Goal: Transaction & Acquisition: Purchase product/service

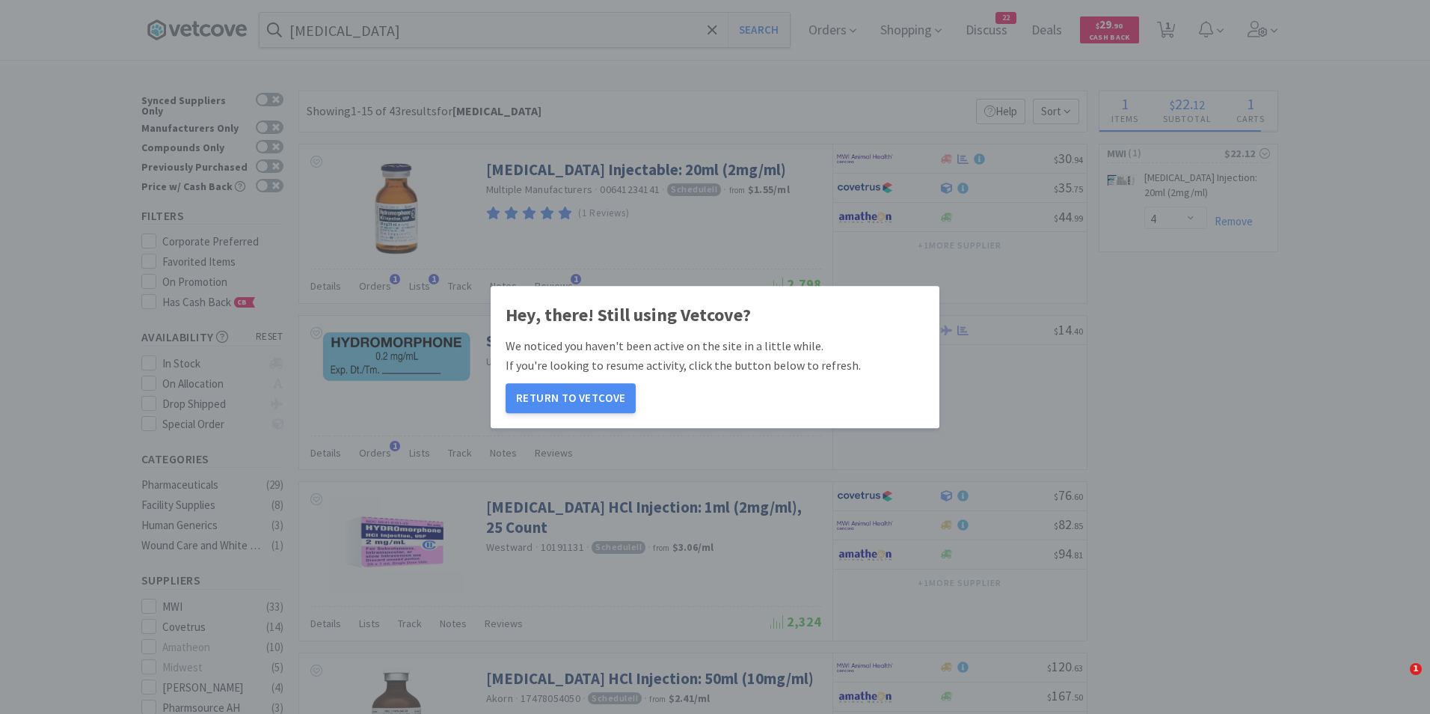
select select "4"
click at [574, 391] on button "Return to Vetcove" at bounding box center [571, 398] width 130 height 30
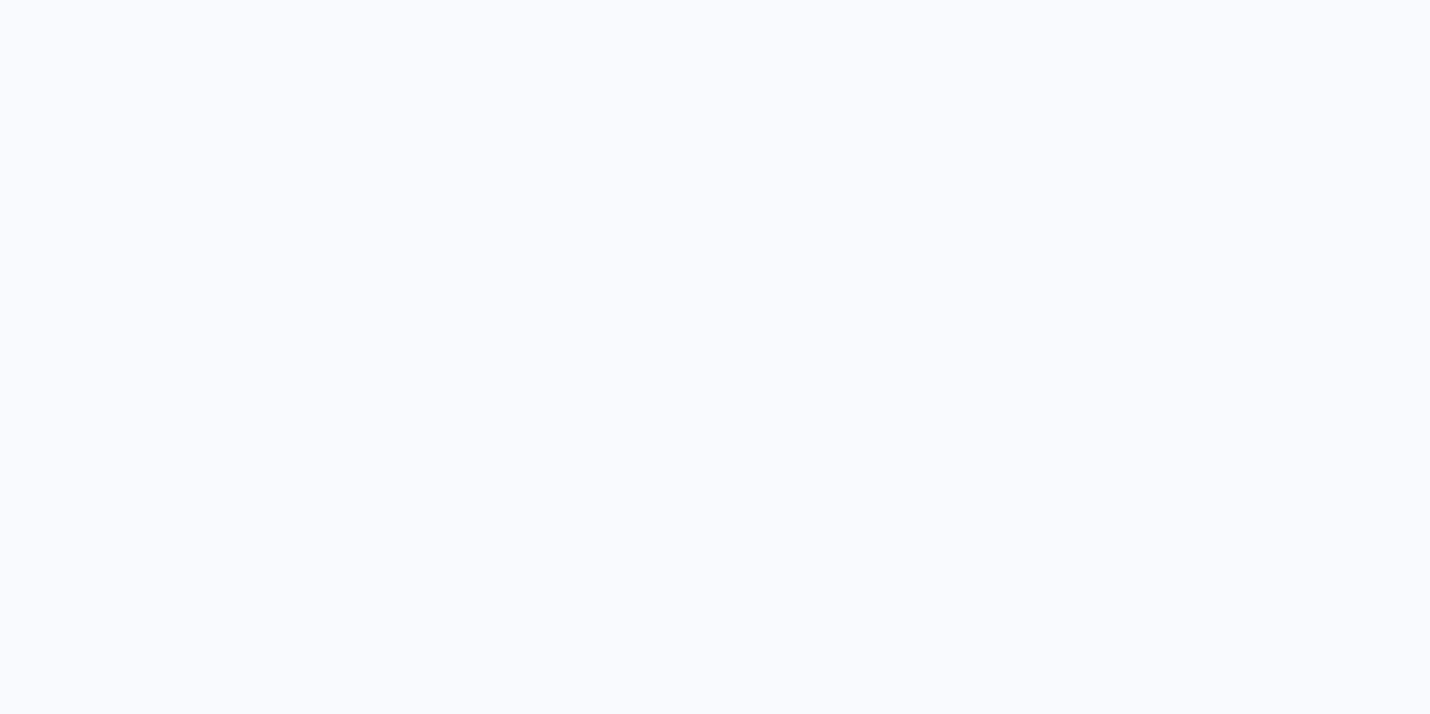
click at [572, 398] on body at bounding box center [715, 357] width 1430 height 714
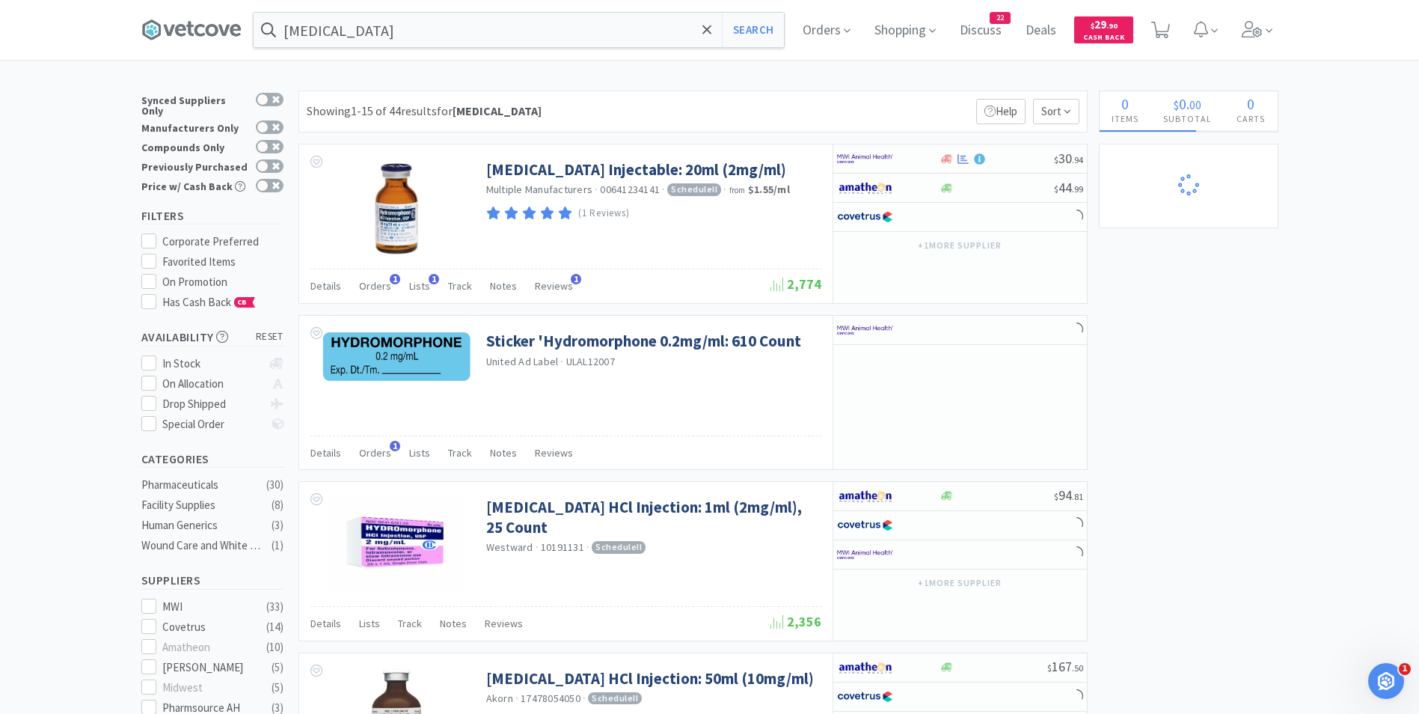
select select "4"
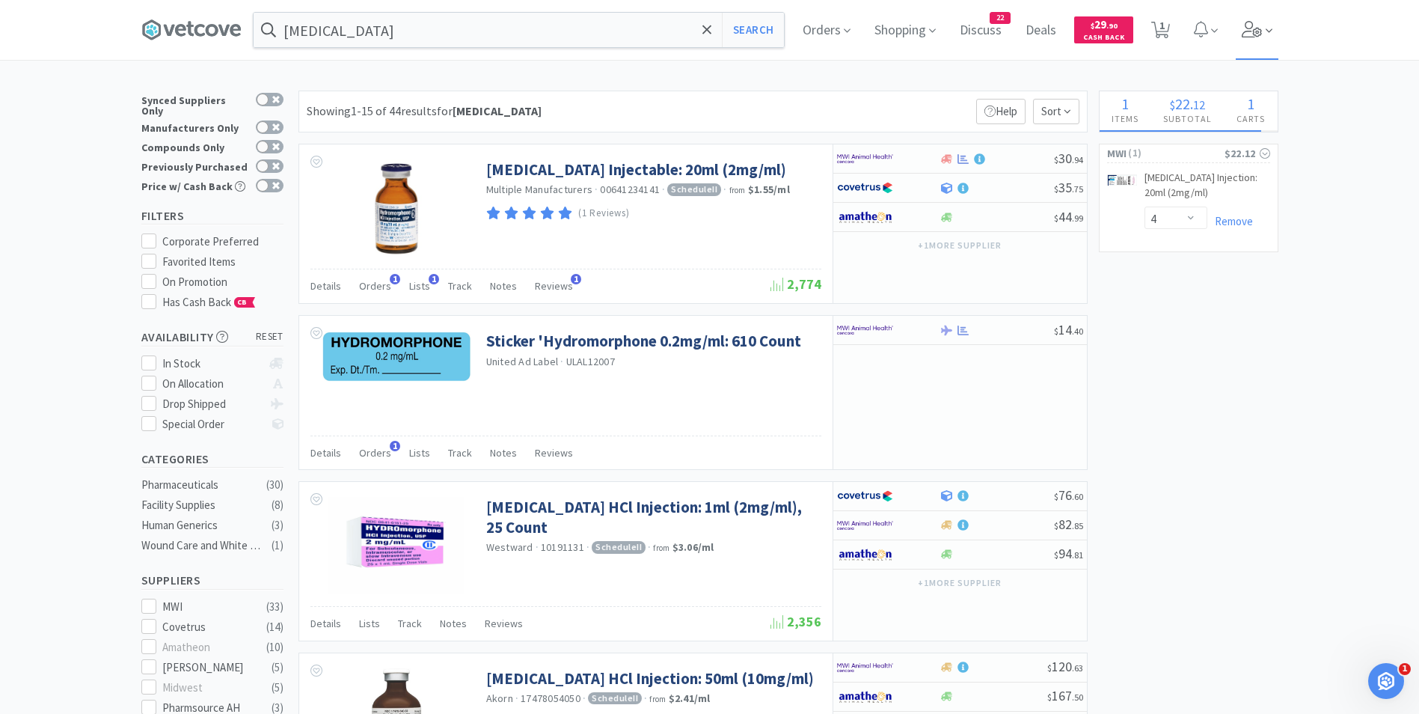
click at [1253, 34] on icon at bounding box center [1252, 29] width 21 height 16
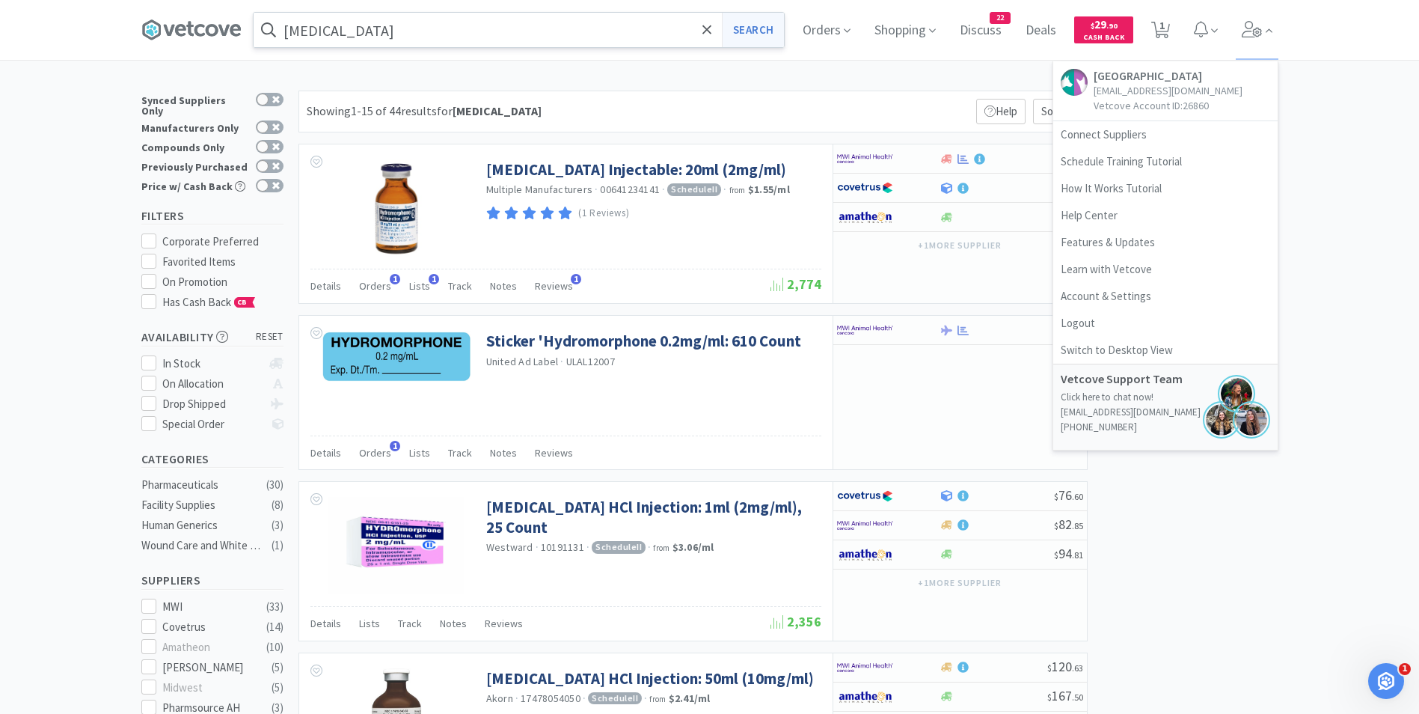
click at [748, 33] on button "Search" at bounding box center [753, 30] width 62 height 34
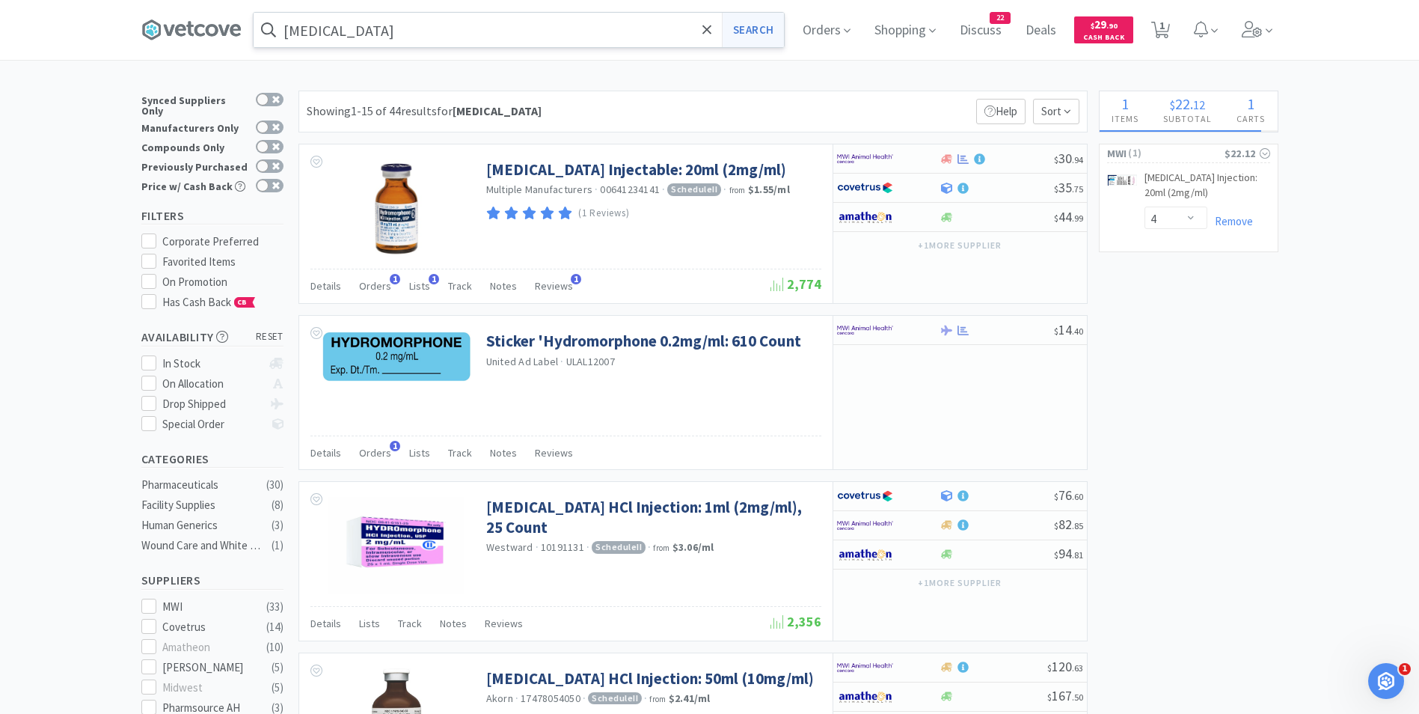
click at [748, 33] on button "Search" at bounding box center [753, 30] width 62 height 34
click at [483, 40] on input "hydromorphone" at bounding box center [519, 30] width 530 height 34
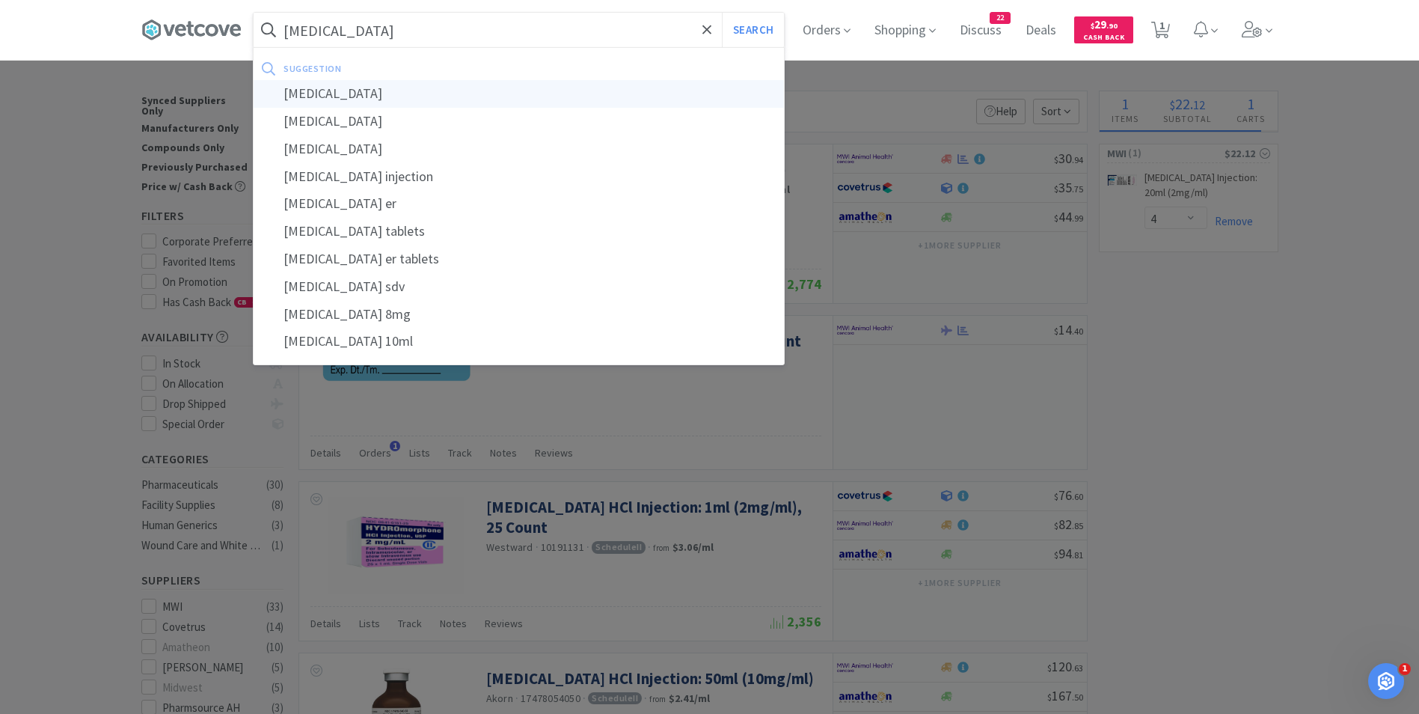
type input "morphine"
click at [453, 94] on div "morphine" at bounding box center [519, 94] width 530 height 28
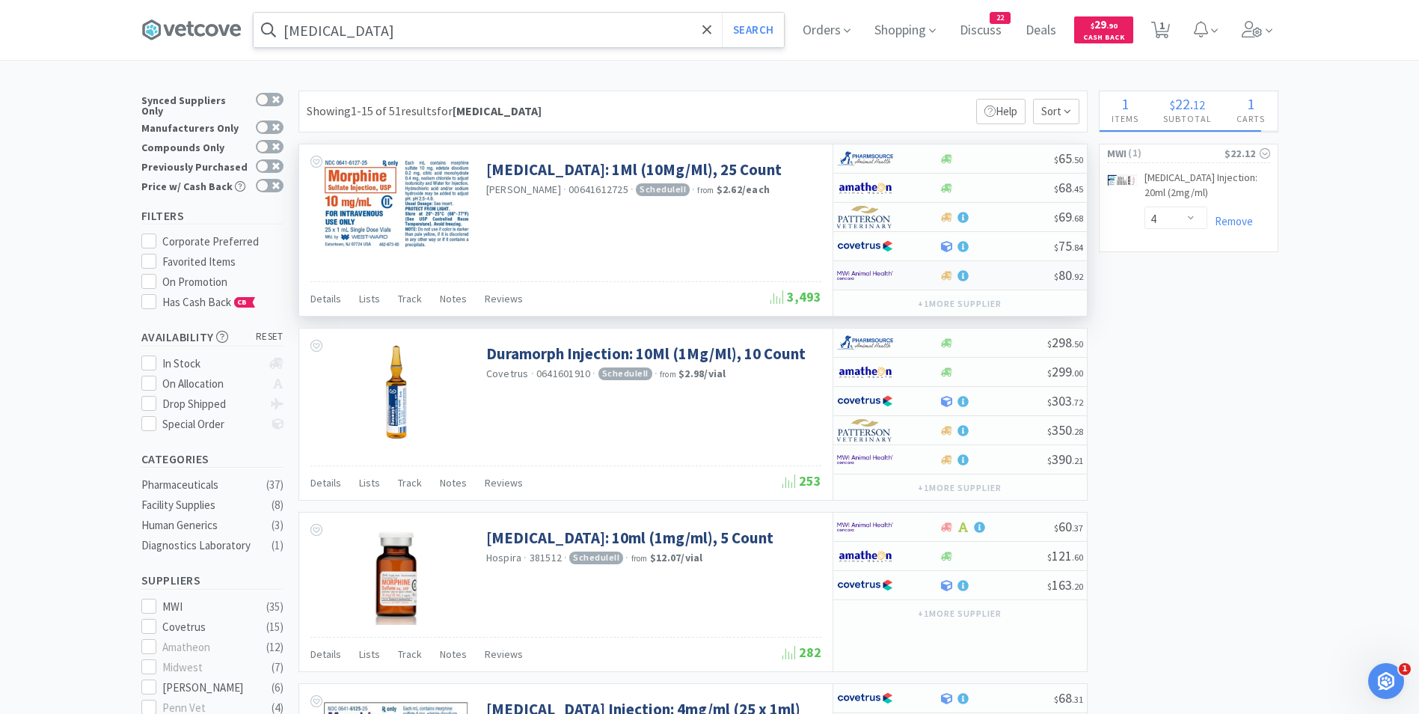
click at [888, 272] on img at bounding box center [865, 275] width 56 height 22
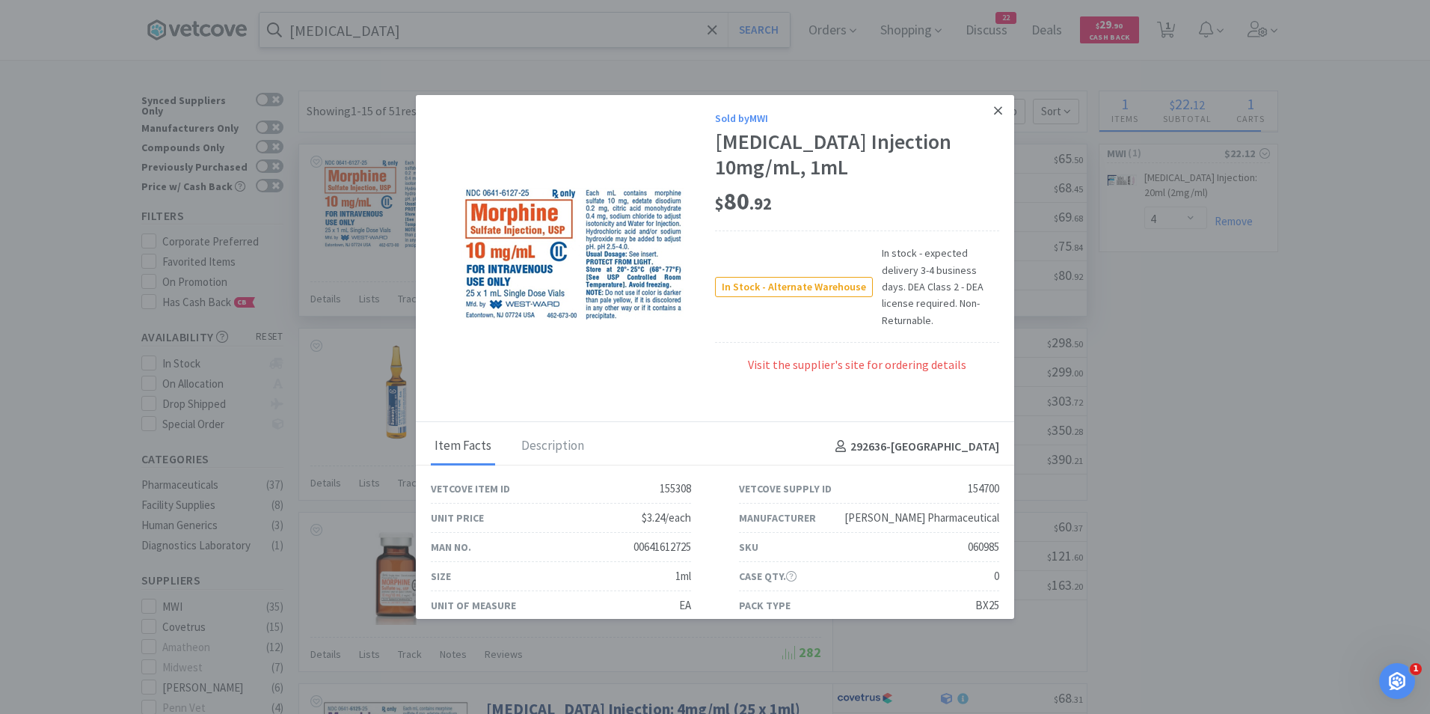
click at [994, 107] on icon at bounding box center [998, 110] width 8 height 13
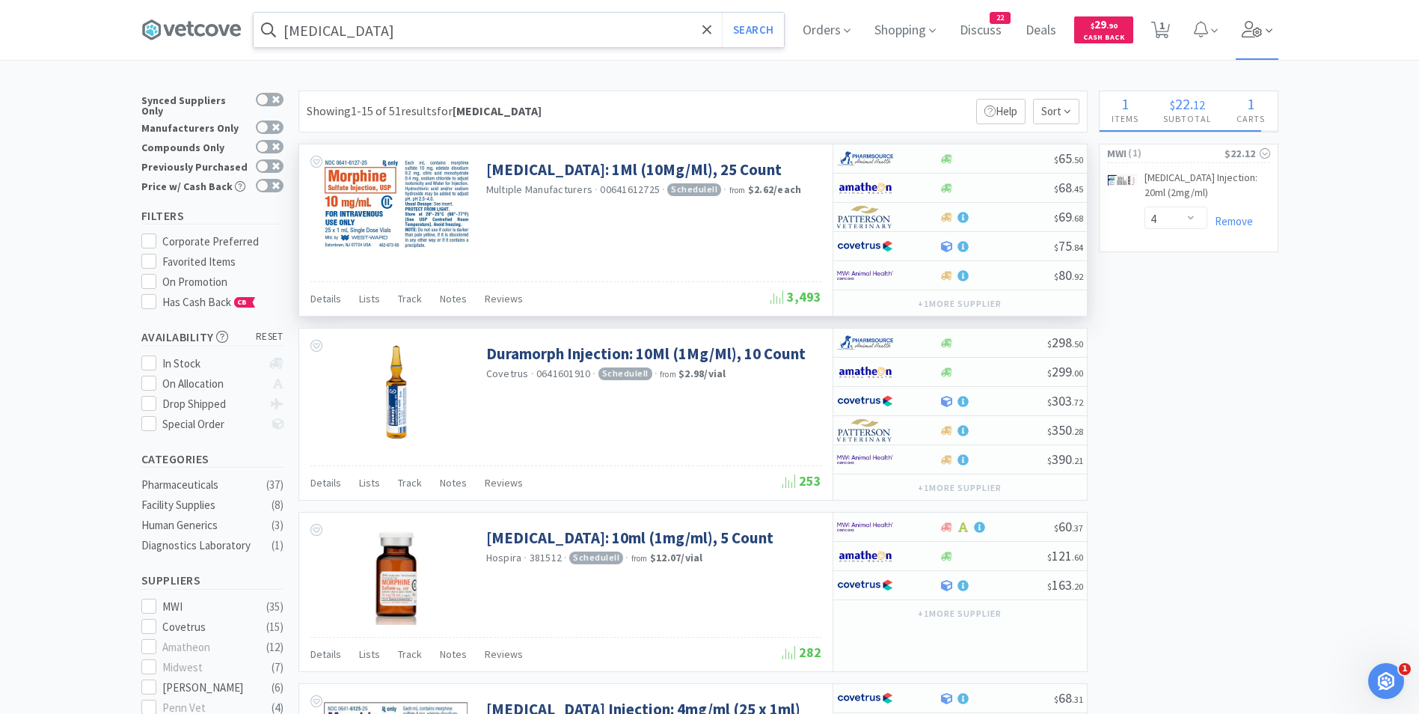
click at [1251, 37] on span at bounding box center [1257, 30] width 43 height 60
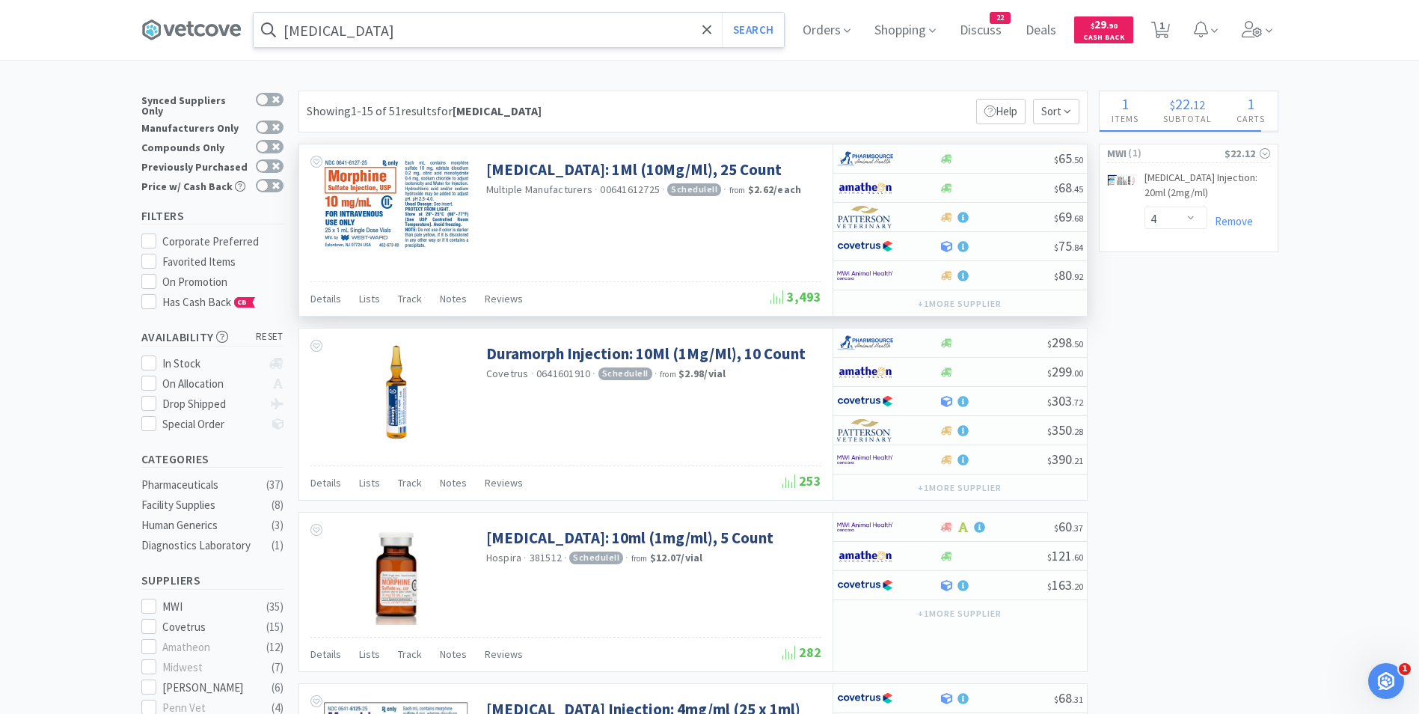
select select "1"
select select "4"
select select "1"
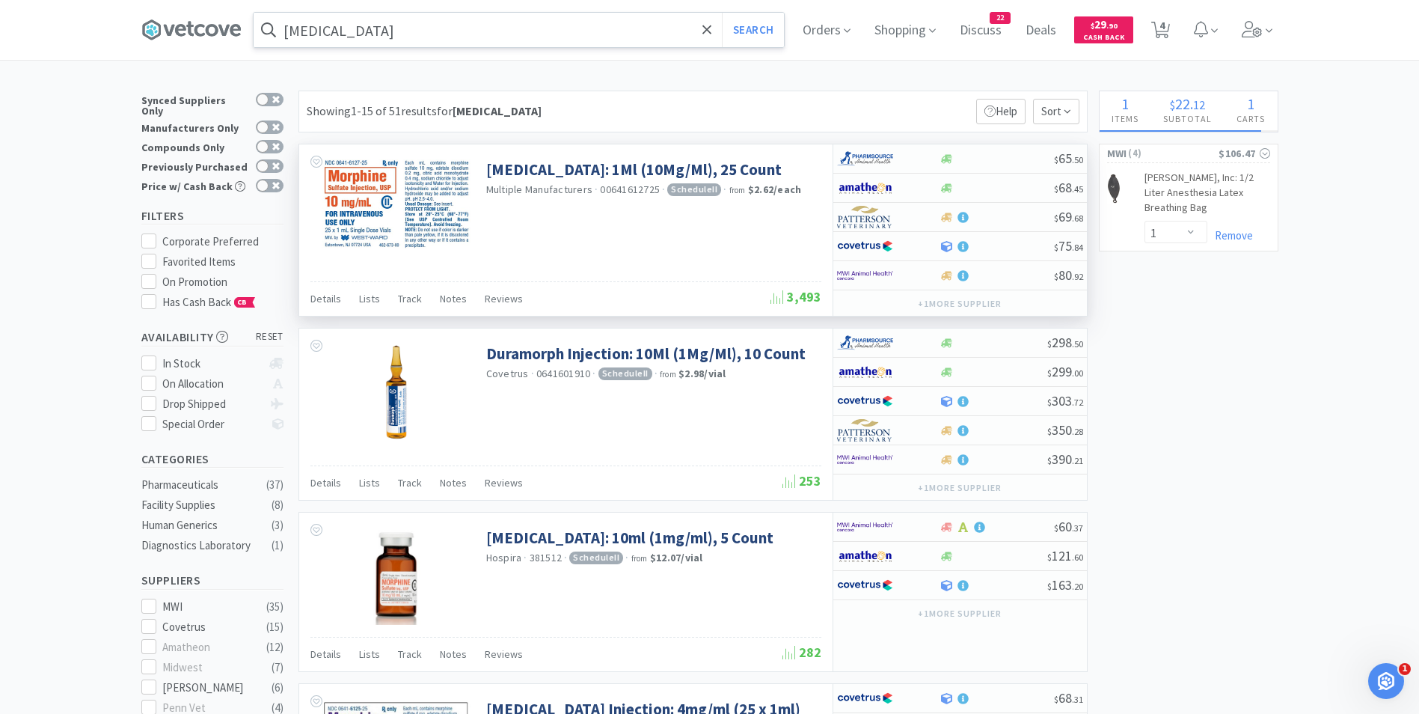
select select "3"
select select "1"
select select "3"
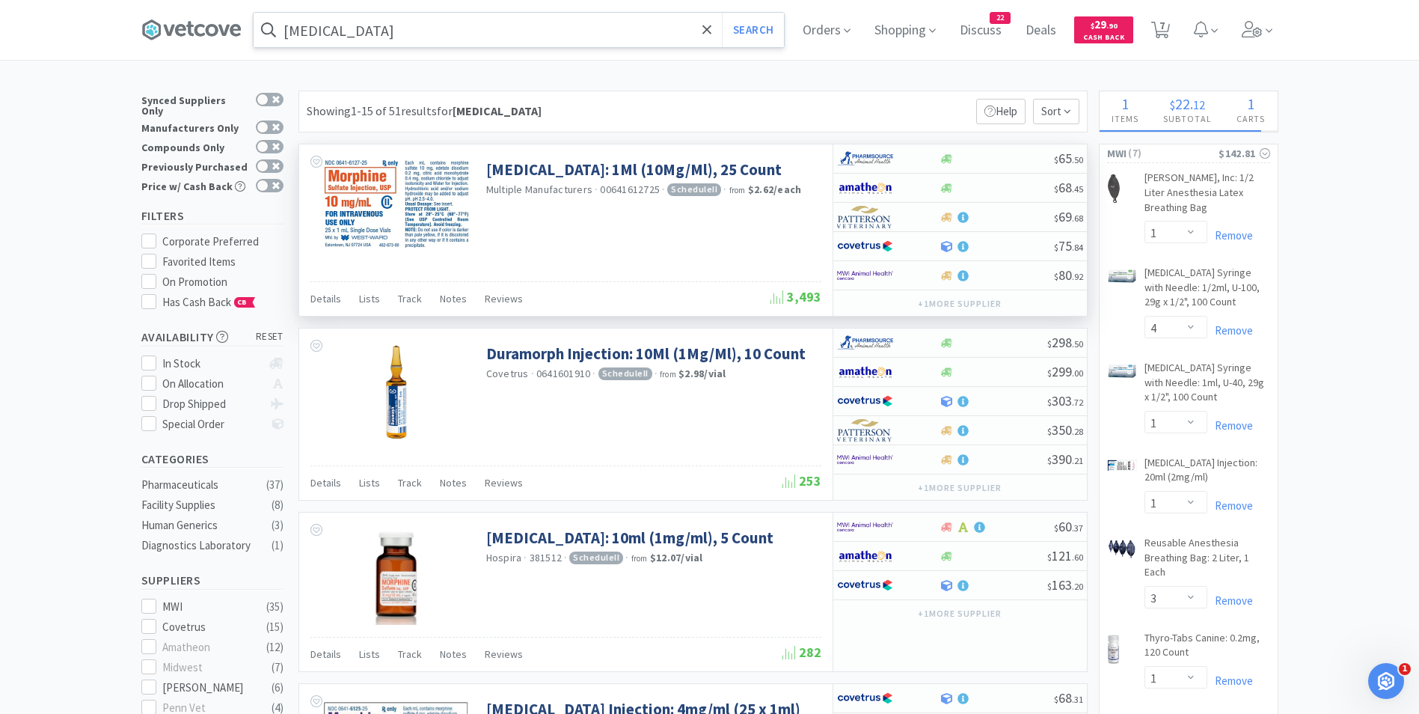
select select "1"
select select "4"
select select "1"
select select "2"
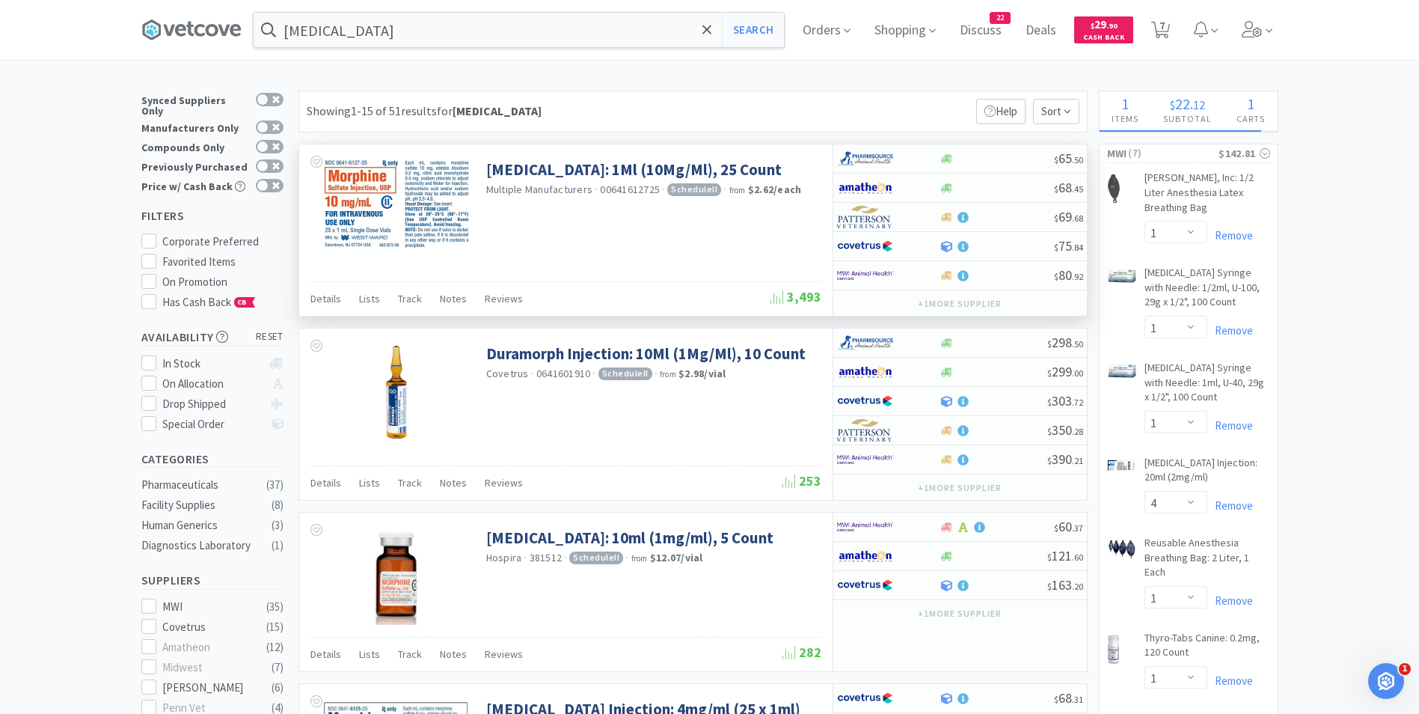
select select "1"
select select "4"
select select "1"
select select "3"
select select "1"
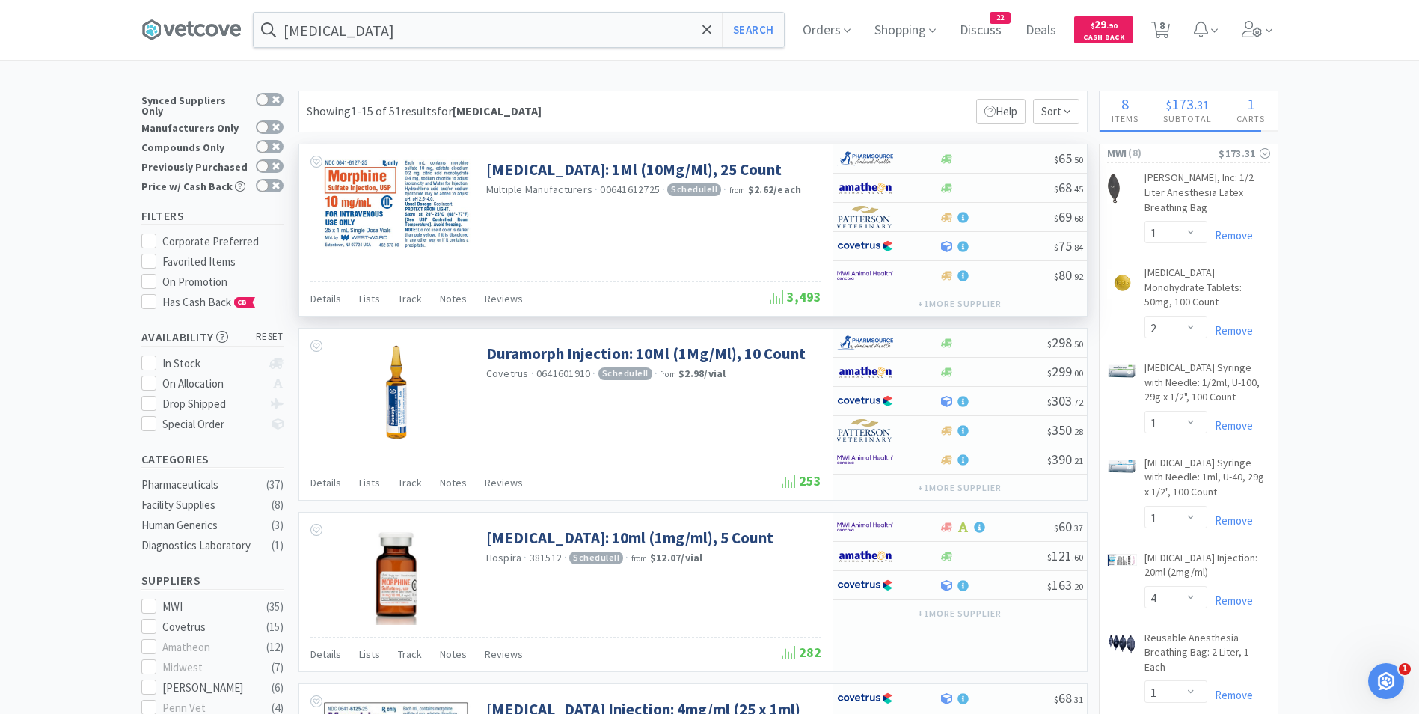
select select "1"
select select "2"
select select "1"
select select "2"
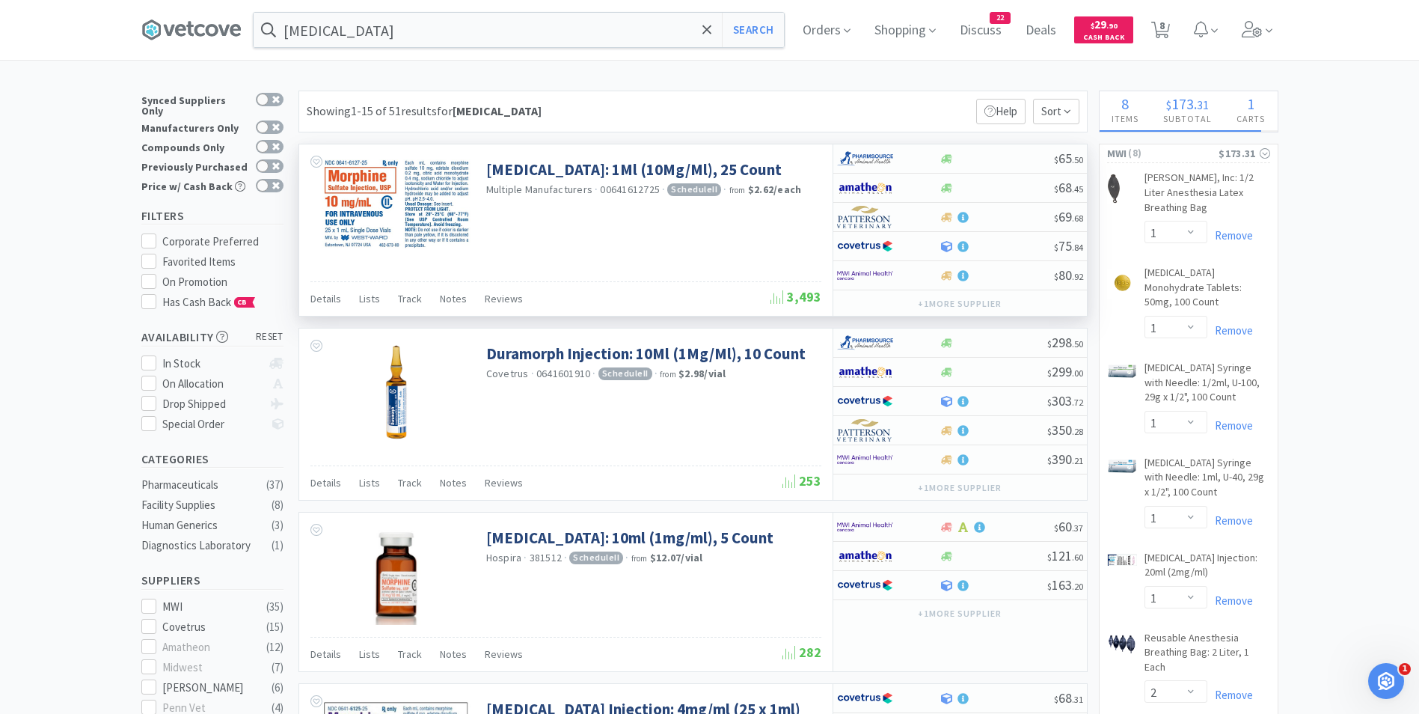
select select "1"
select select "4"
select select "1"
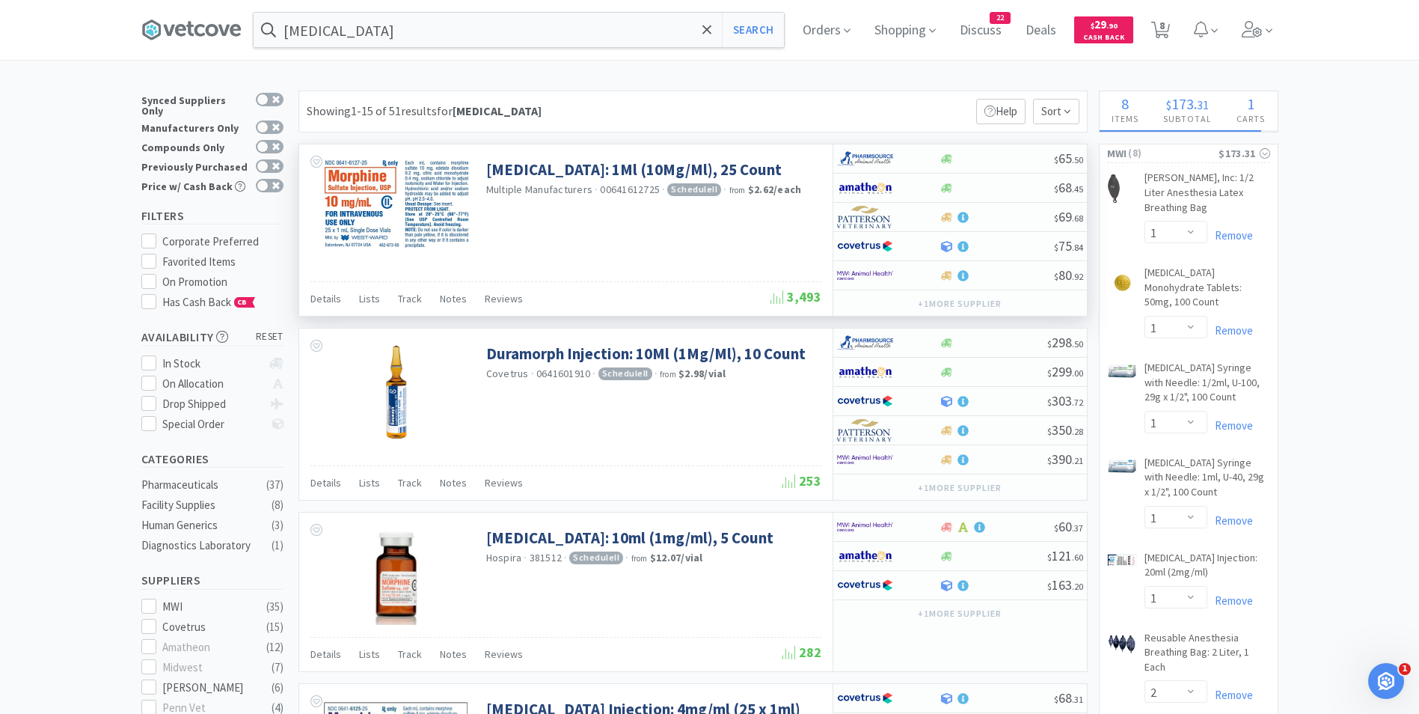
select select "1"
select select "3"
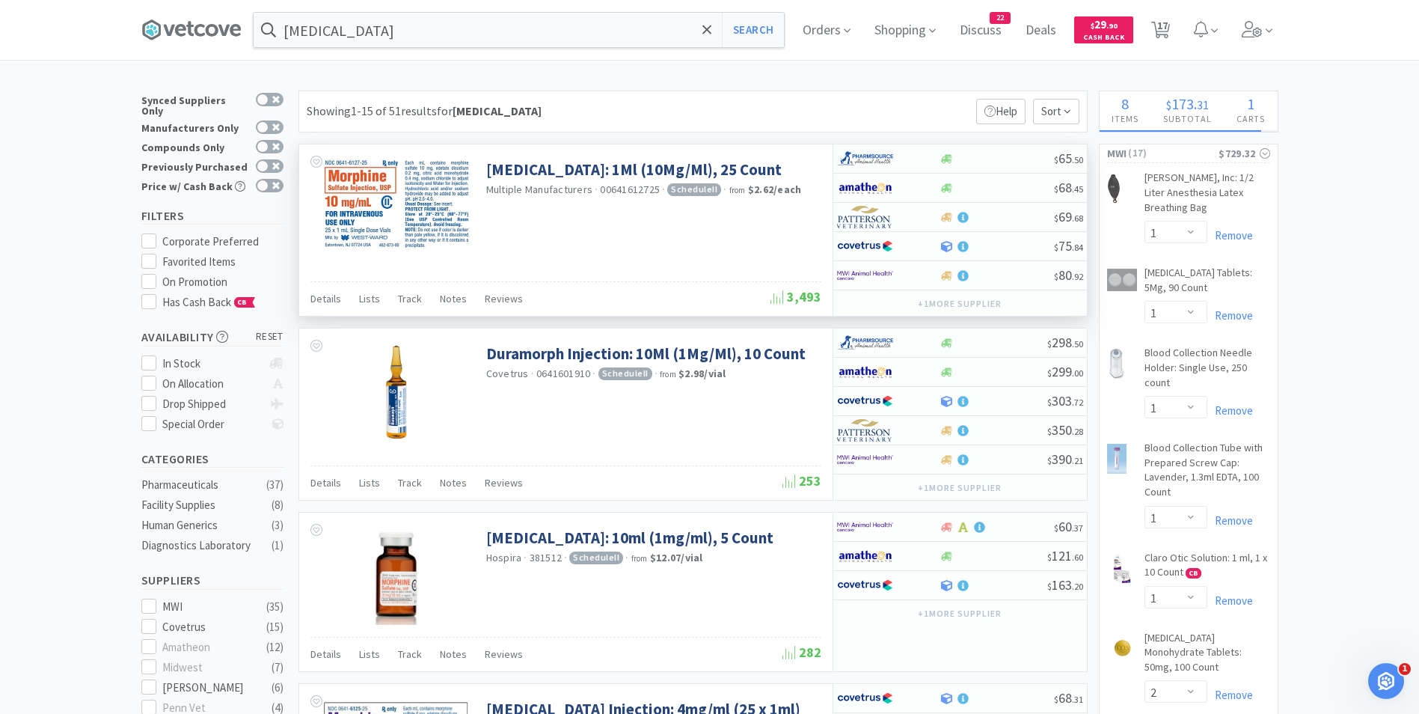
select select "1"
select select "50"
select select "3"
select select "1"
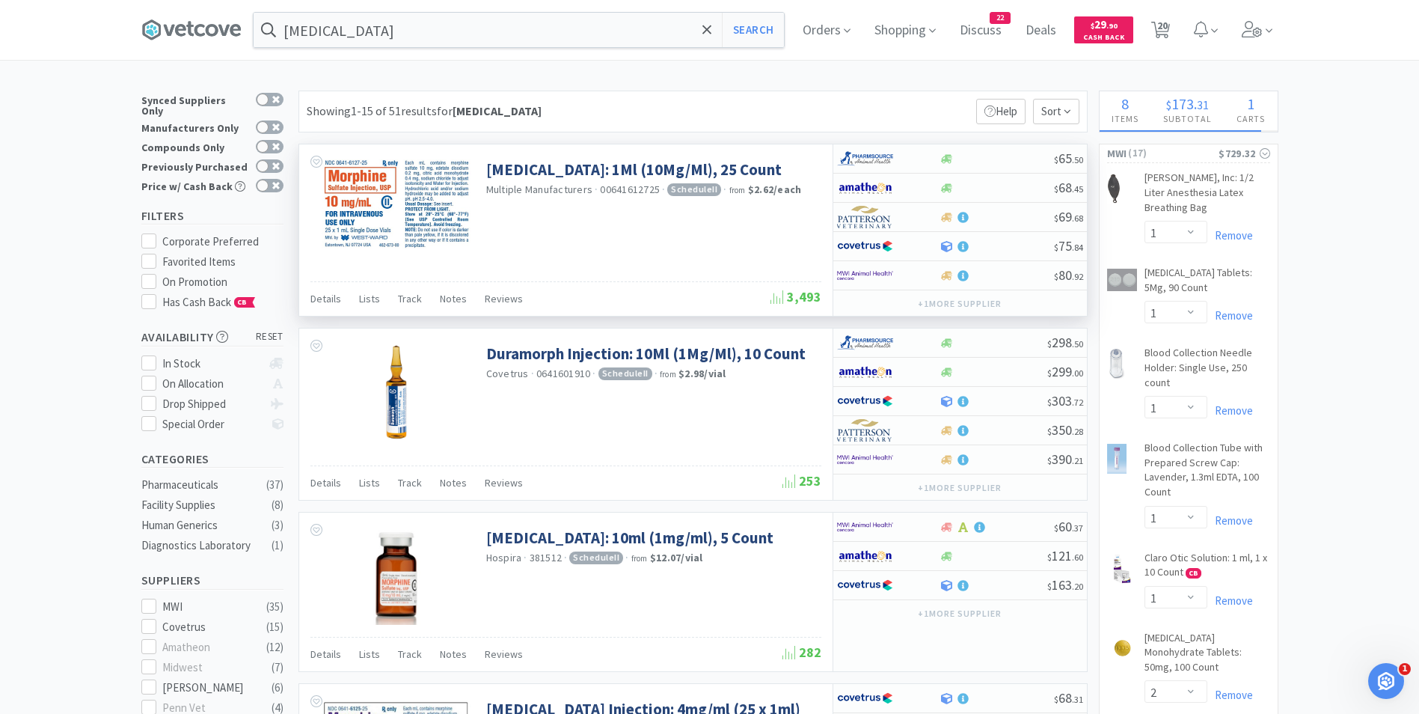
select select "50"
select select "1"
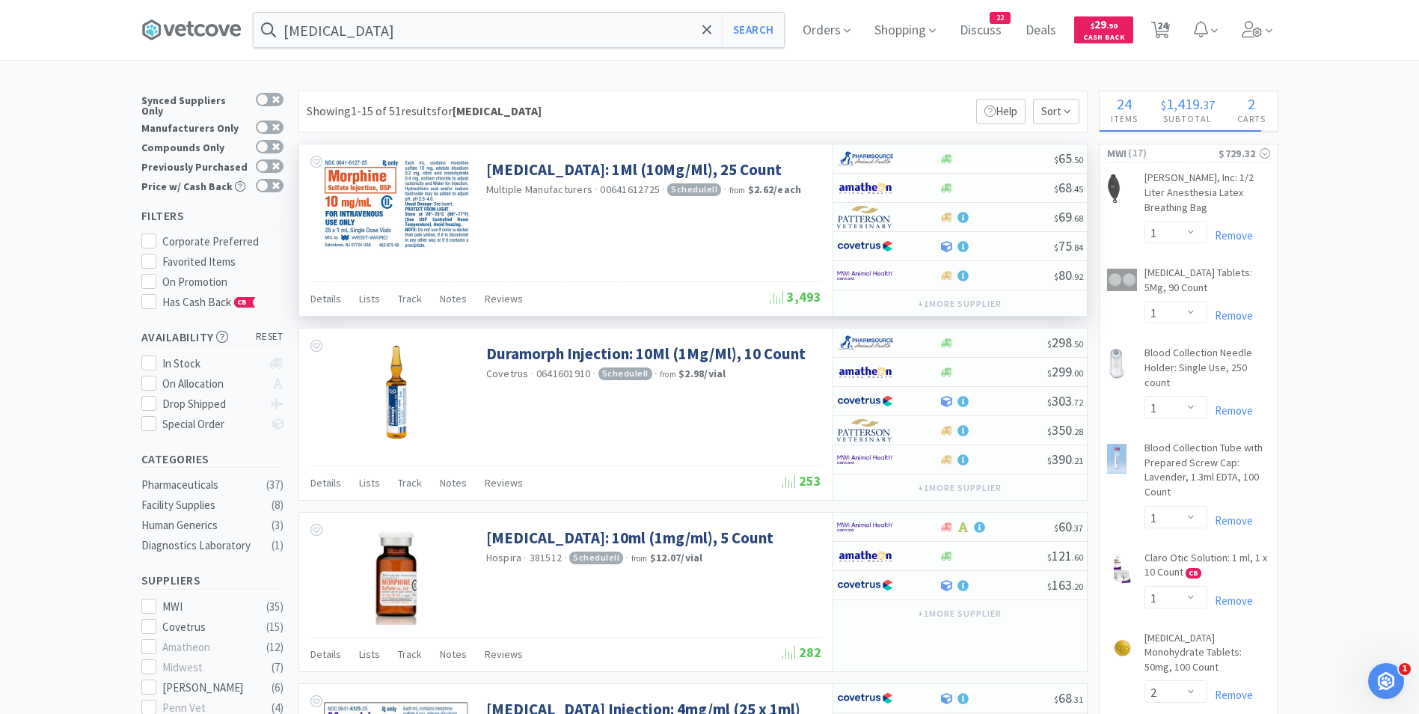
select select "3"
select select "1"
select select "50"
click at [851, 269] on img at bounding box center [865, 275] width 56 height 22
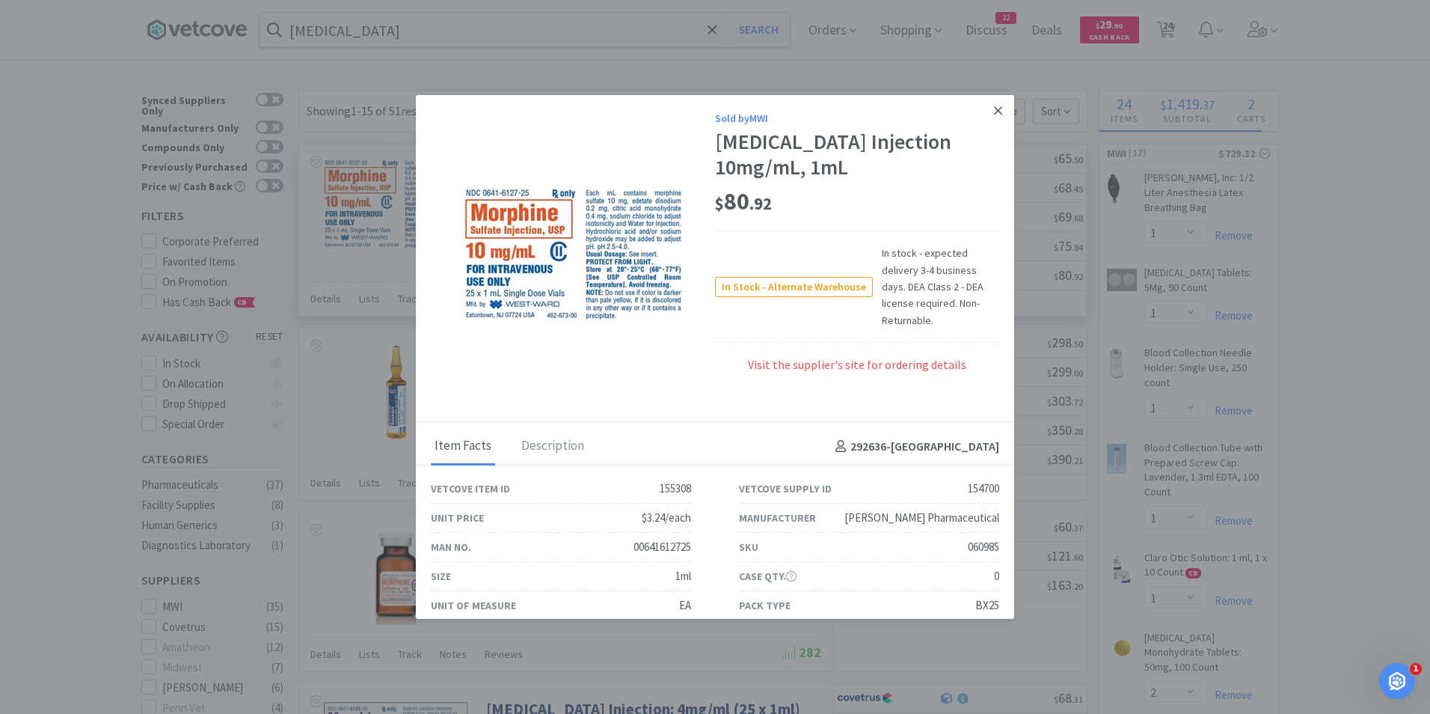
click at [994, 113] on icon at bounding box center [998, 110] width 8 height 13
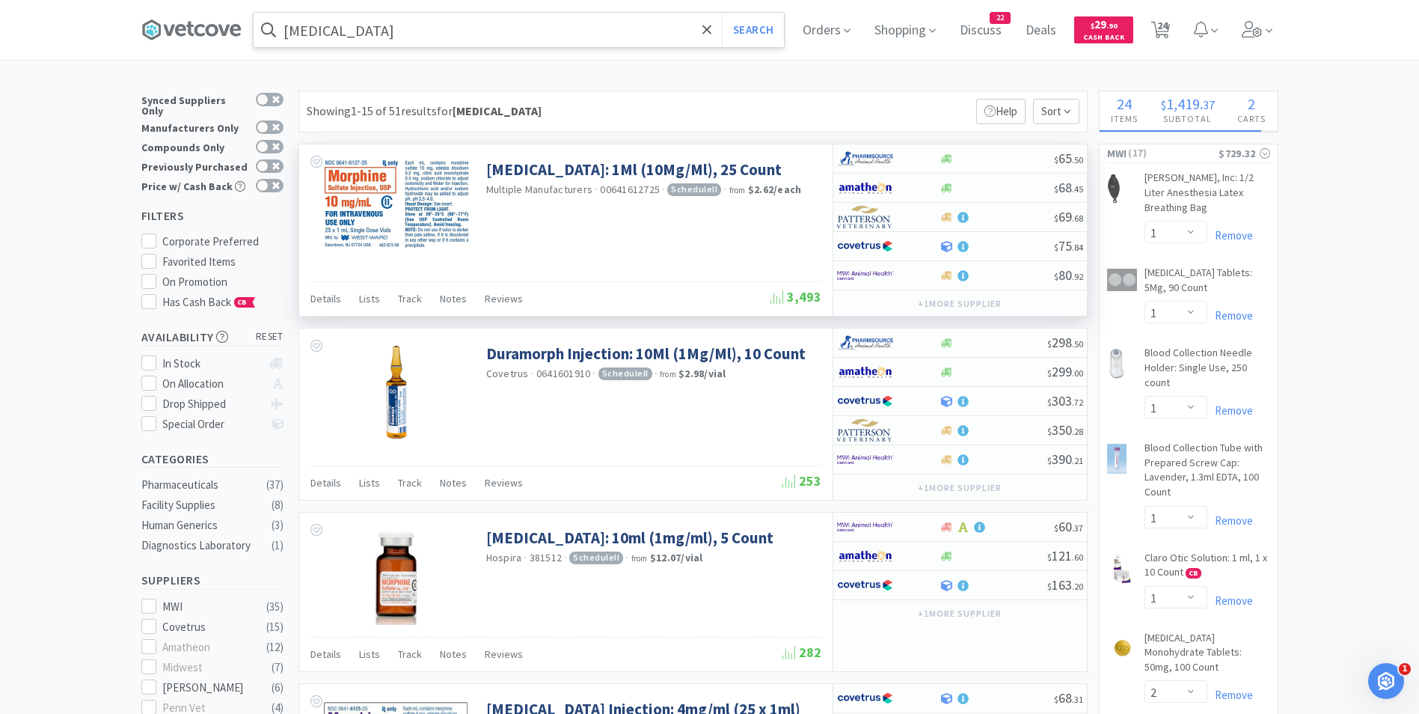
click at [396, 25] on input "morphine" at bounding box center [519, 30] width 530 height 34
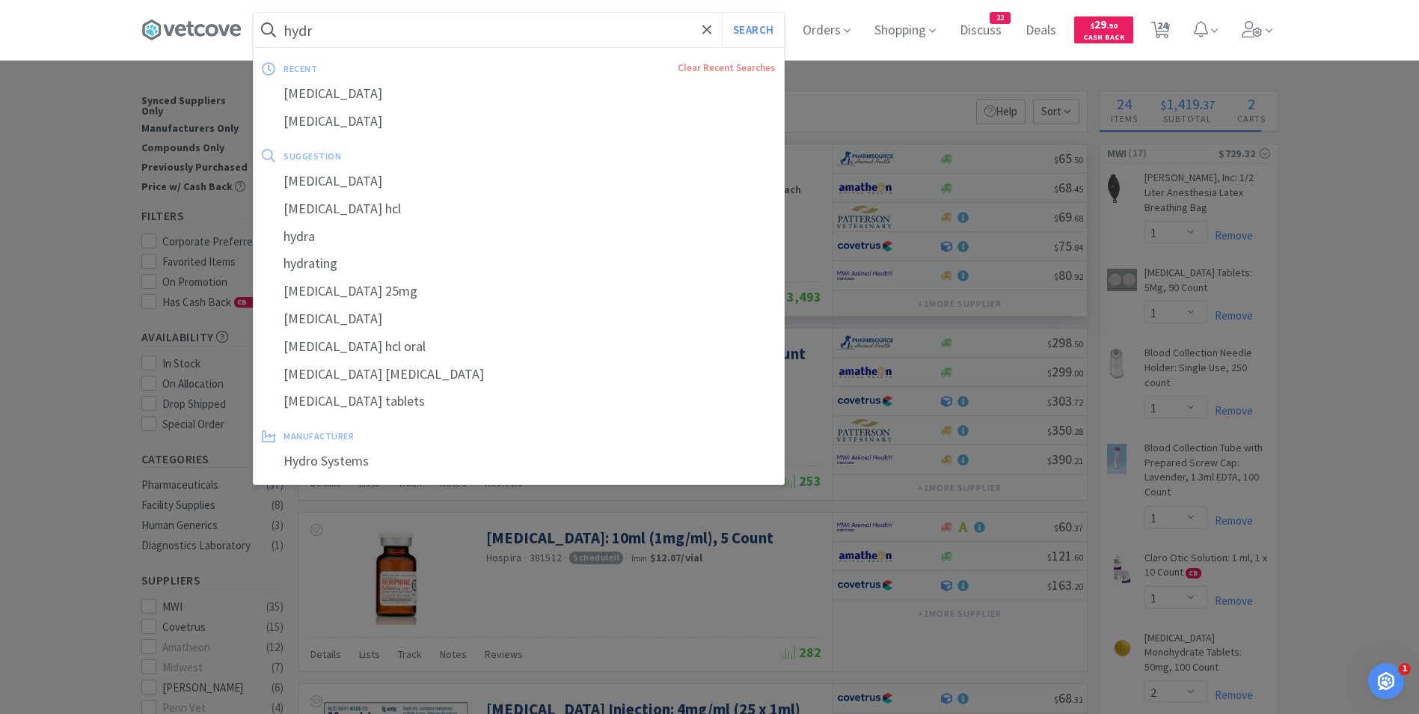
type input "hydro"
select select "1"
select select "2"
select select "4"
select select "1"
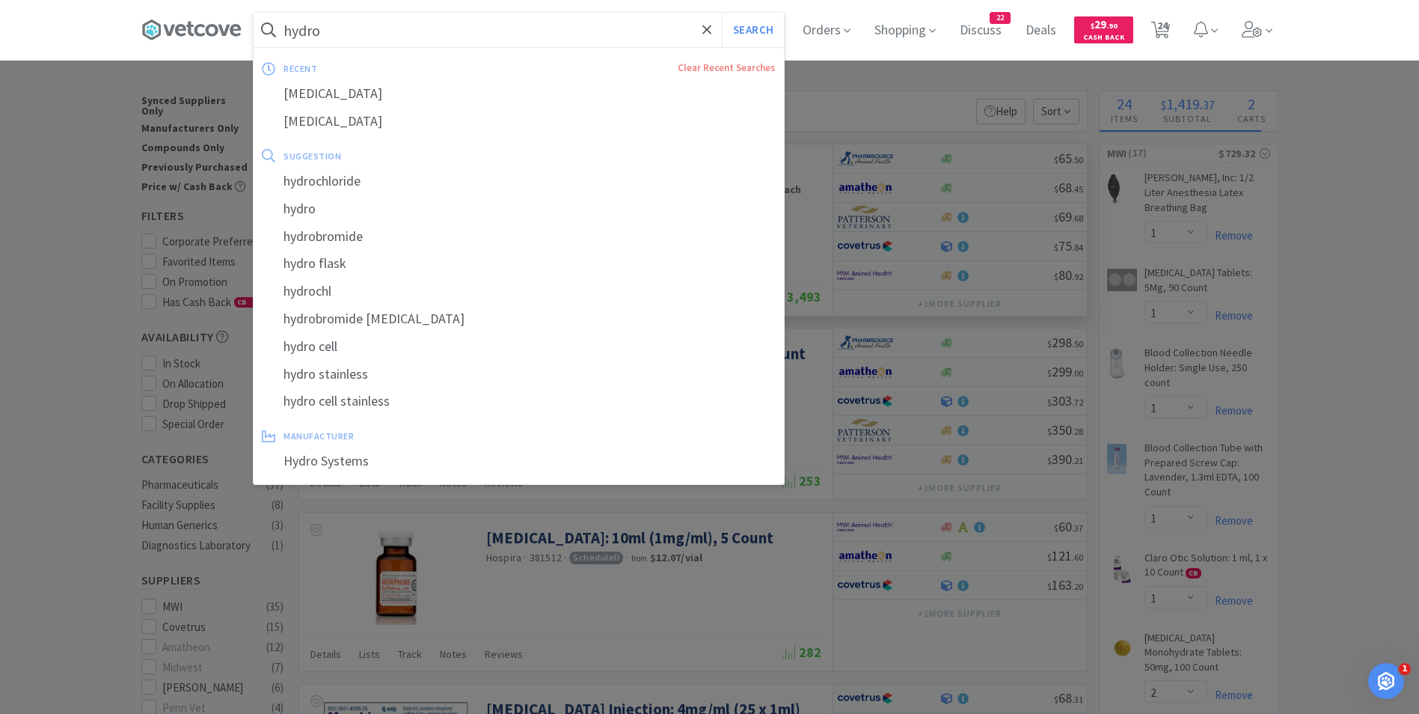
select select "1"
select select "3"
click at [374, 97] on div "[MEDICAL_DATA]" at bounding box center [519, 94] width 530 height 28
type input "[MEDICAL_DATA]"
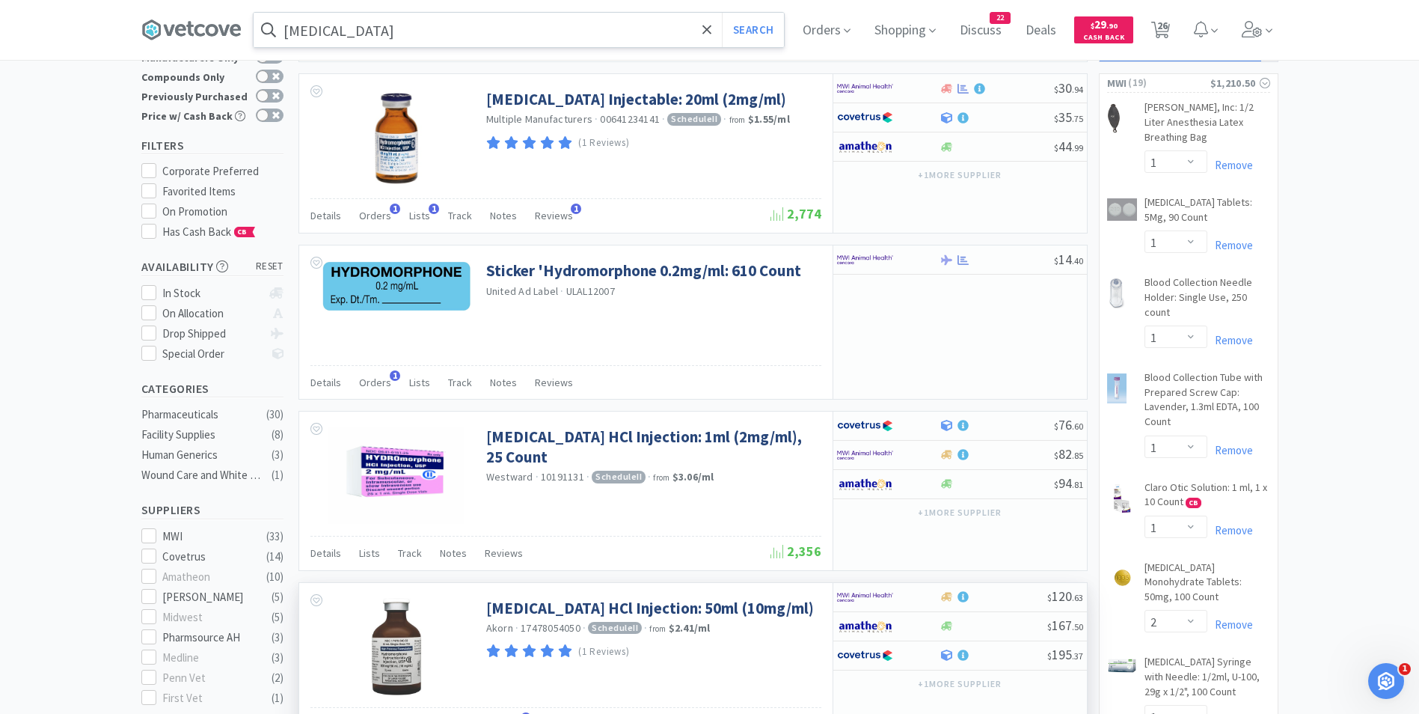
scroll to position [70, 0]
select select "1"
select select "50"
select select "3"
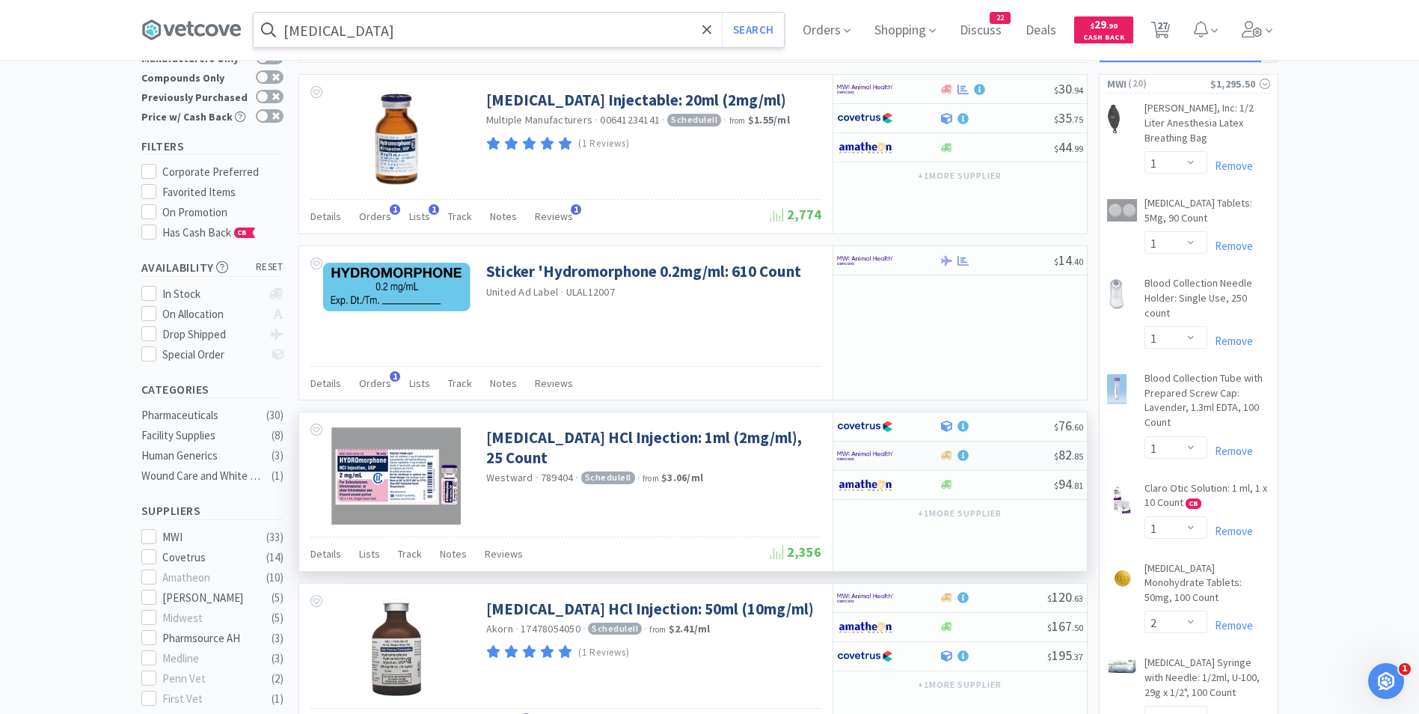
click at [849, 450] on img at bounding box center [865, 455] width 56 height 22
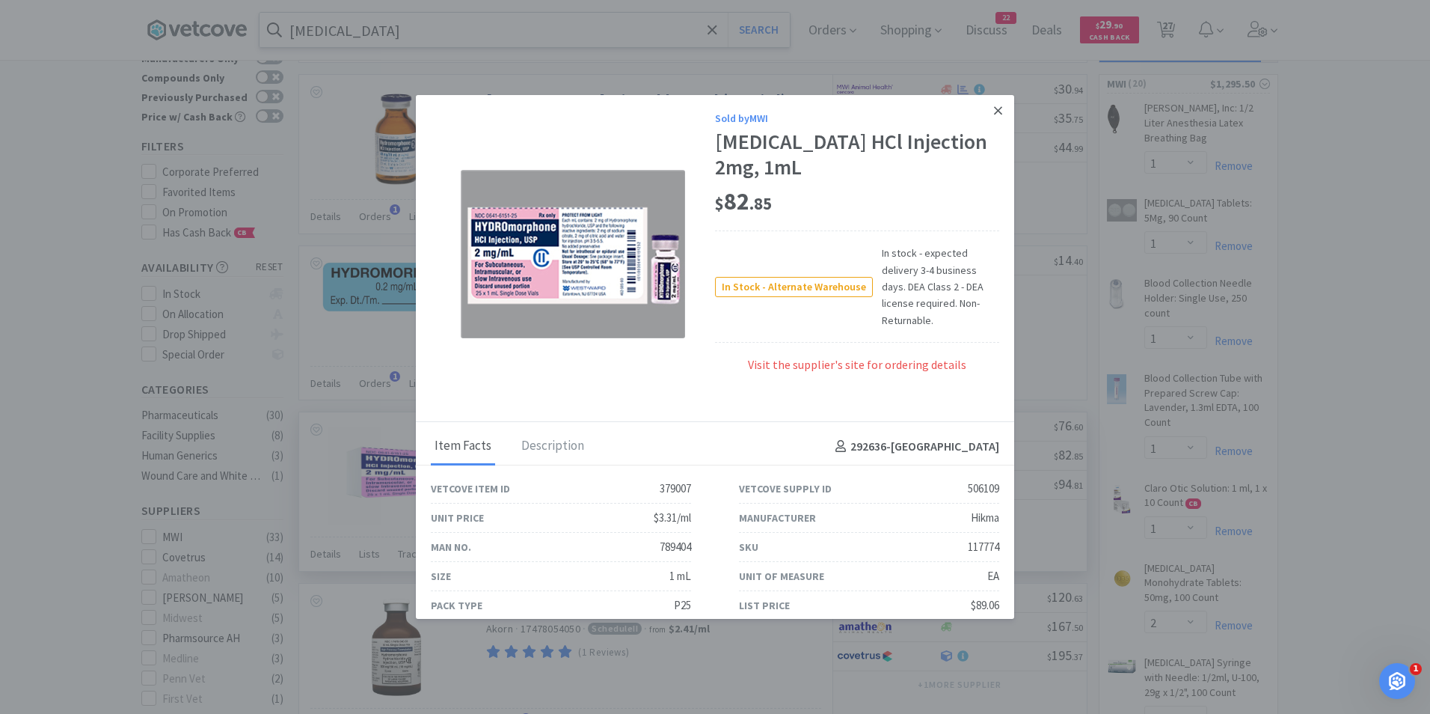
click at [994, 111] on icon at bounding box center [998, 110] width 8 height 8
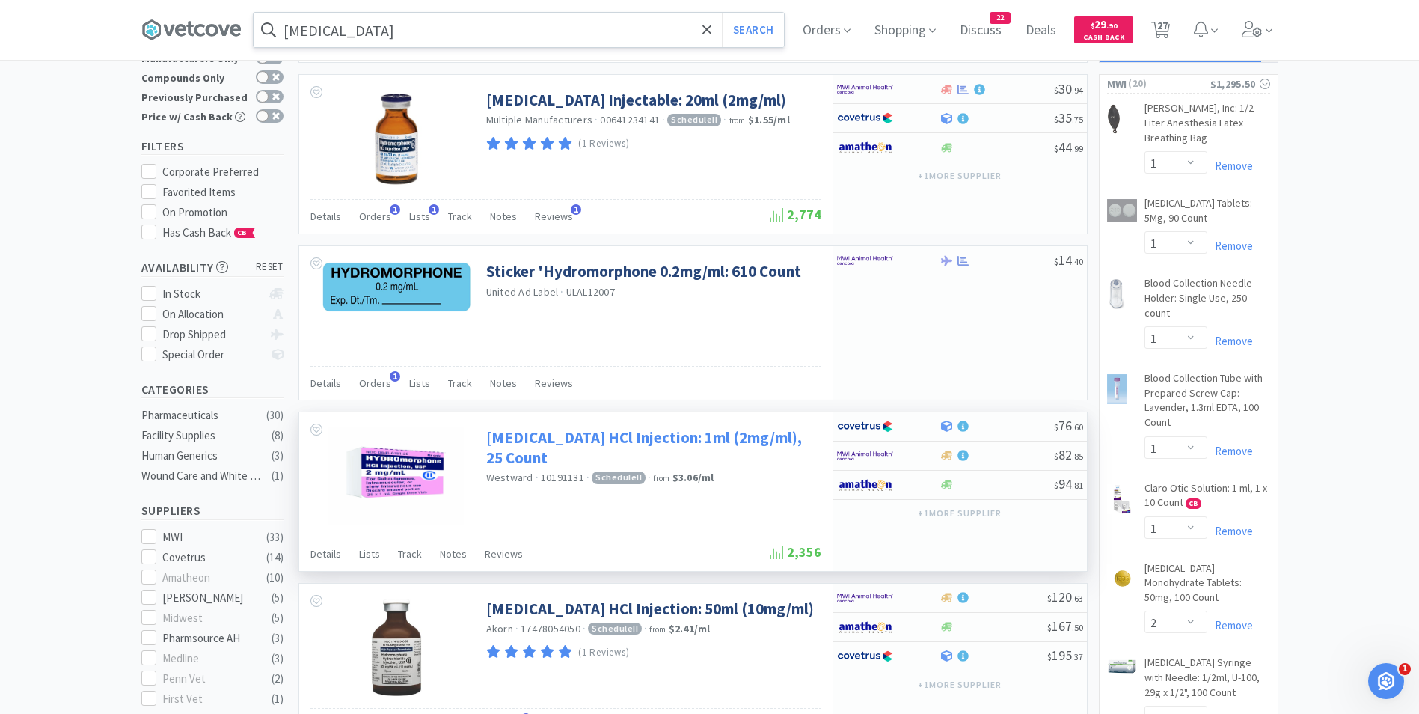
select select "10"
select select "1"
select select "2"
select select "1"
select select "2"
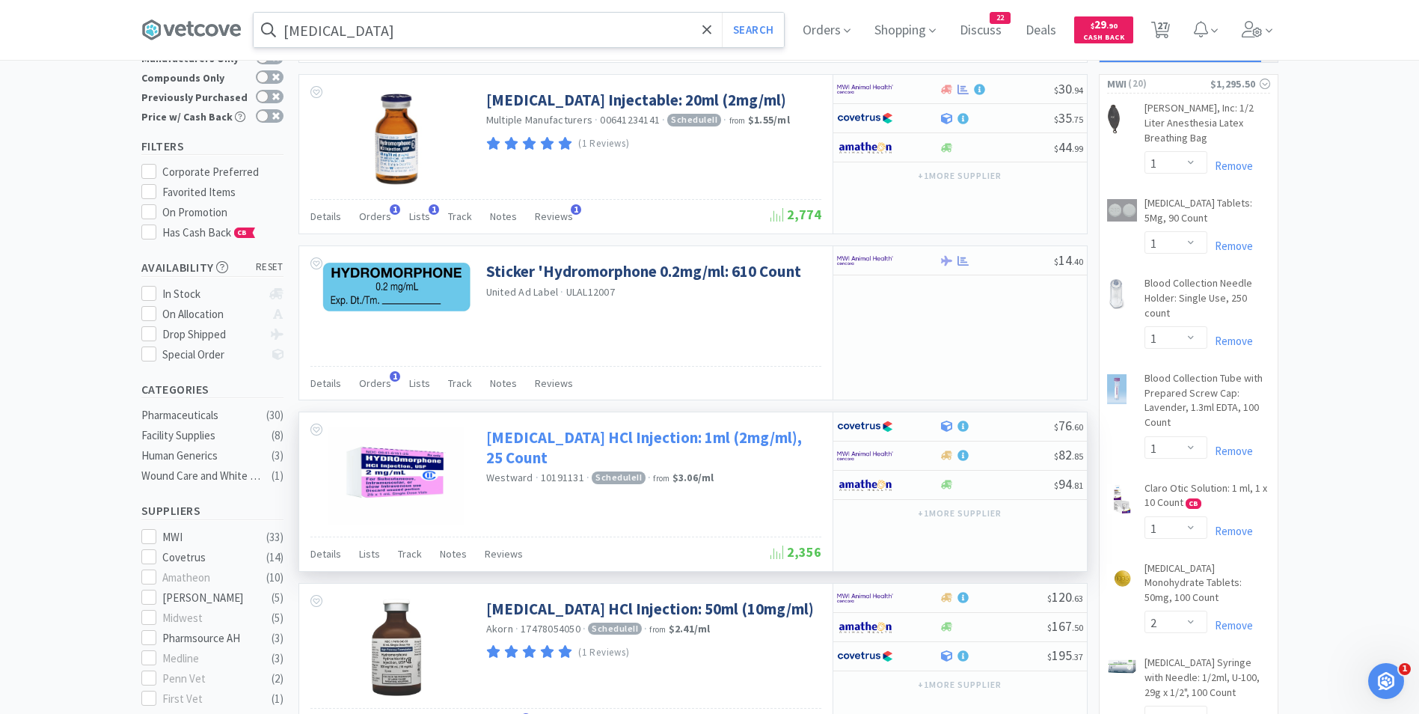
select select "1"
select select "4"
select select "1"
select select "50"
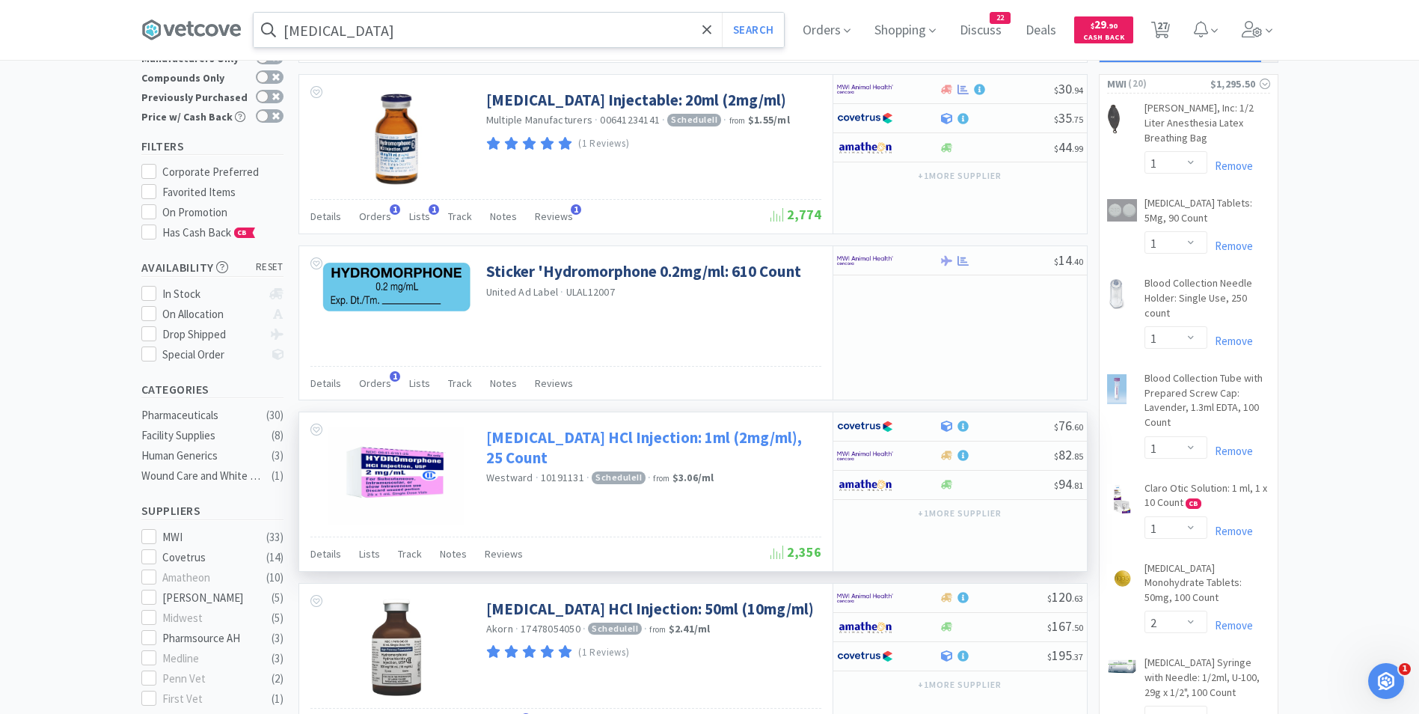
select select "3"
select select "2"
select select "1"
select select "2"
select select "1"
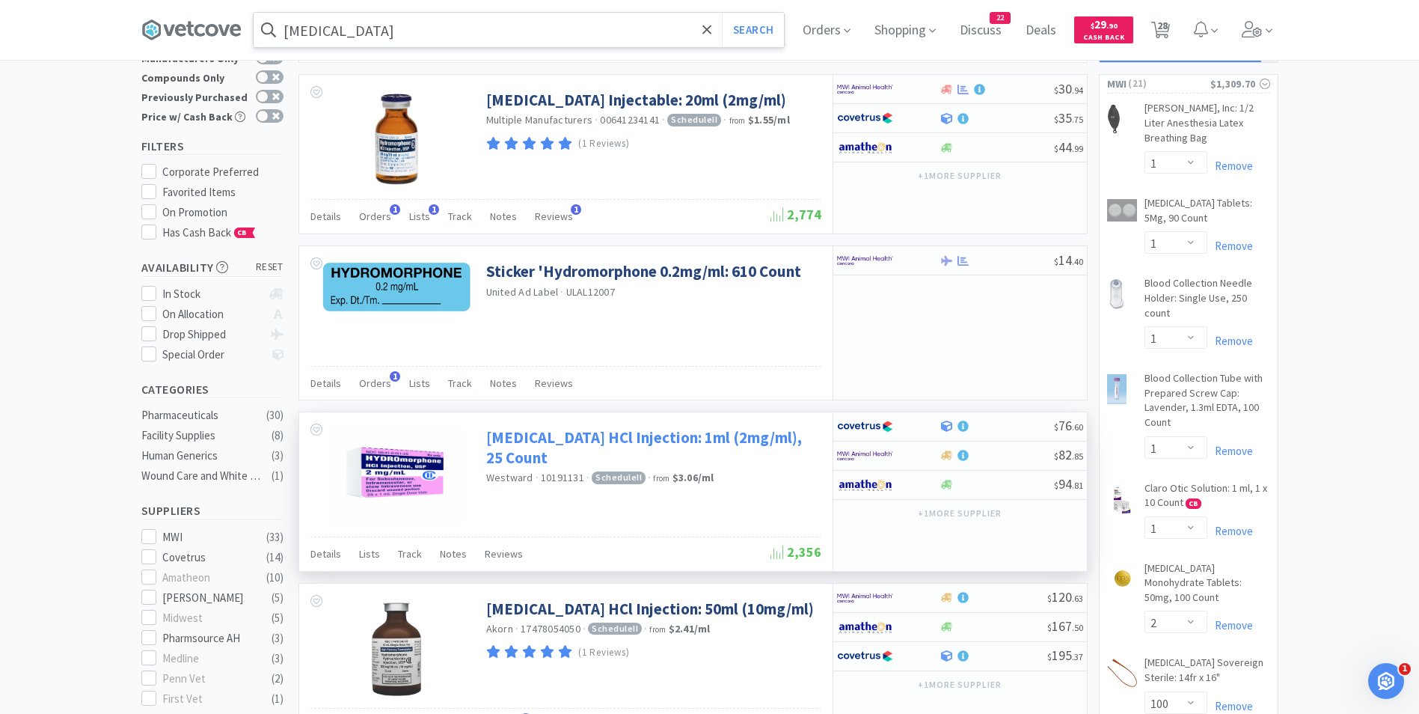
select select "4"
select select "1"
select select "3"
select select "1"
select select "50"
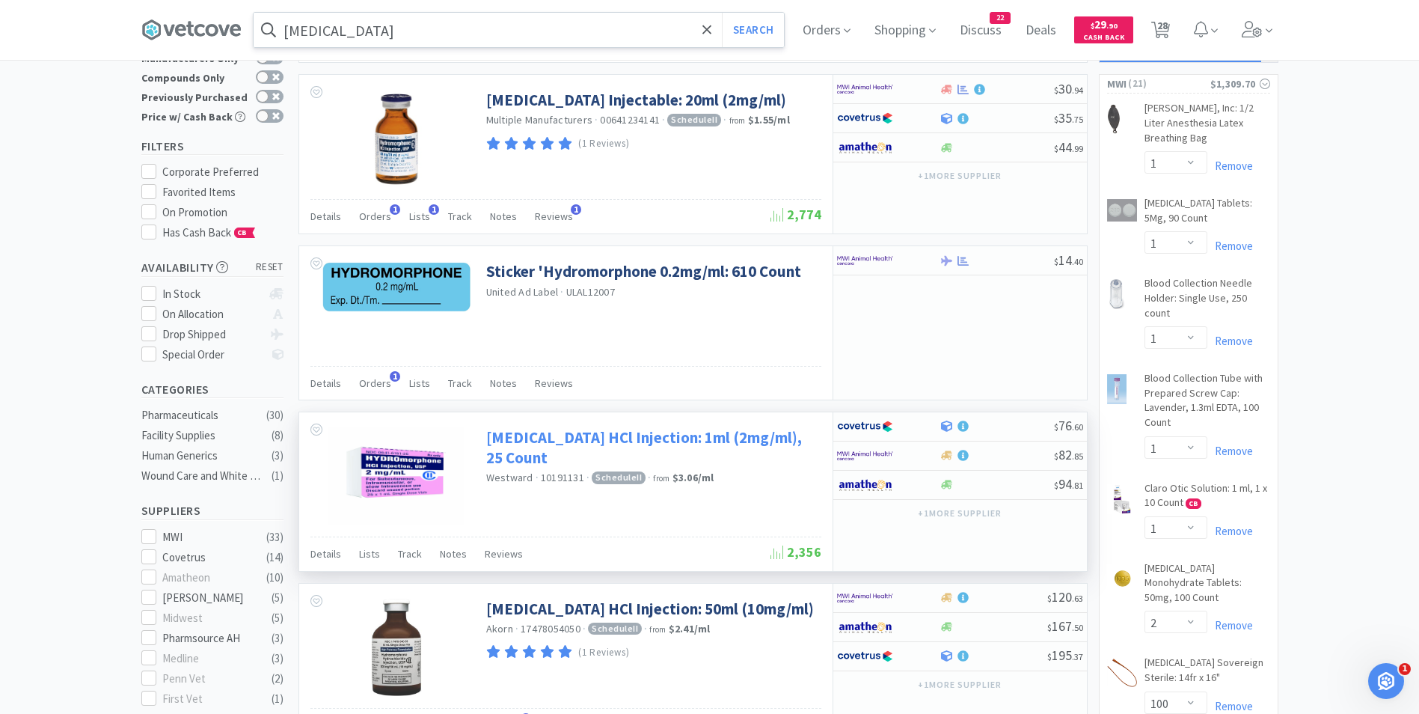
select select "1"
select select "4"
select select "1"
select select "3"
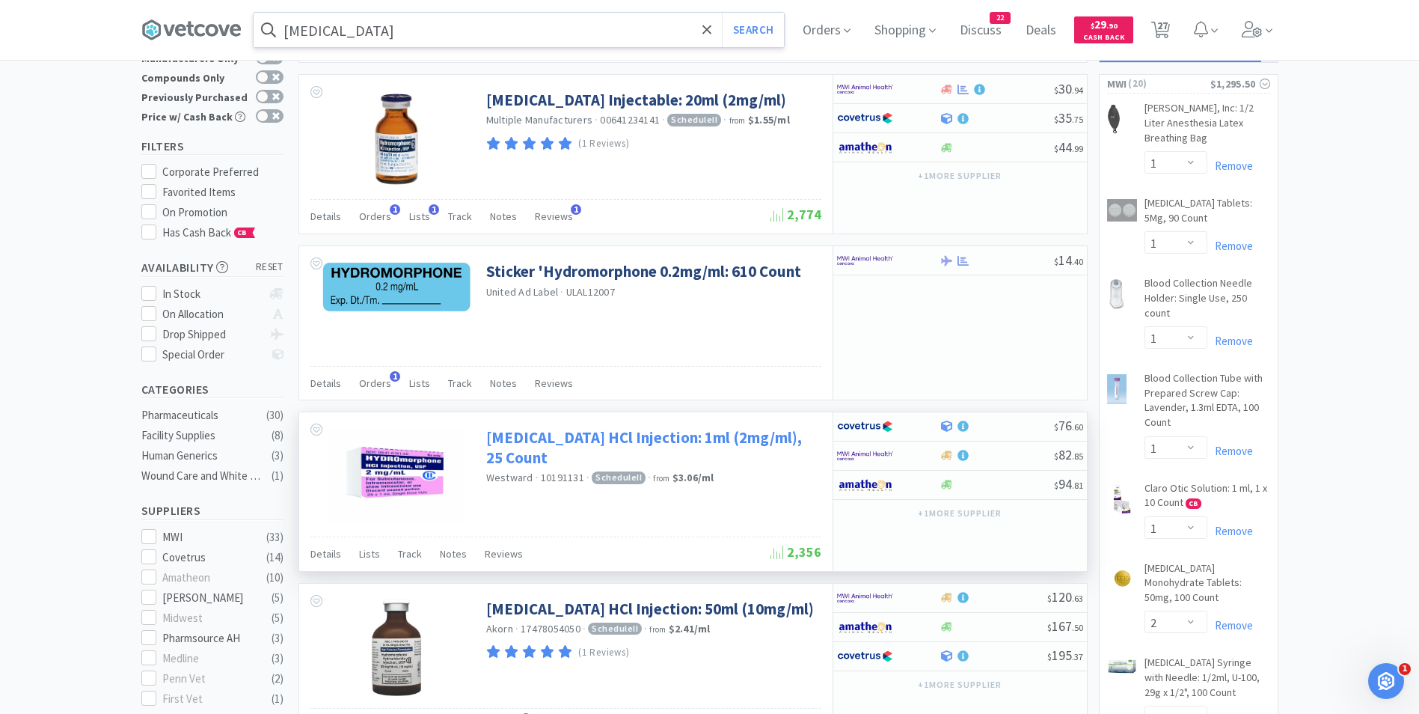
select select "50"
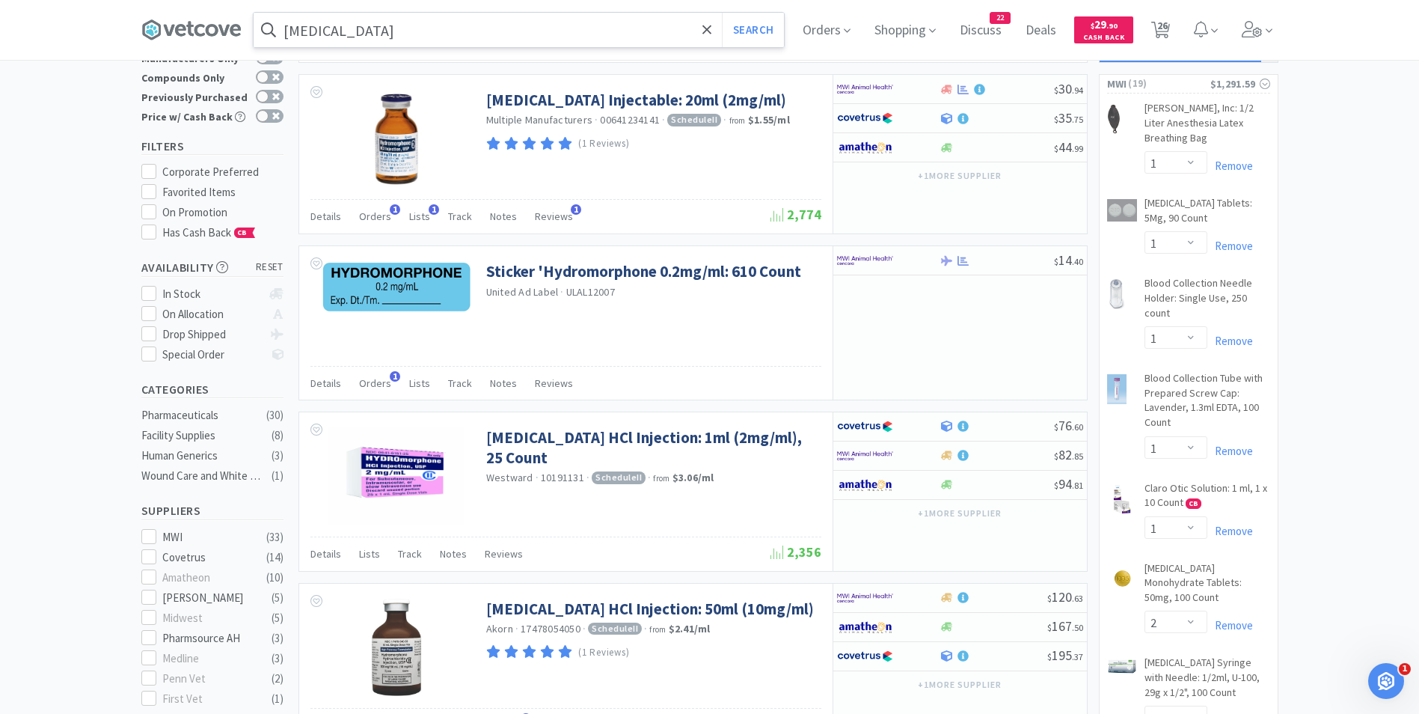
click at [429, 34] on input "[MEDICAL_DATA]" at bounding box center [519, 30] width 530 height 34
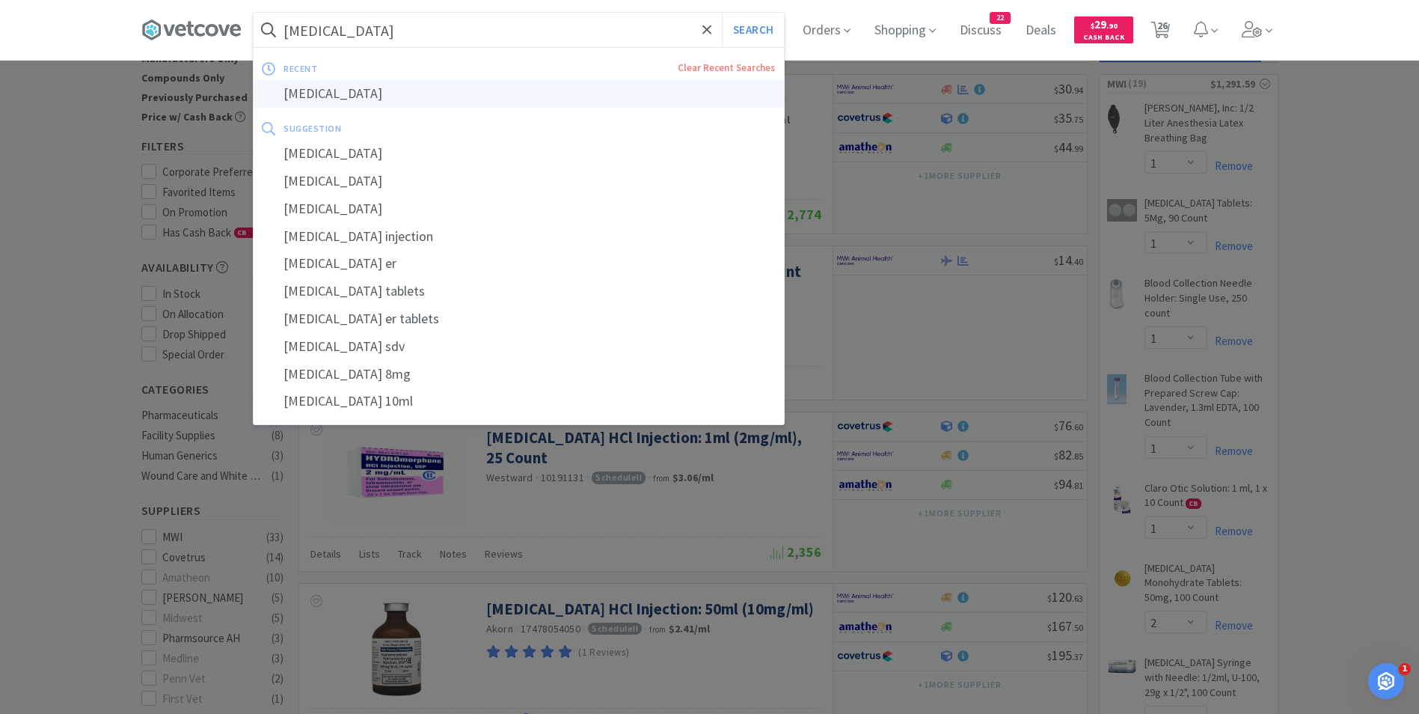
type input "morphine"
click at [395, 96] on div "morphine" at bounding box center [519, 94] width 530 height 28
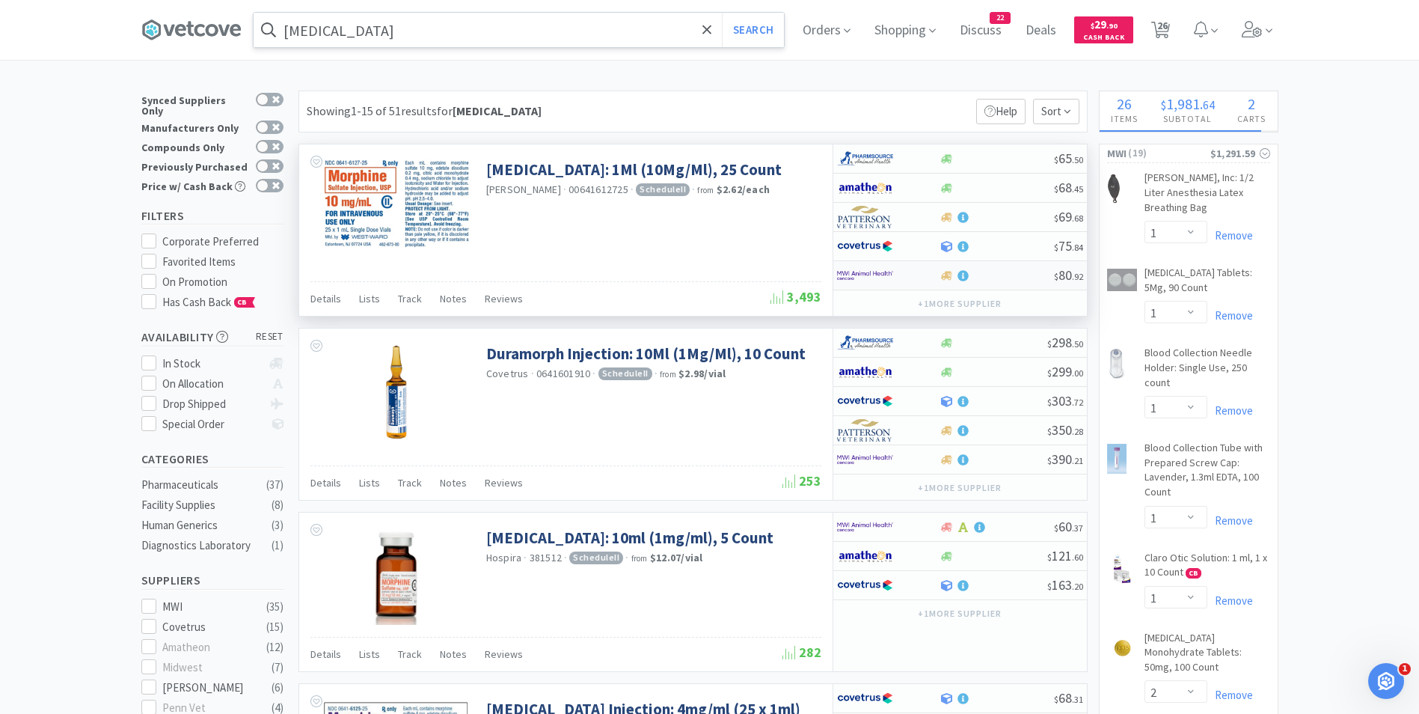
click at [858, 281] on img at bounding box center [865, 275] width 56 height 22
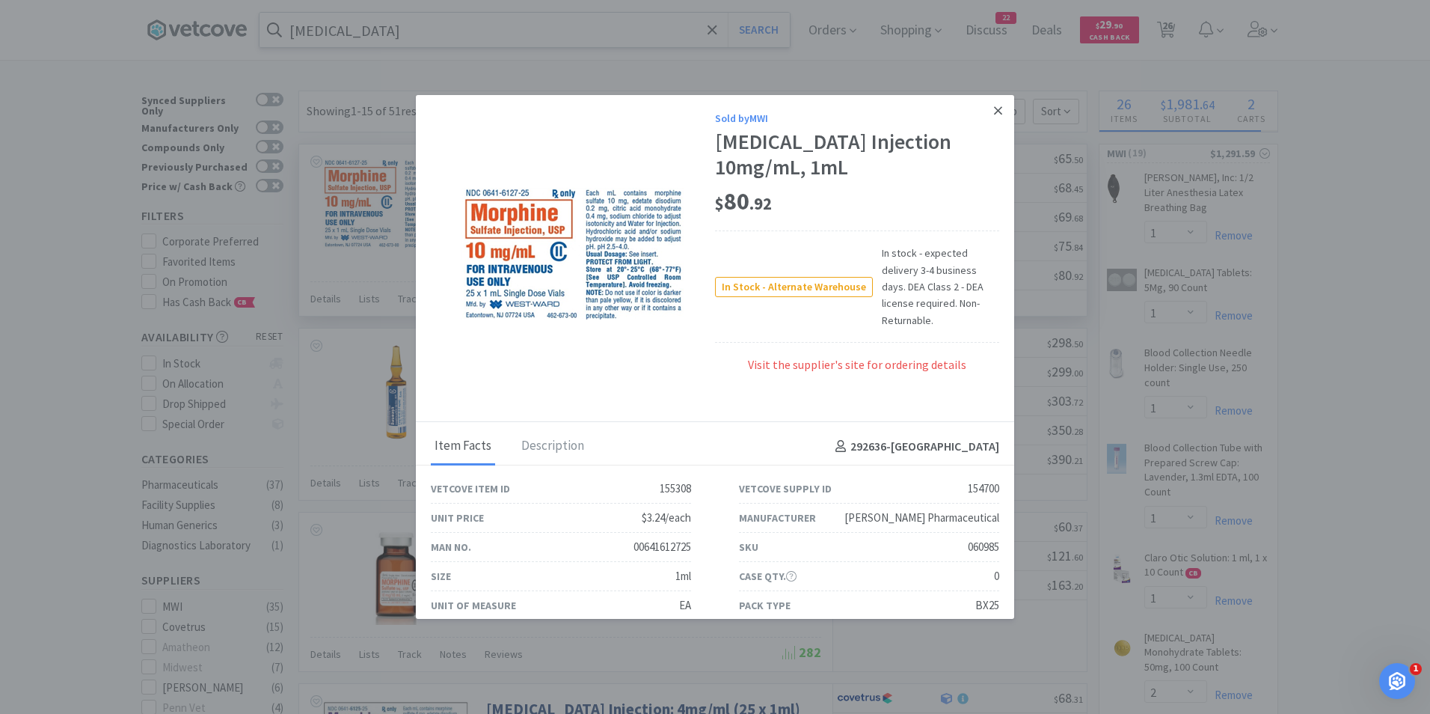
click at [994, 110] on icon at bounding box center [998, 110] width 8 height 13
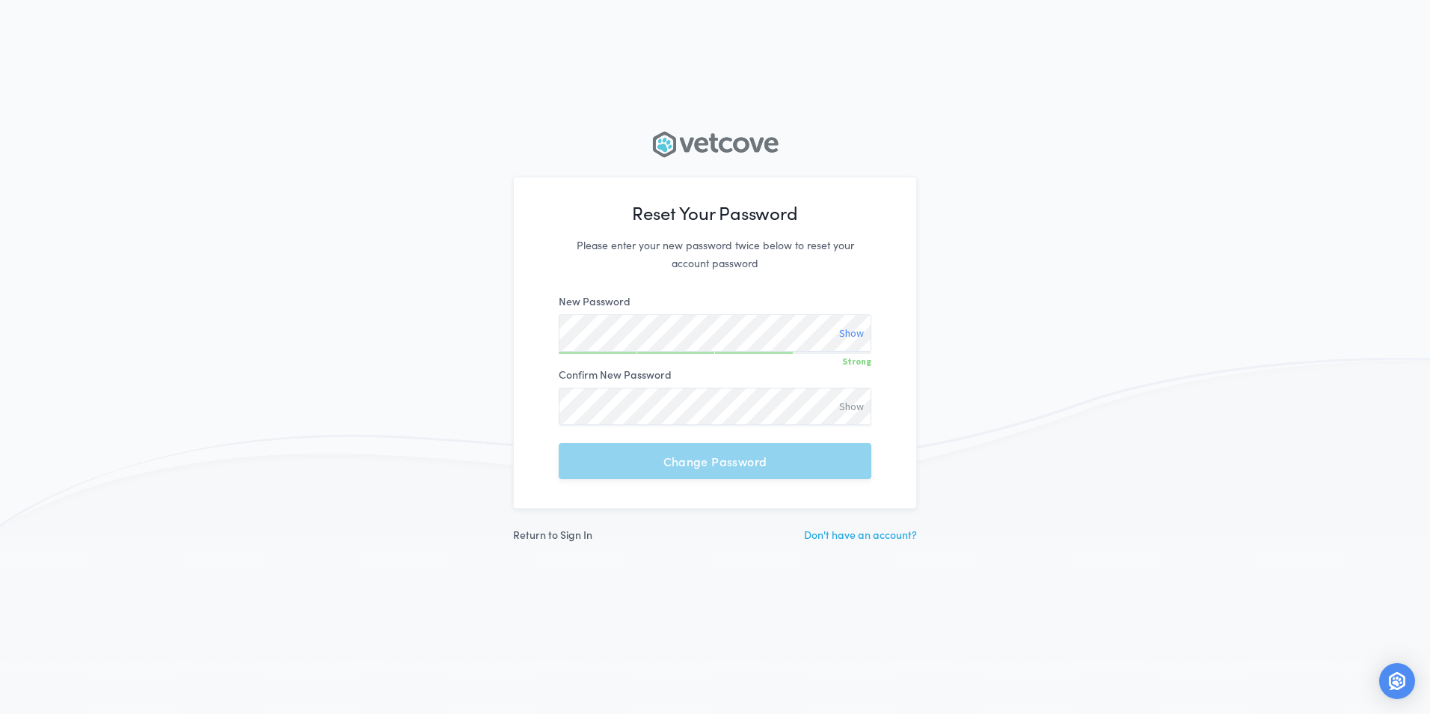
click at [848, 328] on div "Show" at bounding box center [851, 333] width 25 height 16
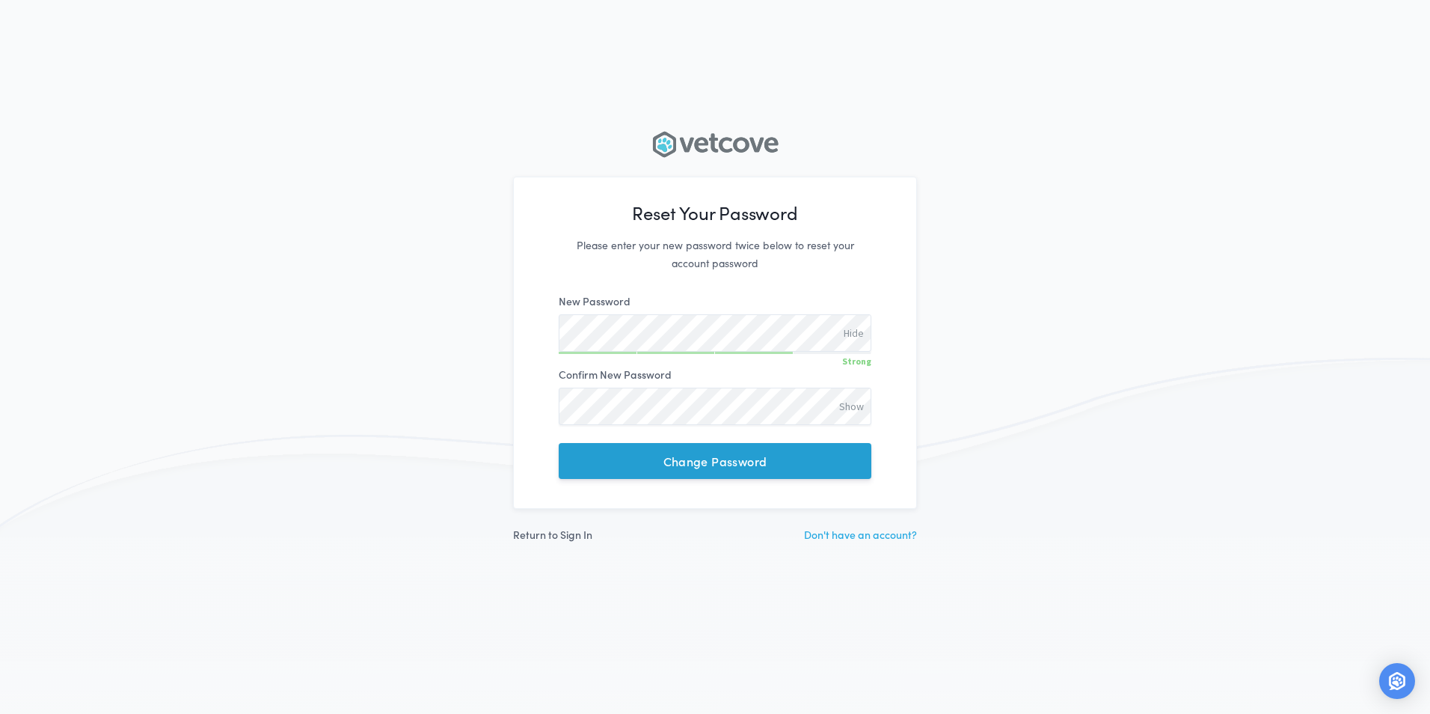
click at [571, 454] on button "Change Password" at bounding box center [715, 461] width 313 height 36
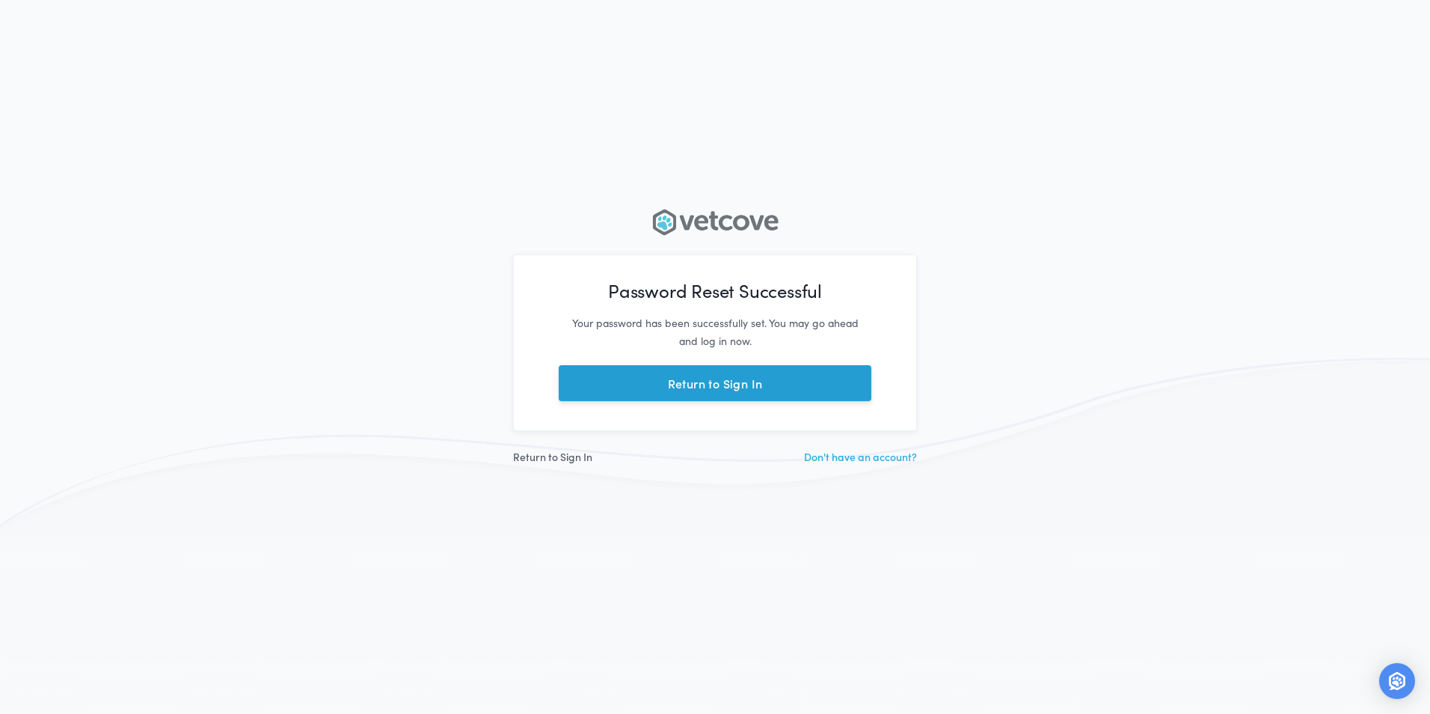
click at [718, 371] on link "Return to Sign In" at bounding box center [715, 383] width 313 height 36
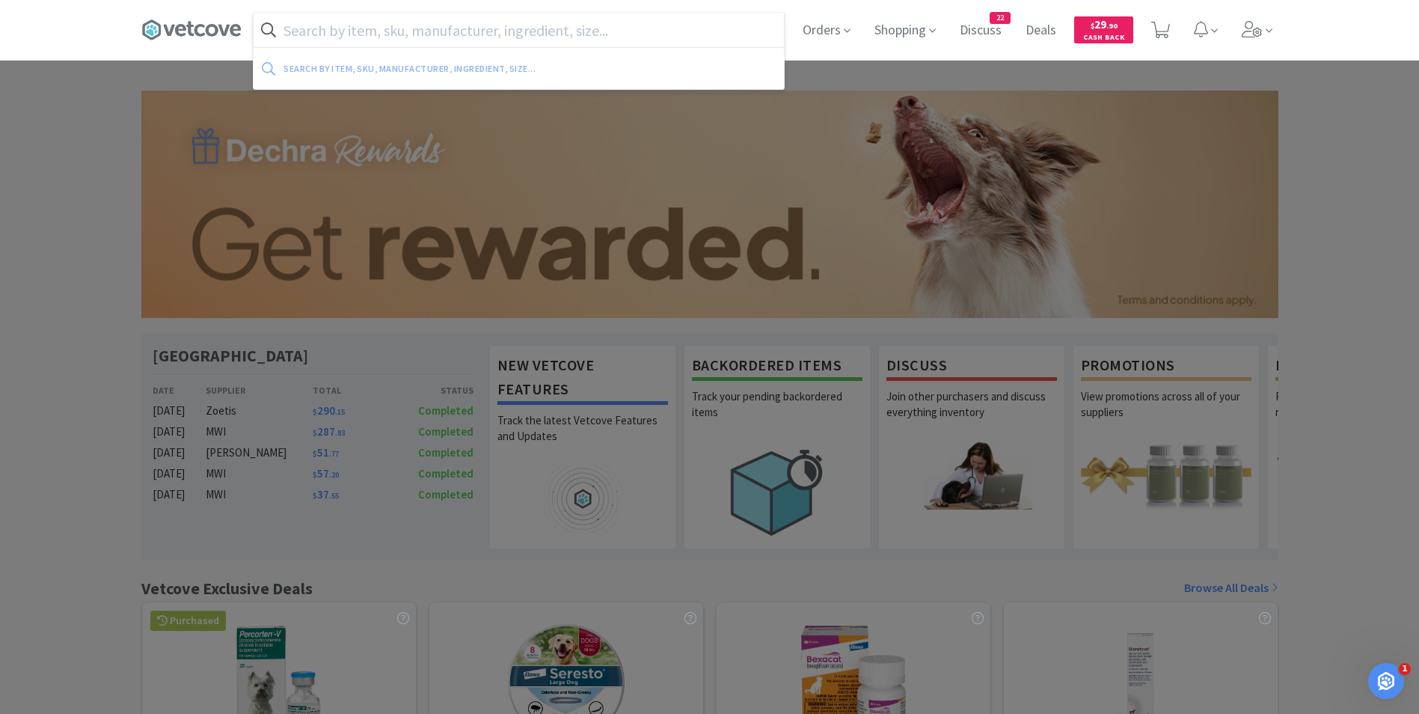
click at [520, 37] on input "text" at bounding box center [519, 30] width 530 height 34
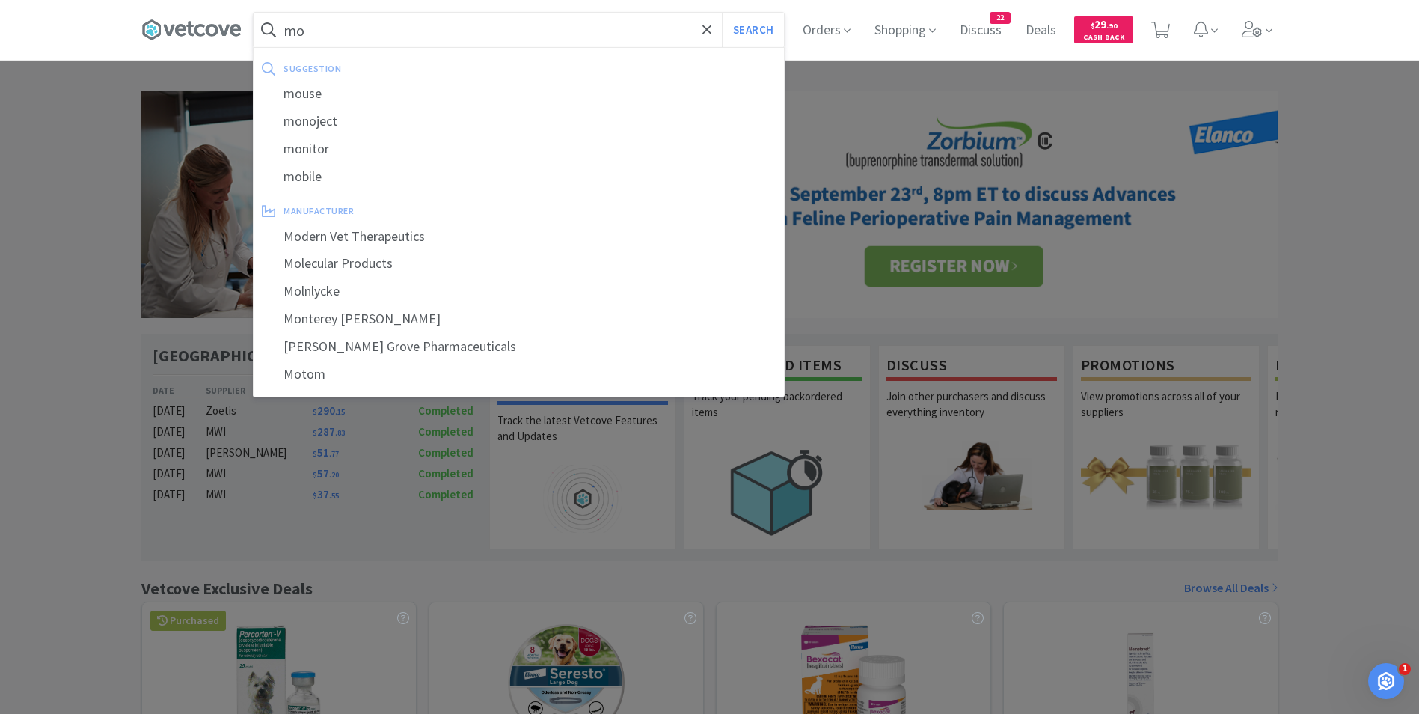
type input "m"
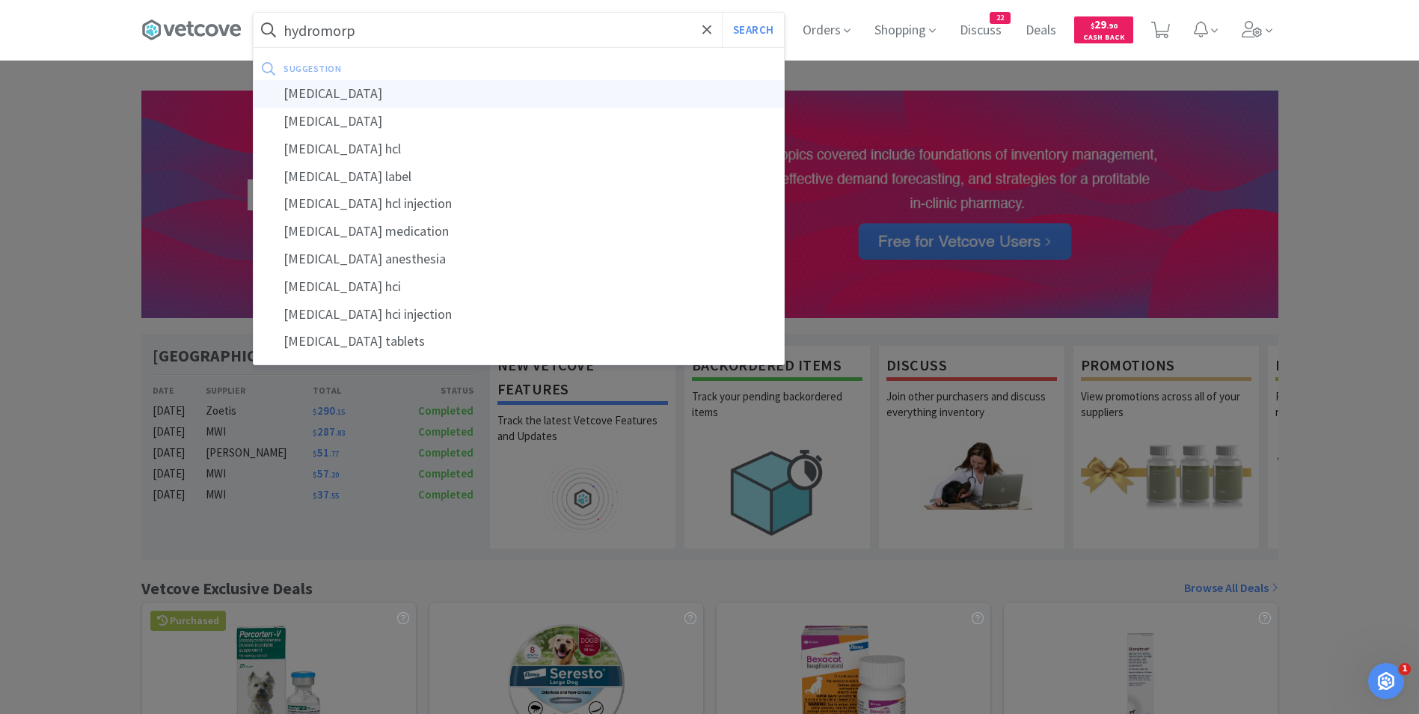
click at [493, 93] on div "[MEDICAL_DATA]" at bounding box center [519, 94] width 530 height 28
type input "[MEDICAL_DATA]"
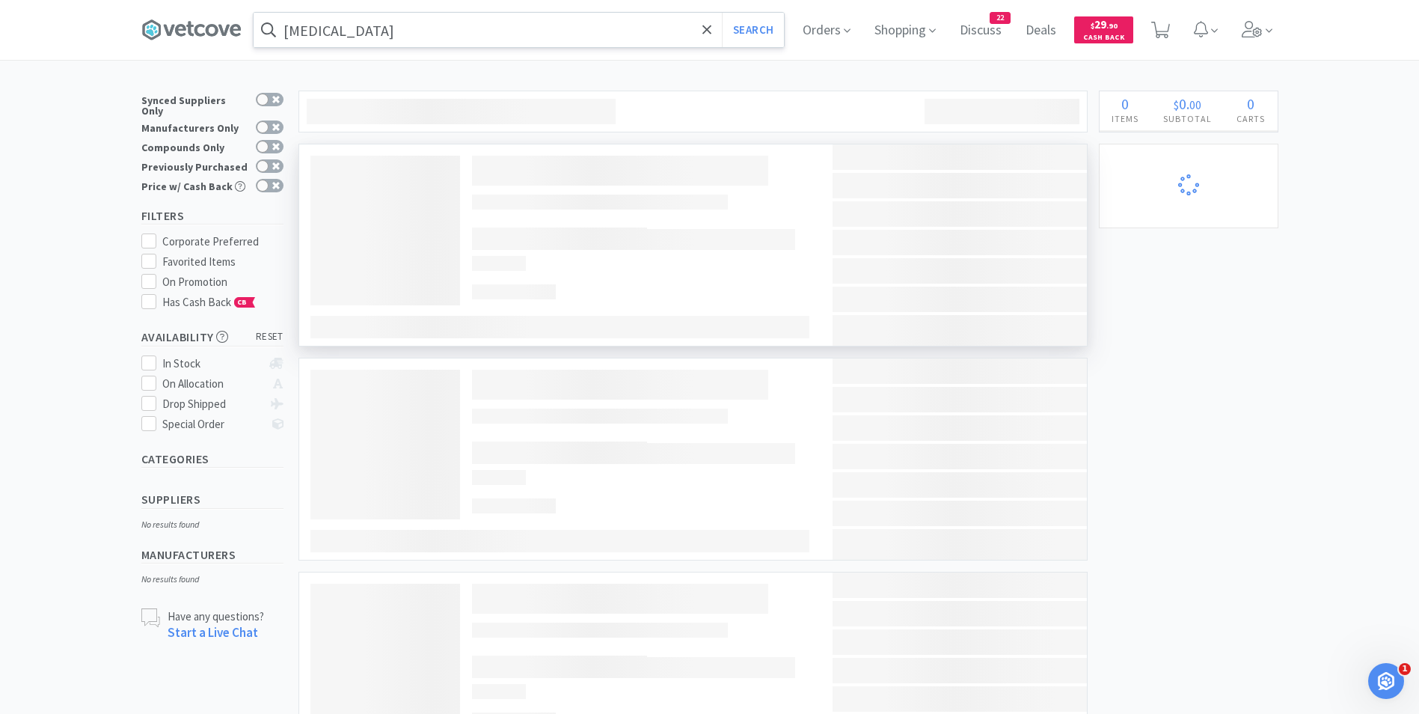
select select "1"
select select "2"
select select "1"
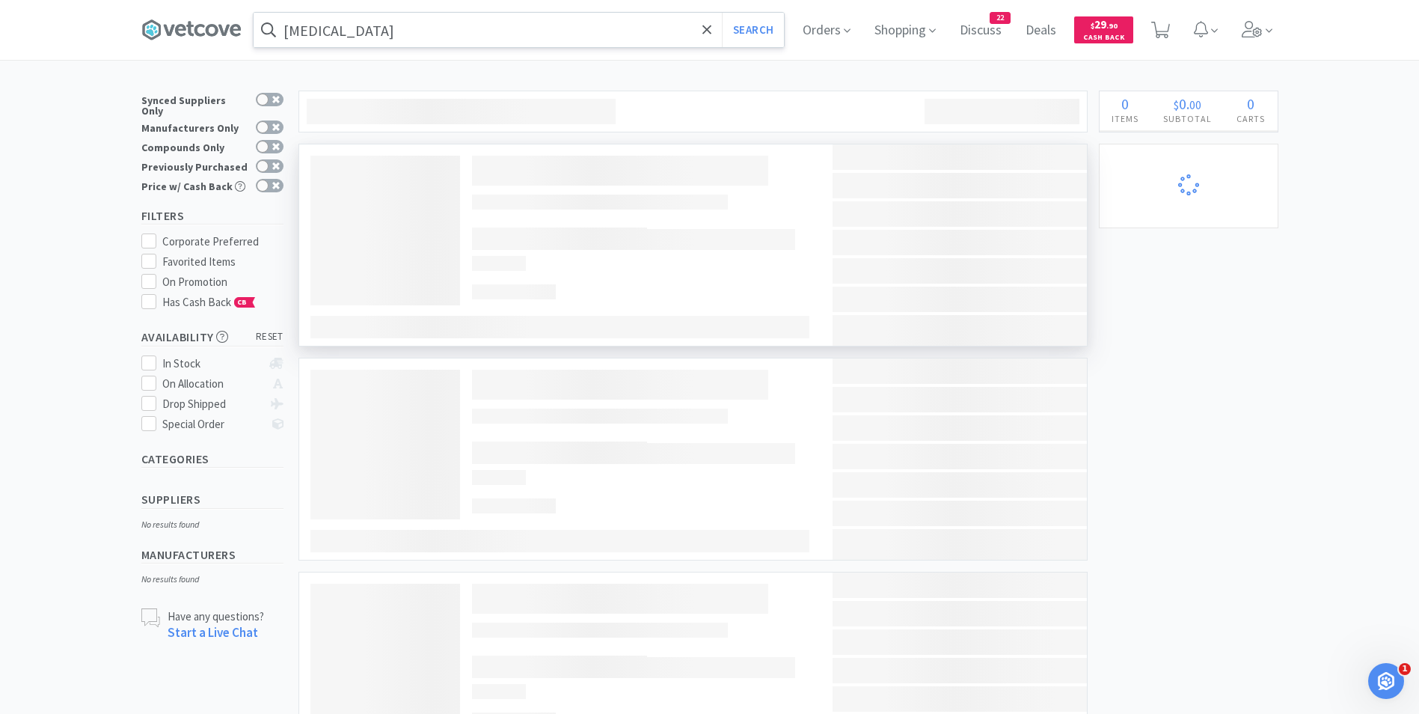
select select "2"
select select "1"
select select "4"
select select "1"
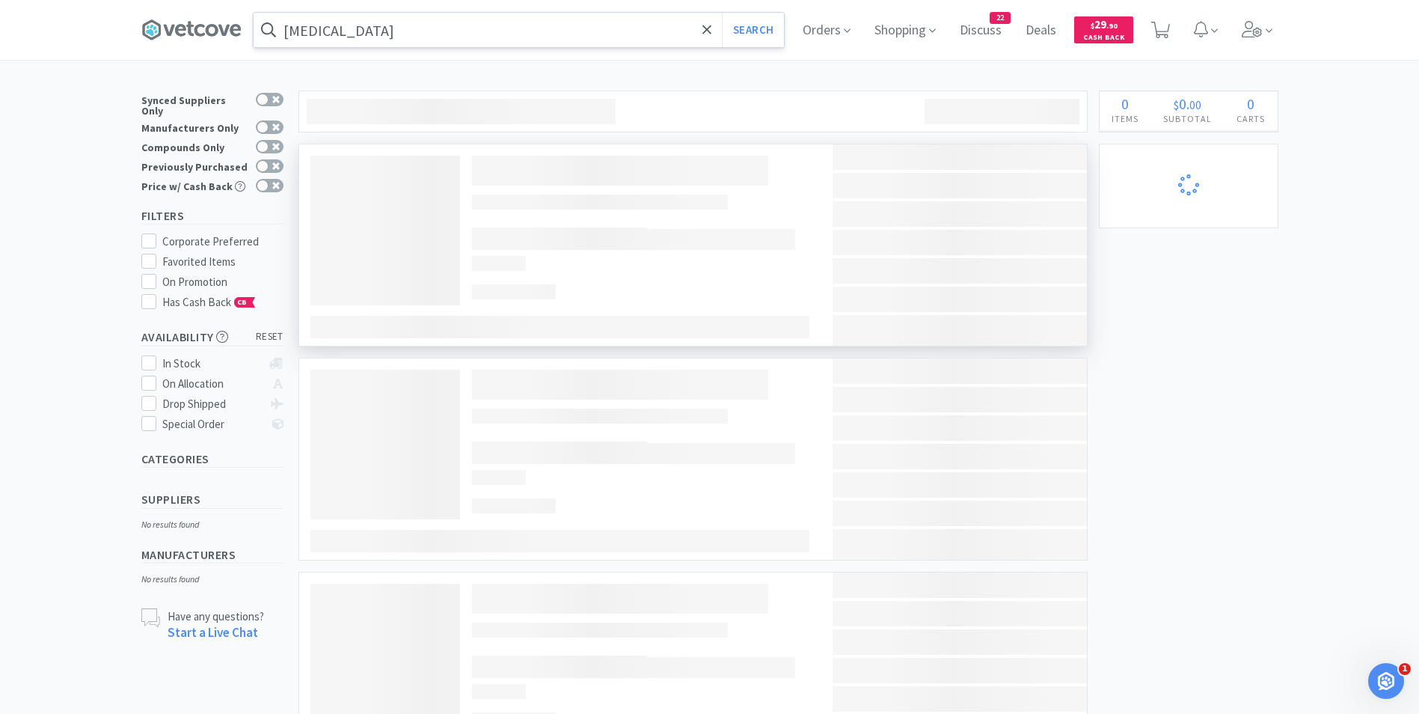
select select "1"
select select "3"
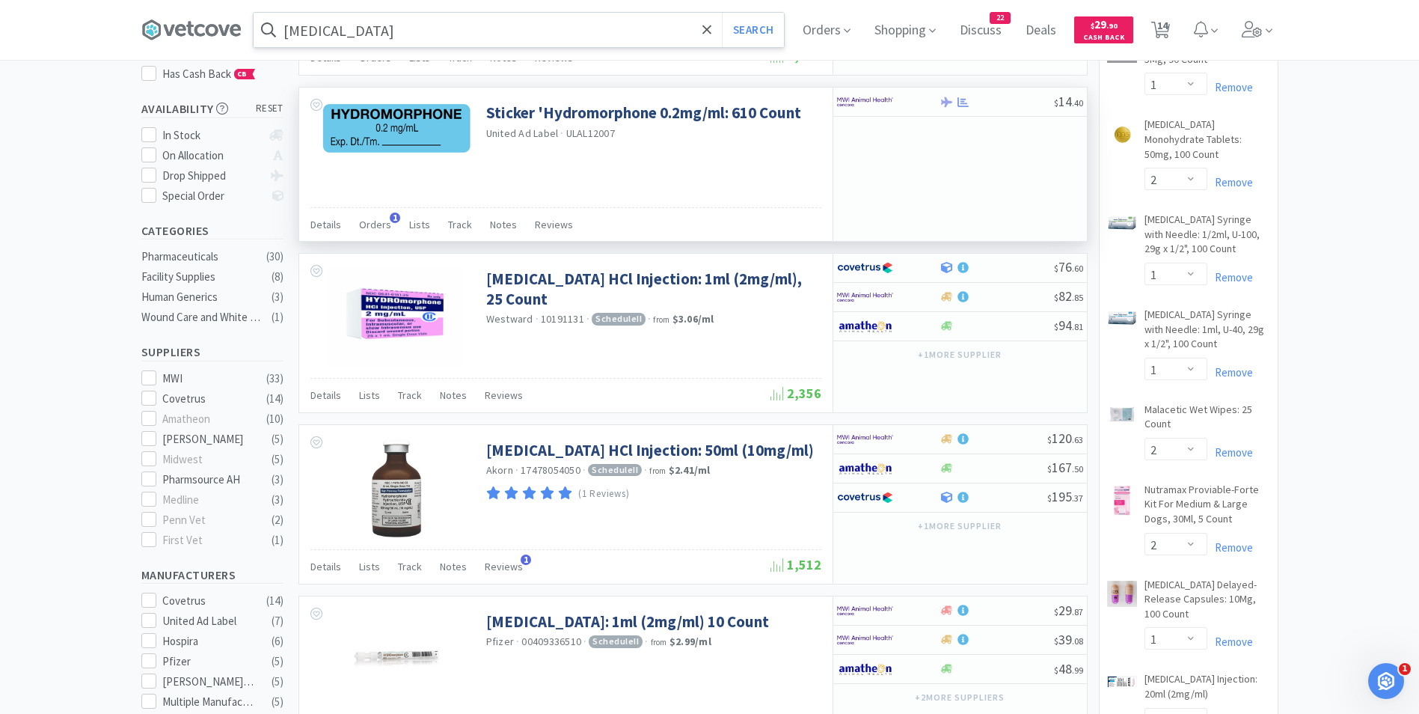
scroll to position [229, 0]
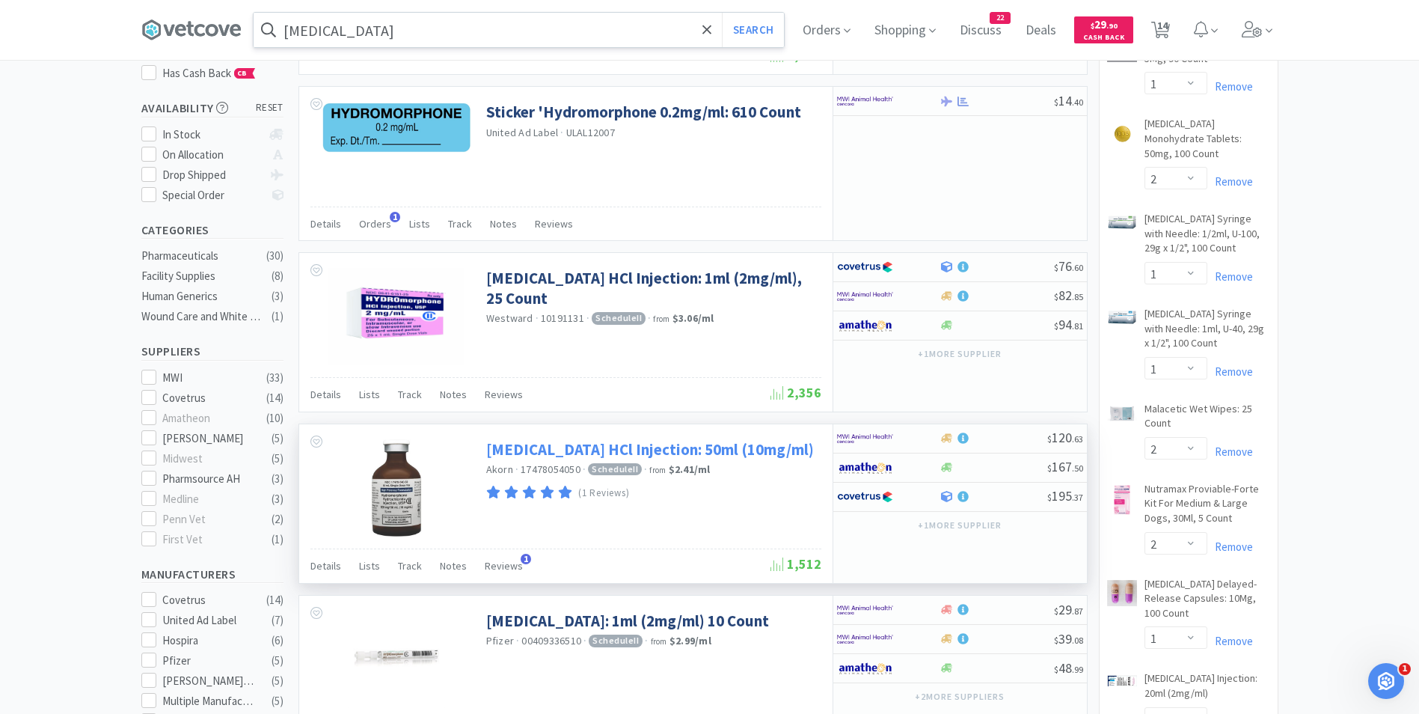
click at [576, 451] on link "[MEDICAL_DATA] HCl Injection: 50ml (10mg/ml)" at bounding box center [650, 449] width 328 height 20
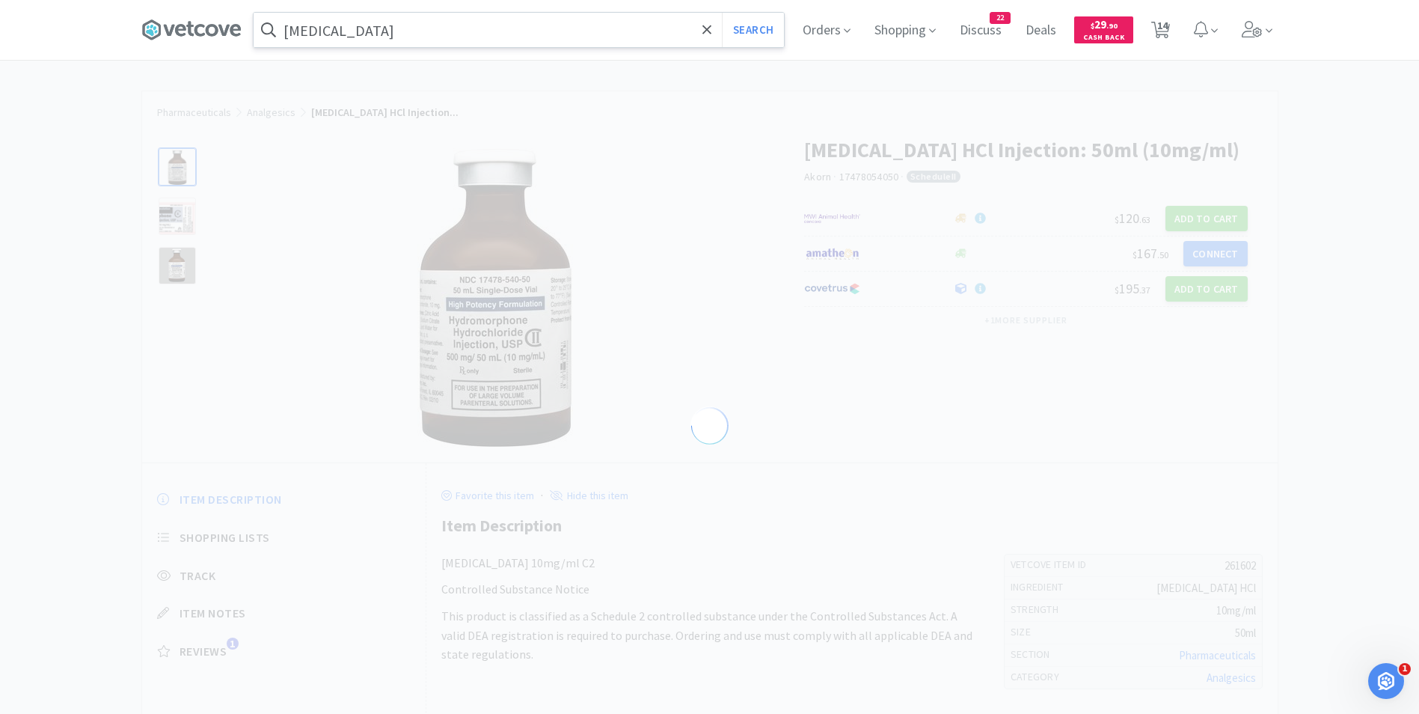
select select "261602"
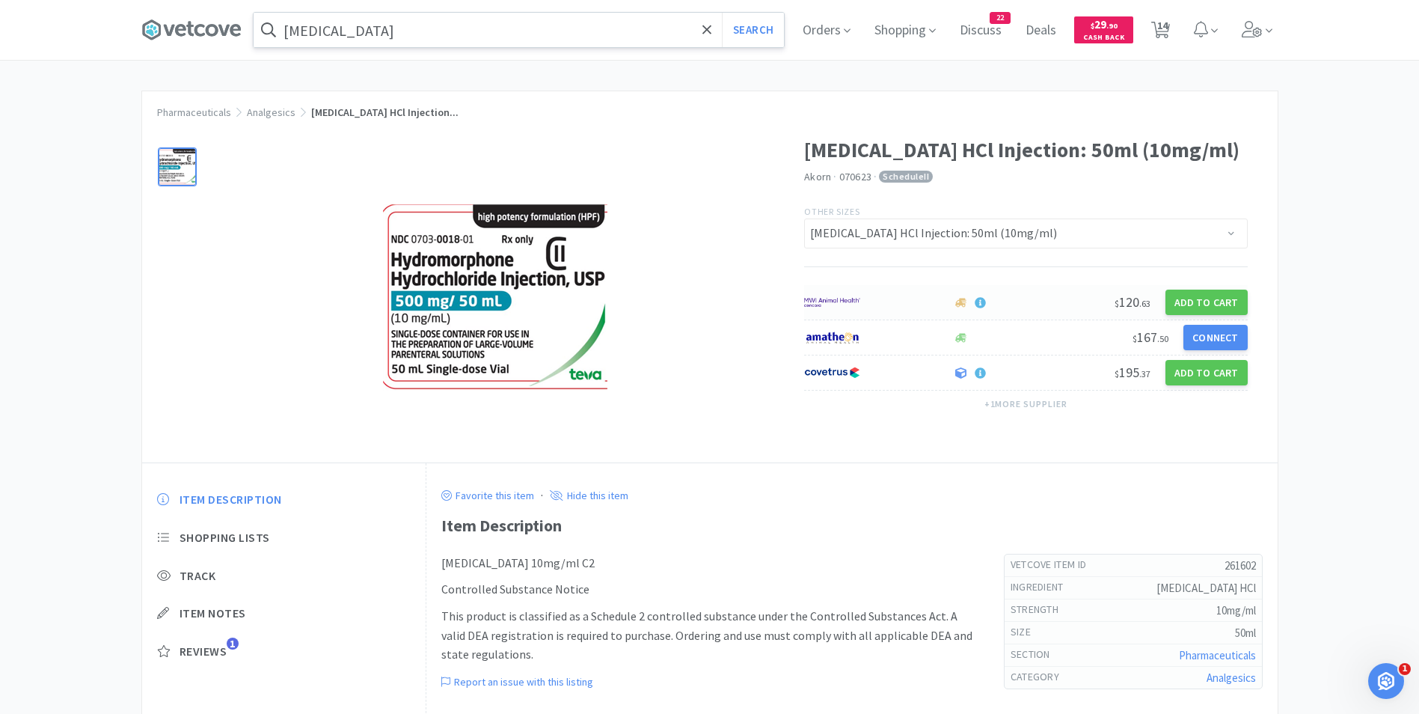
click at [1034, 308] on div "$ 120 . 63 Add to Cart" at bounding box center [1026, 302] width 444 height 35
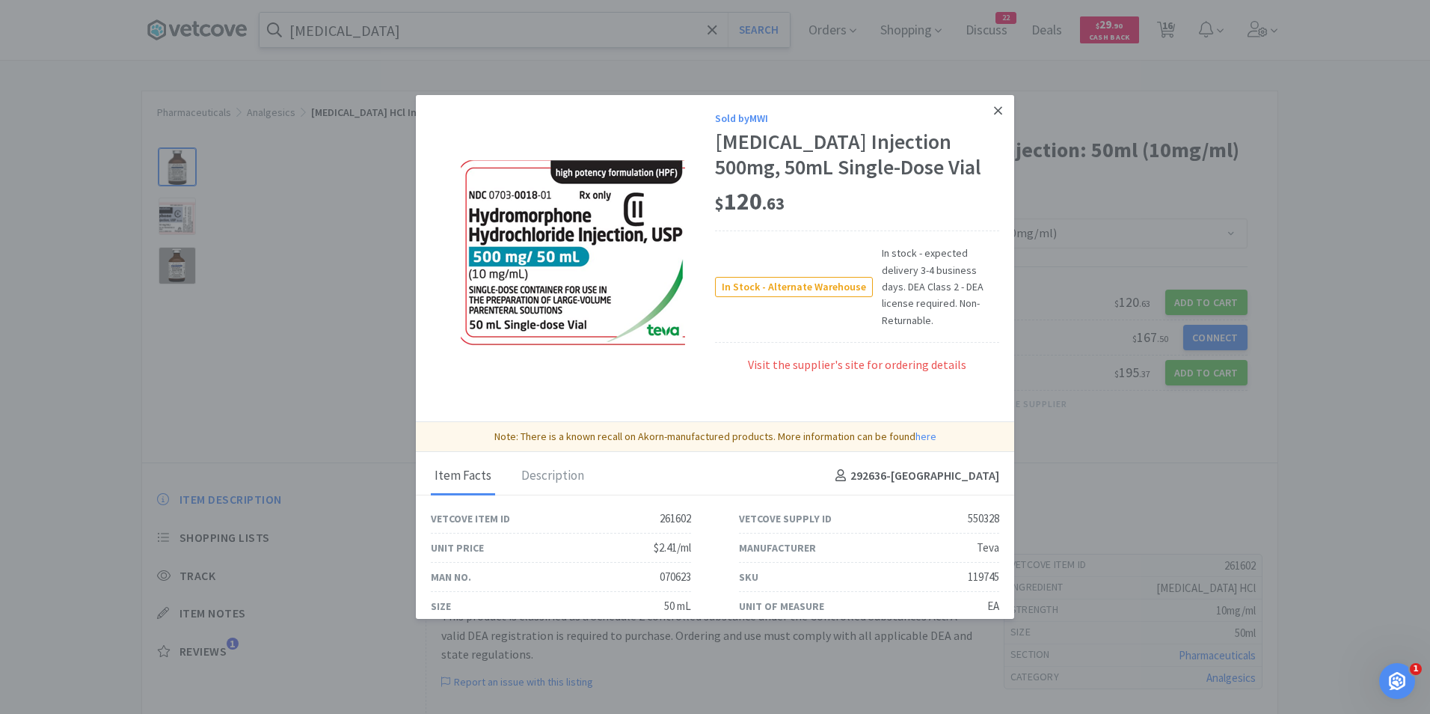
click at [994, 112] on icon at bounding box center [998, 110] width 8 height 13
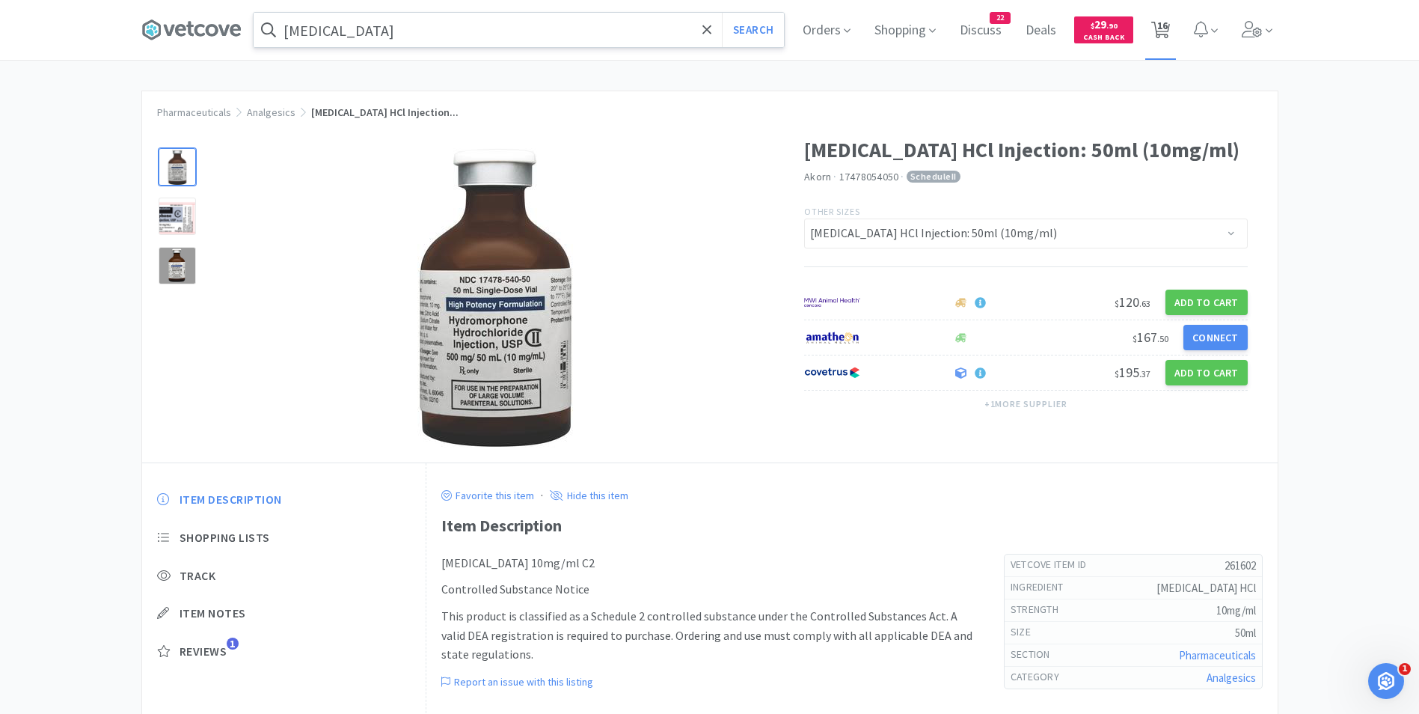
click at [1167, 28] on span "16" at bounding box center [1162, 26] width 10 height 60
select select "1"
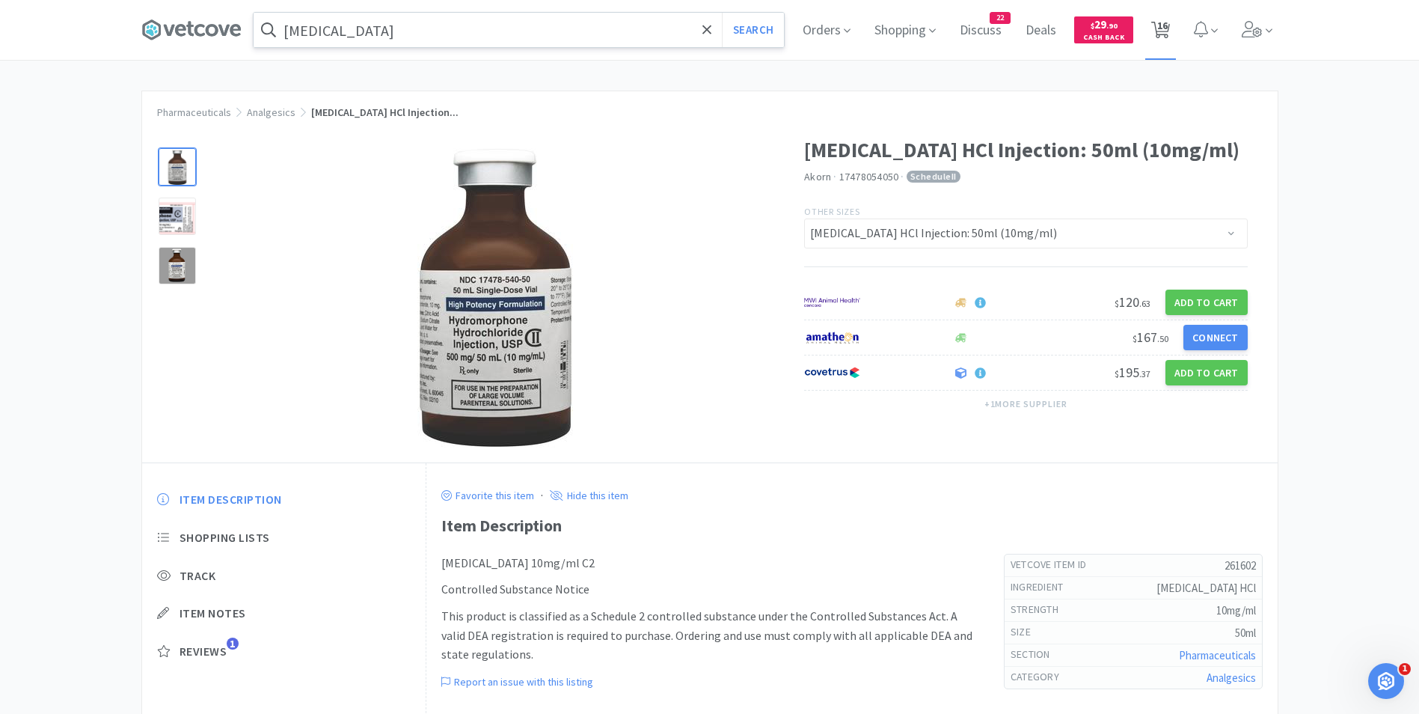
select select "2"
select select "1"
select select "2"
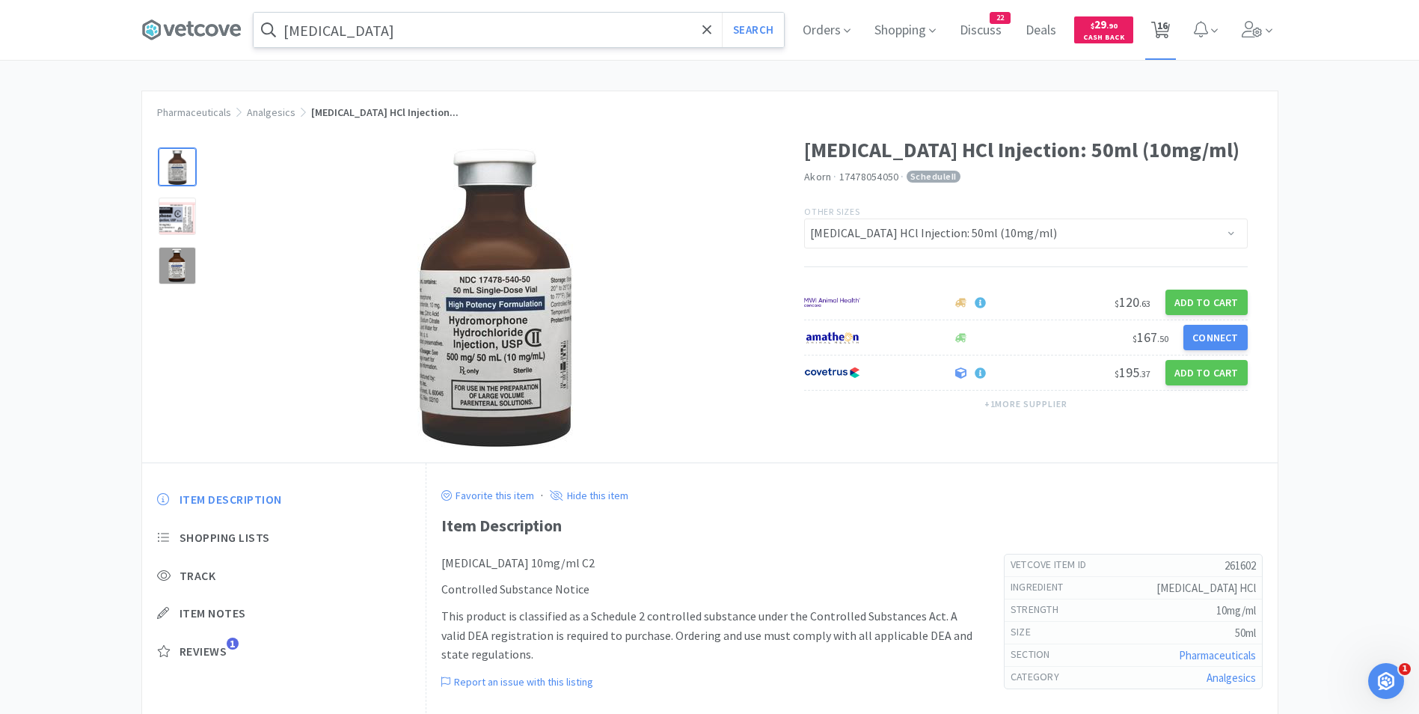
select select "1"
select select "4"
select select "1"
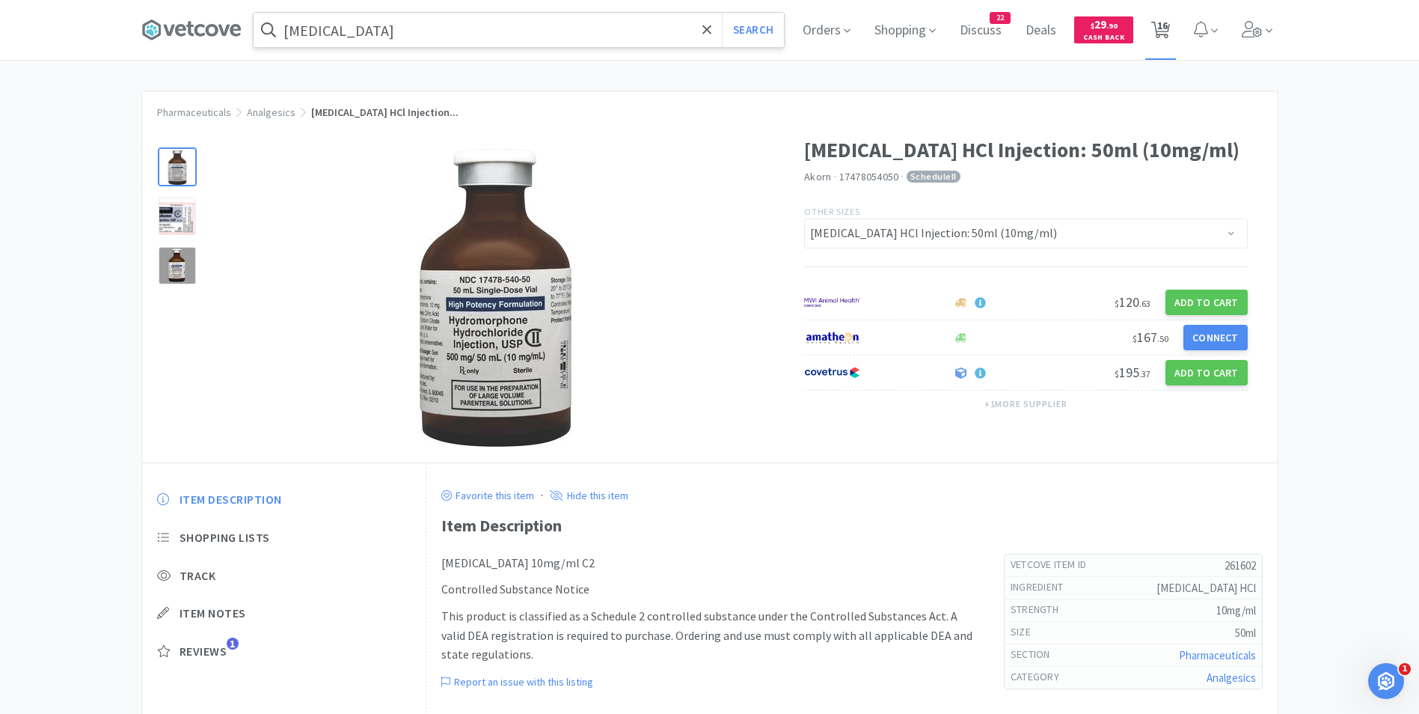
select select "1"
select select "3"
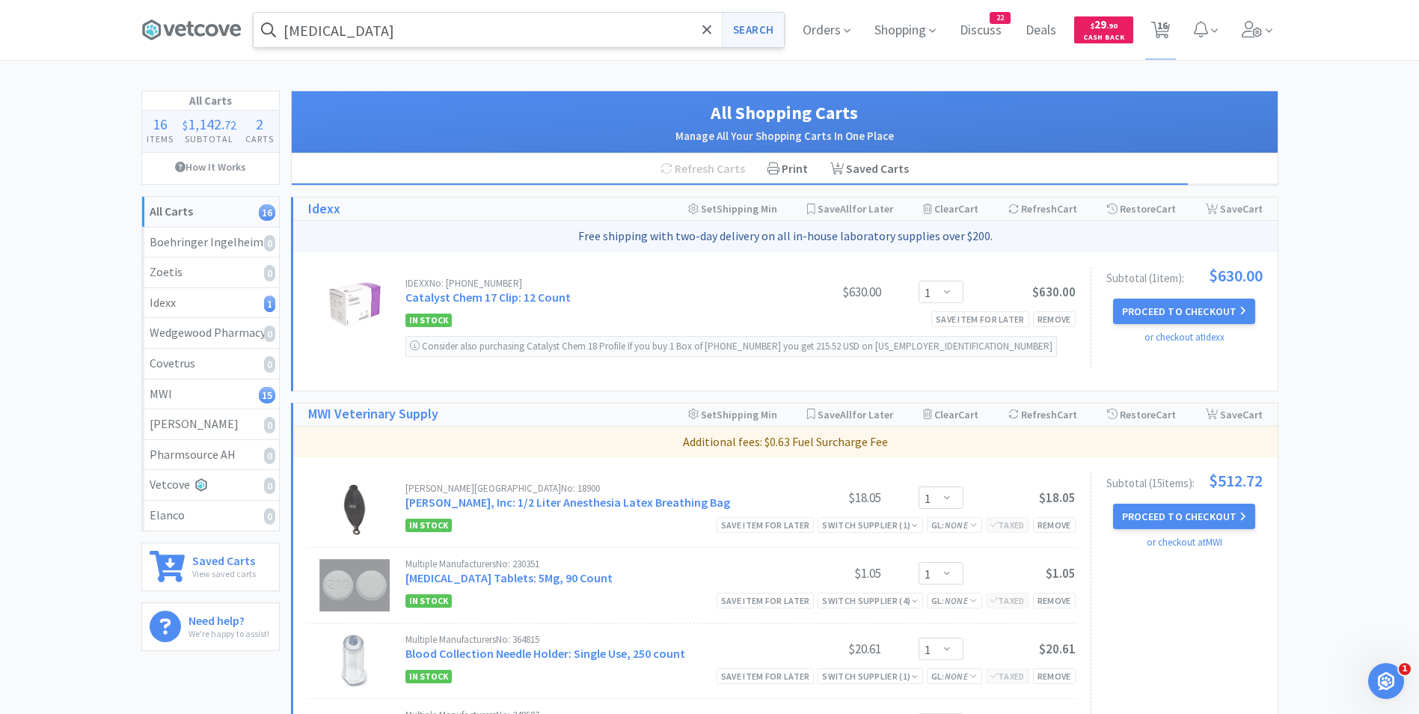
click at [749, 35] on button "Search" at bounding box center [753, 30] width 62 height 34
select select "1"
select select "2"
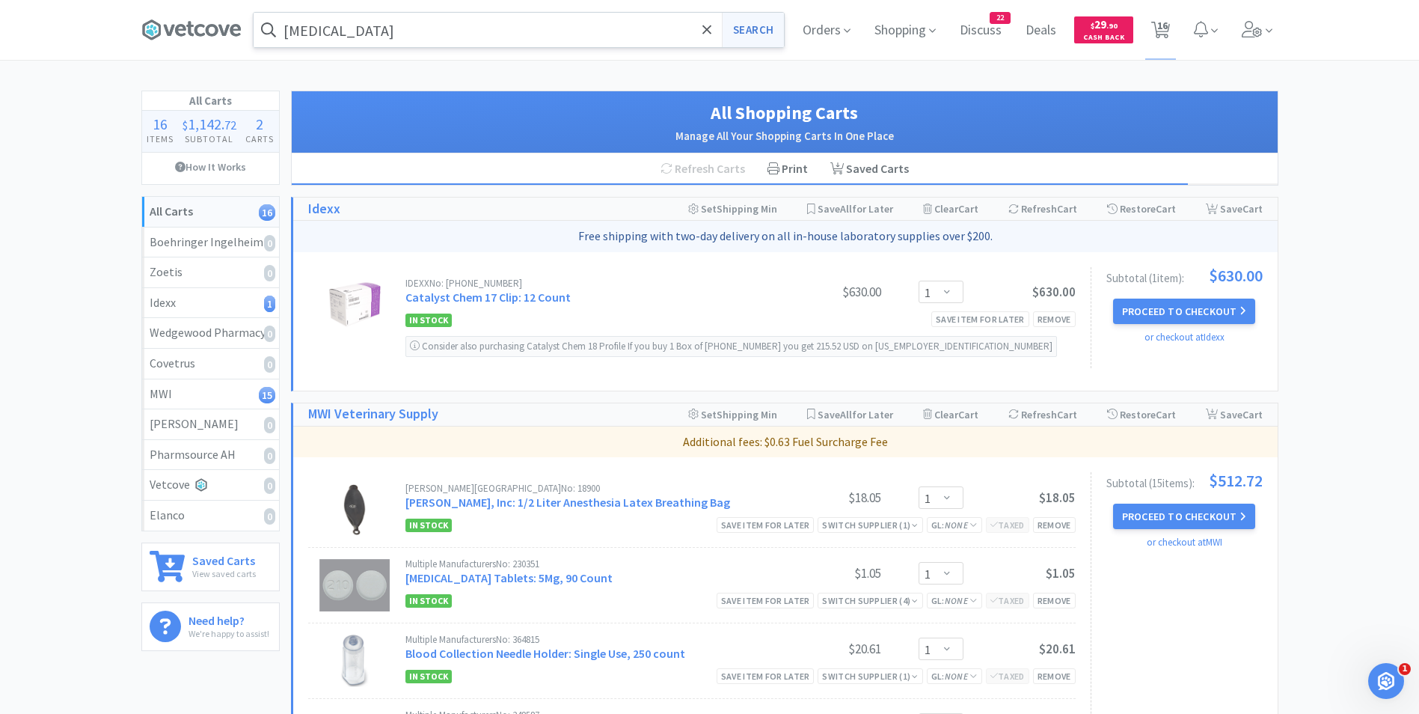
select select "1"
select select "2"
select select "1"
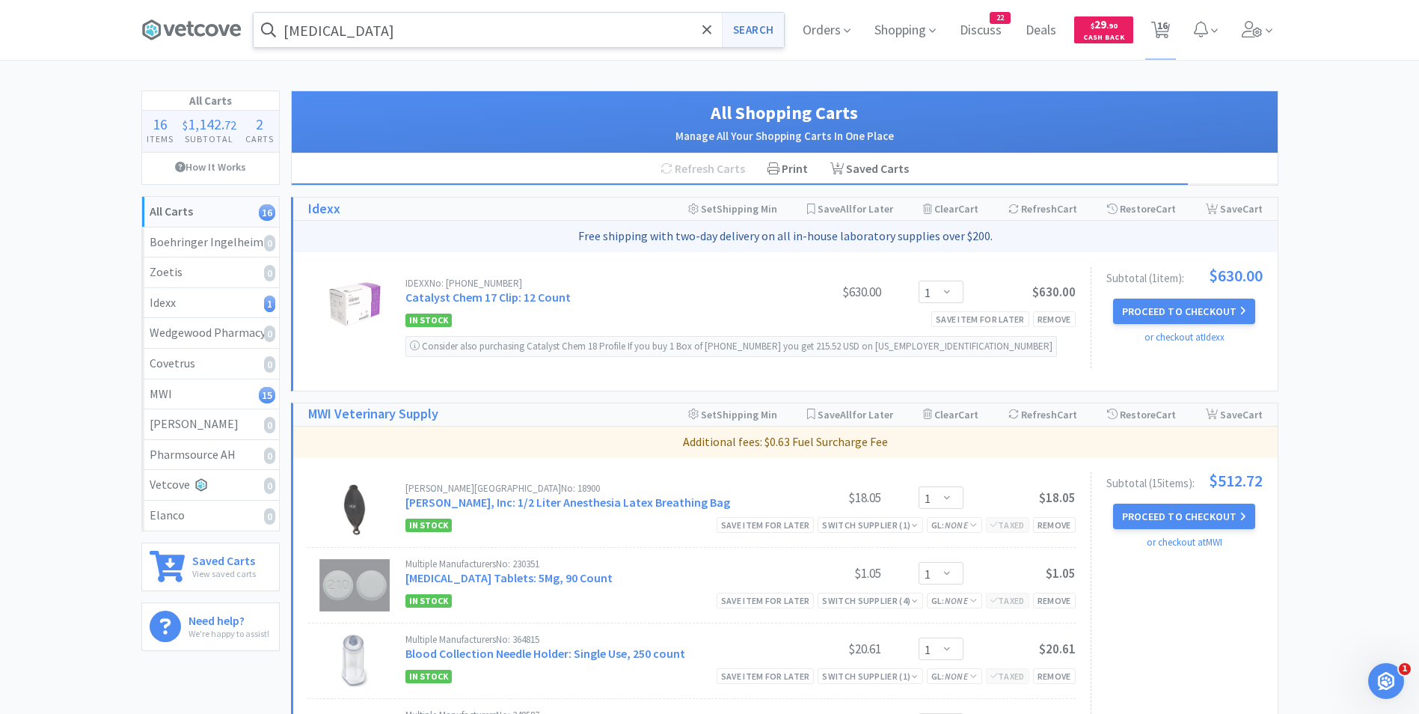
select select "4"
select select "1"
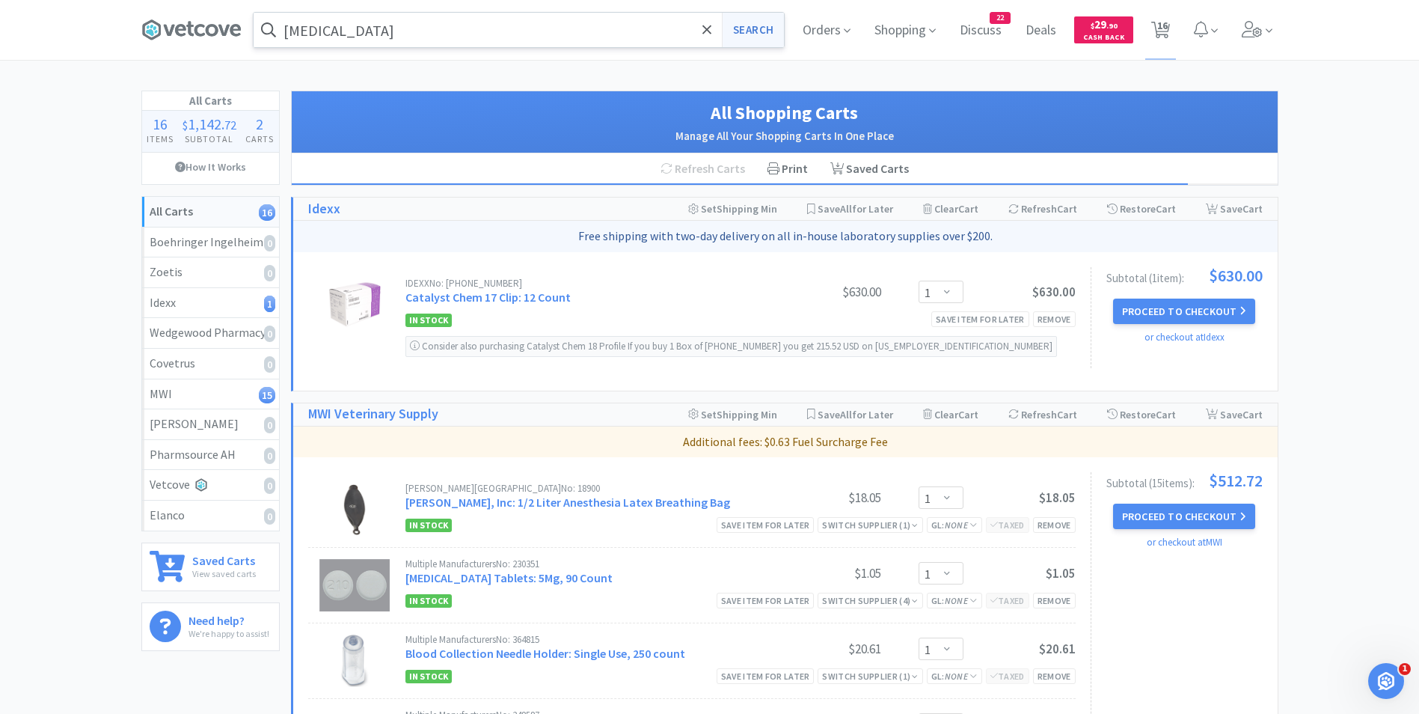
select select "3"
select select "1"
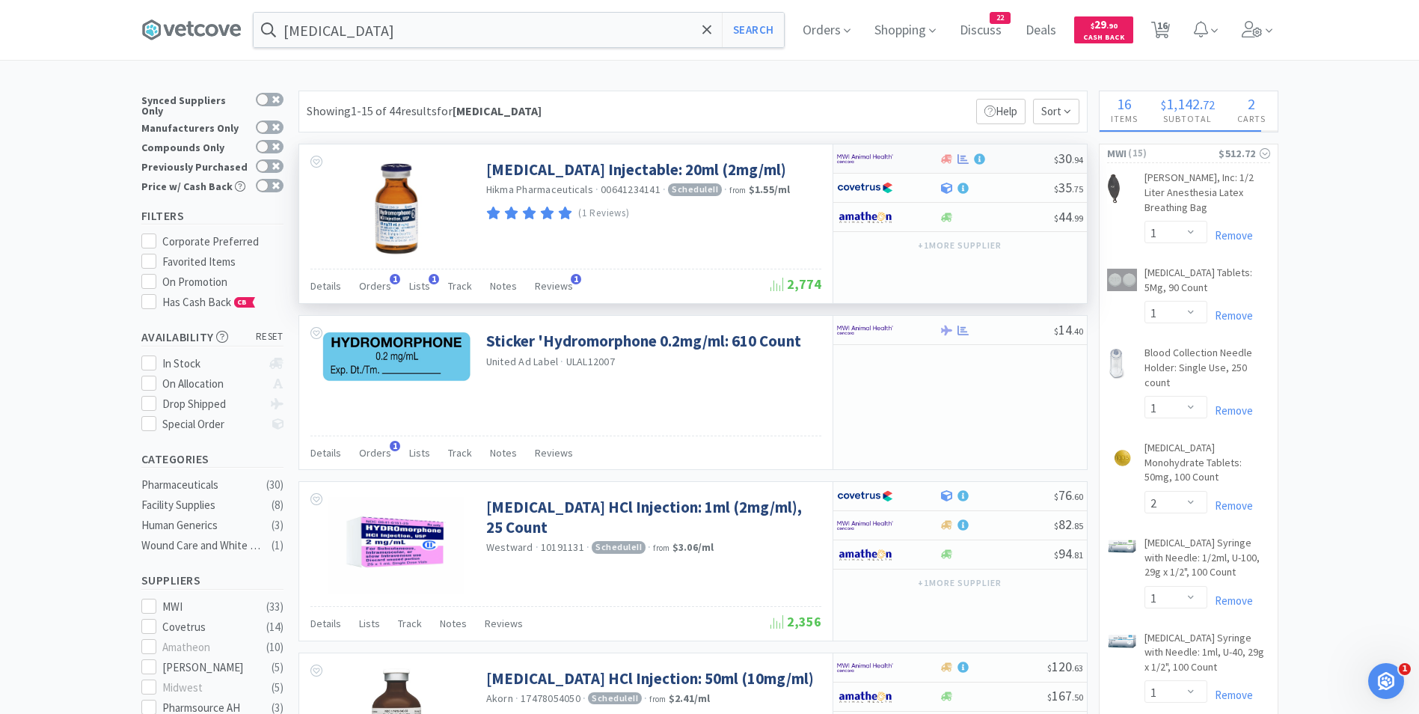
click at [853, 162] on img at bounding box center [865, 158] width 56 height 22
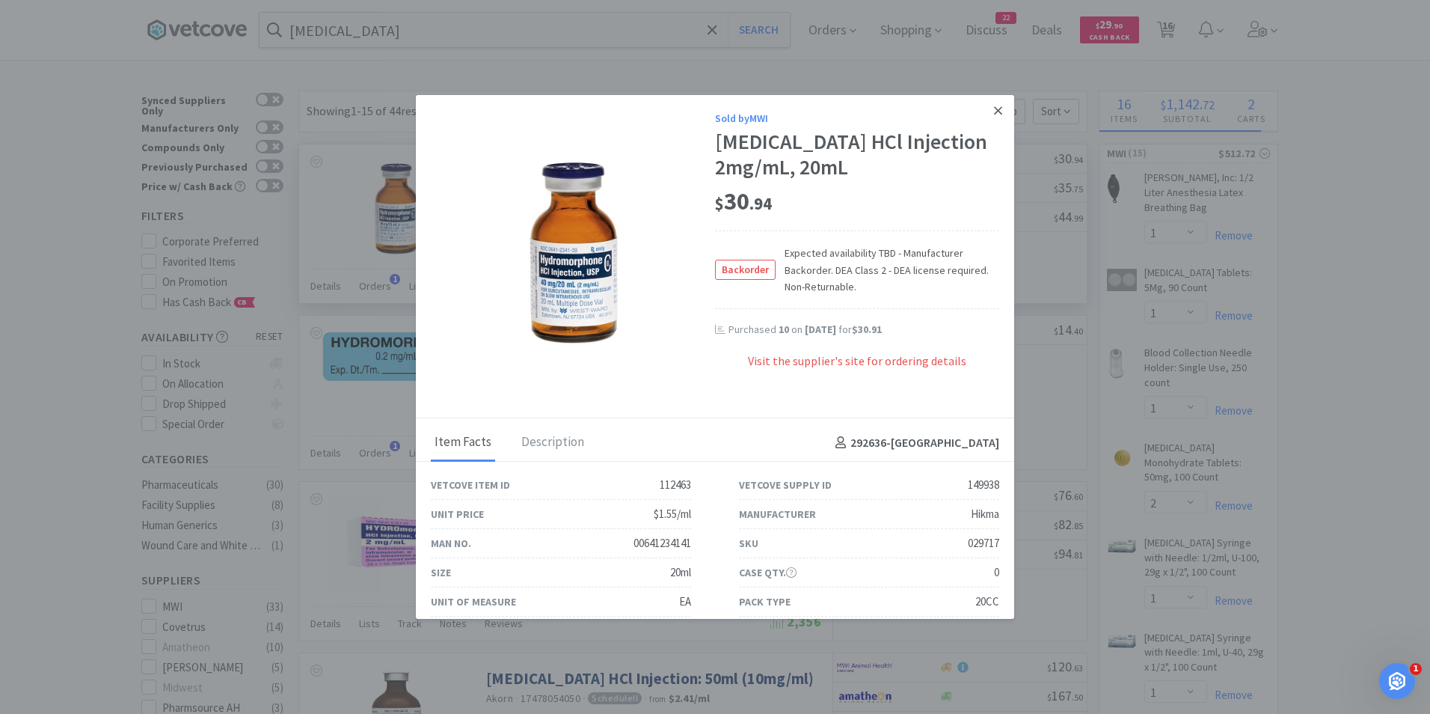
click at [994, 112] on icon at bounding box center [998, 110] width 8 height 8
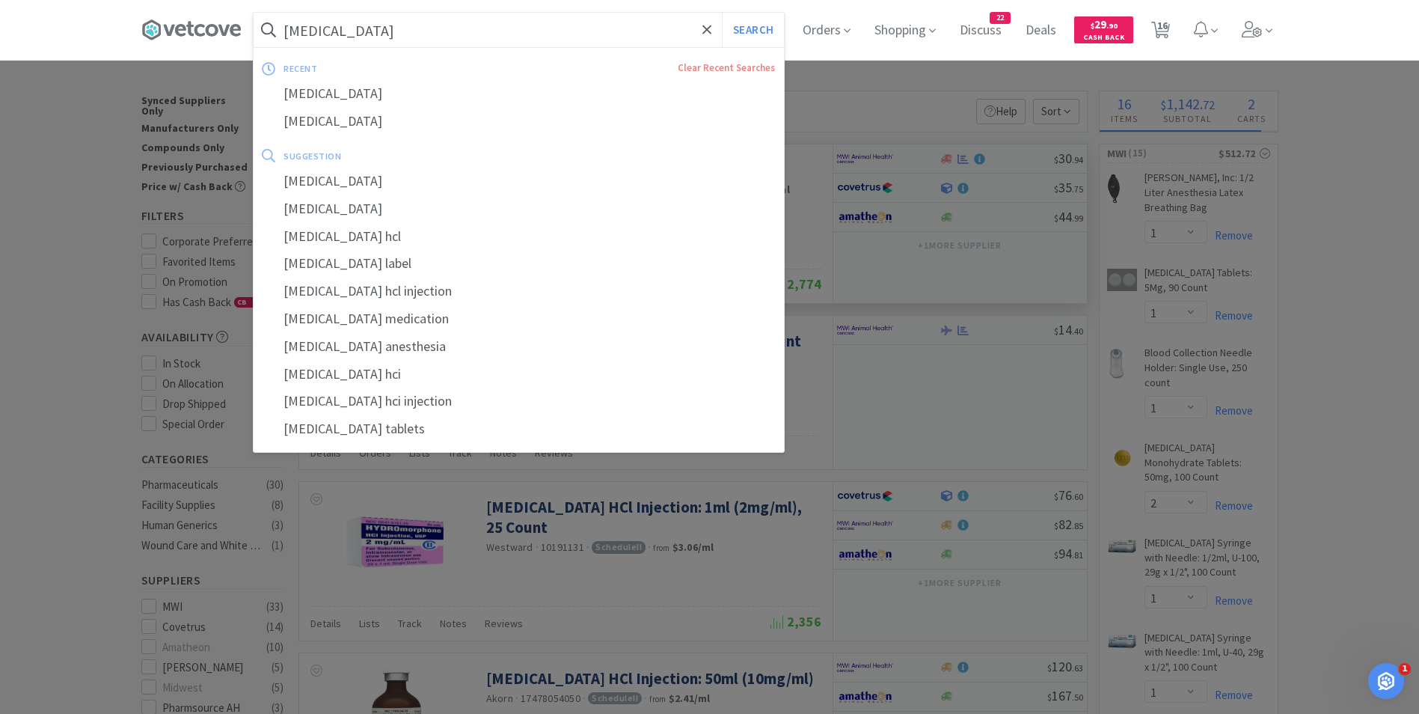
click at [408, 35] on input "[MEDICAL_DATA]" at bounding box center [519, 30] width 530 height 34
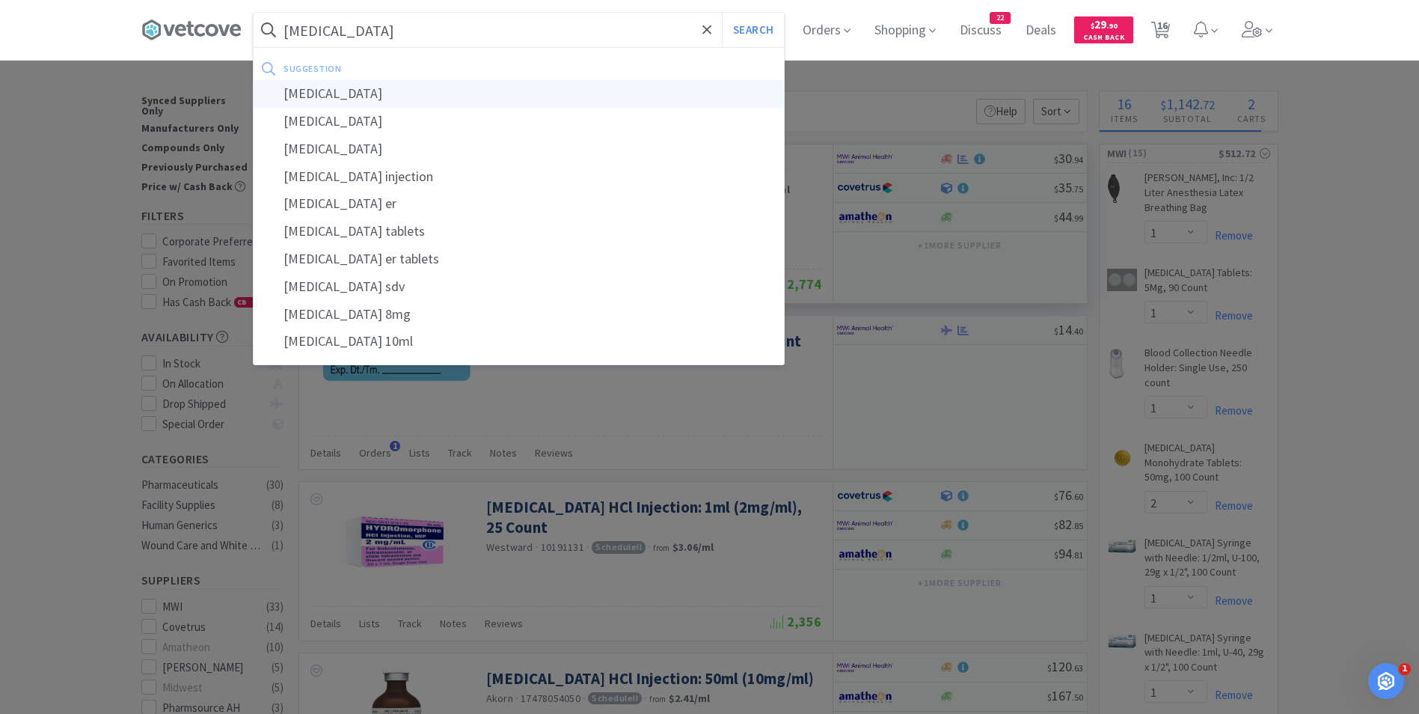
type input "morphine"
click at [390, 92] on div "morphine" at bounding box center [519, 94] width 530 height 28
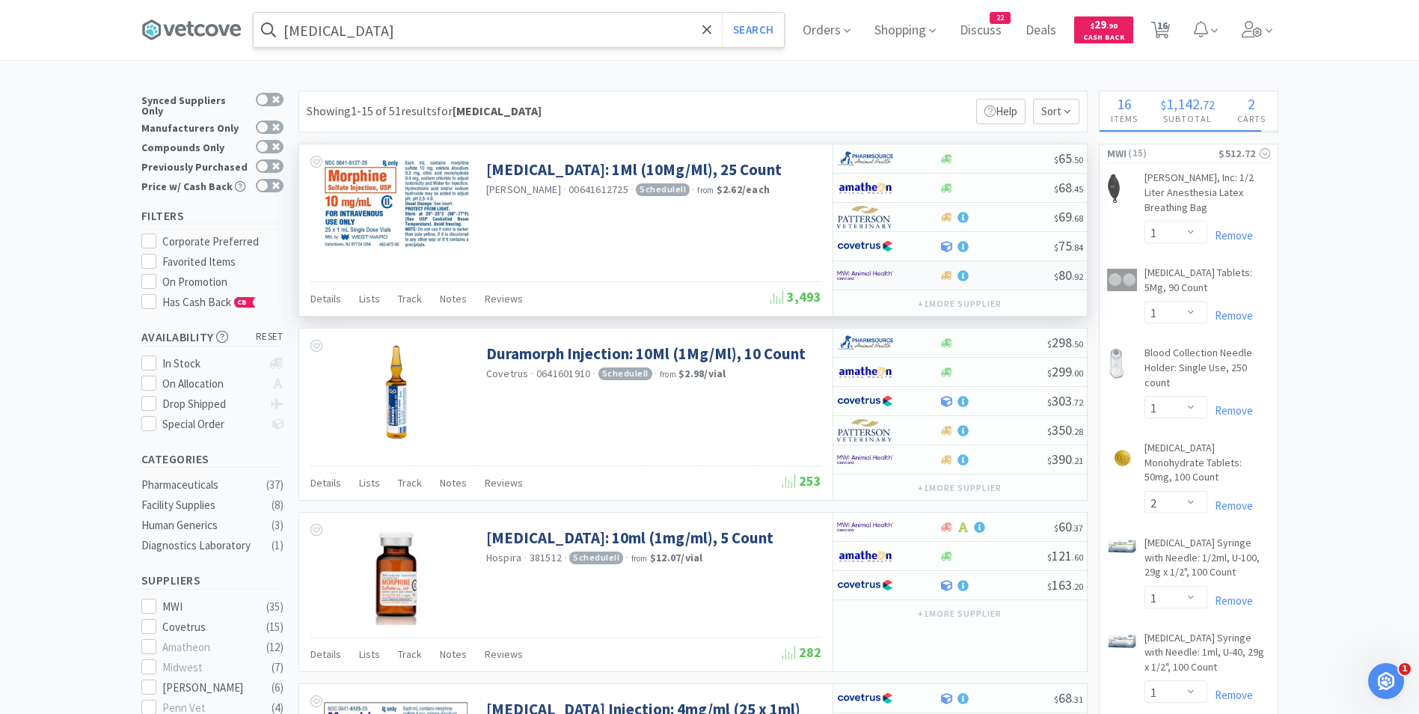
click at [865, 267] on img at bounding box center [865, 275] width 56 height 22
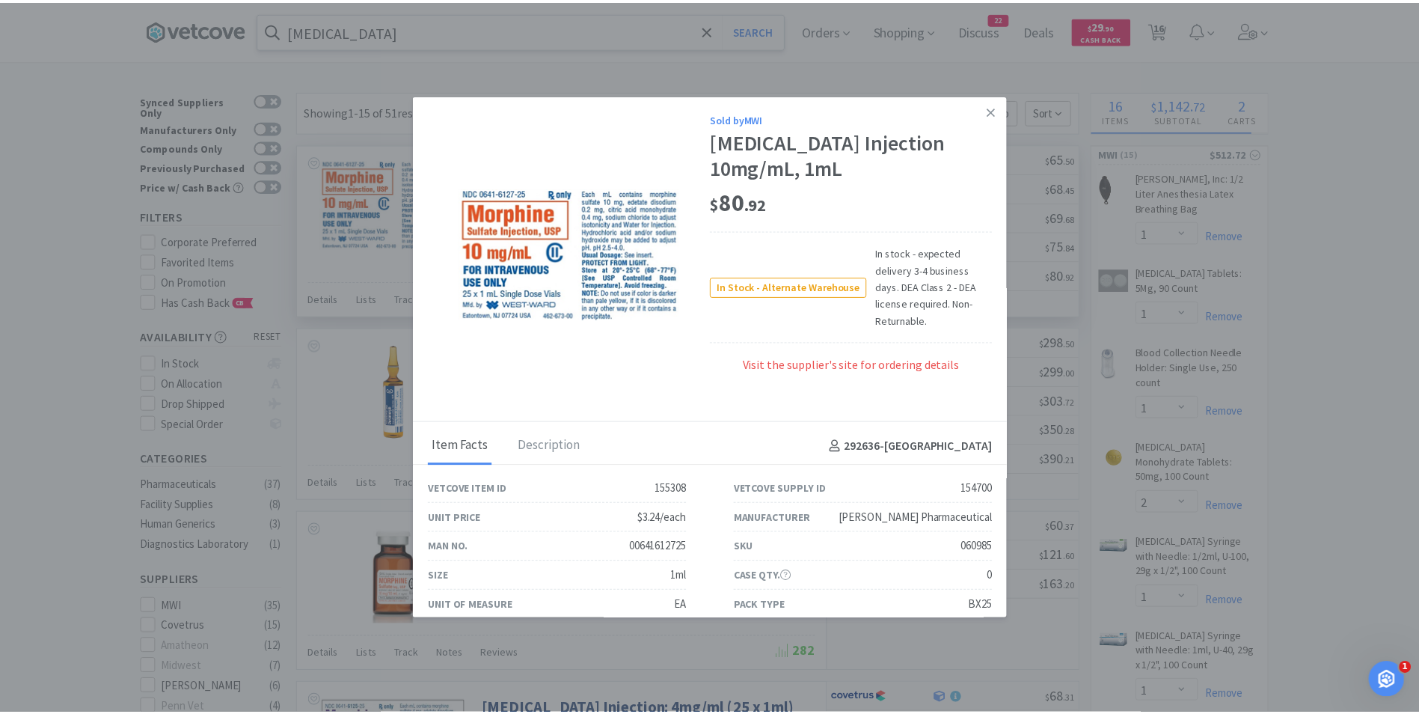
scroll to position [29, 0]
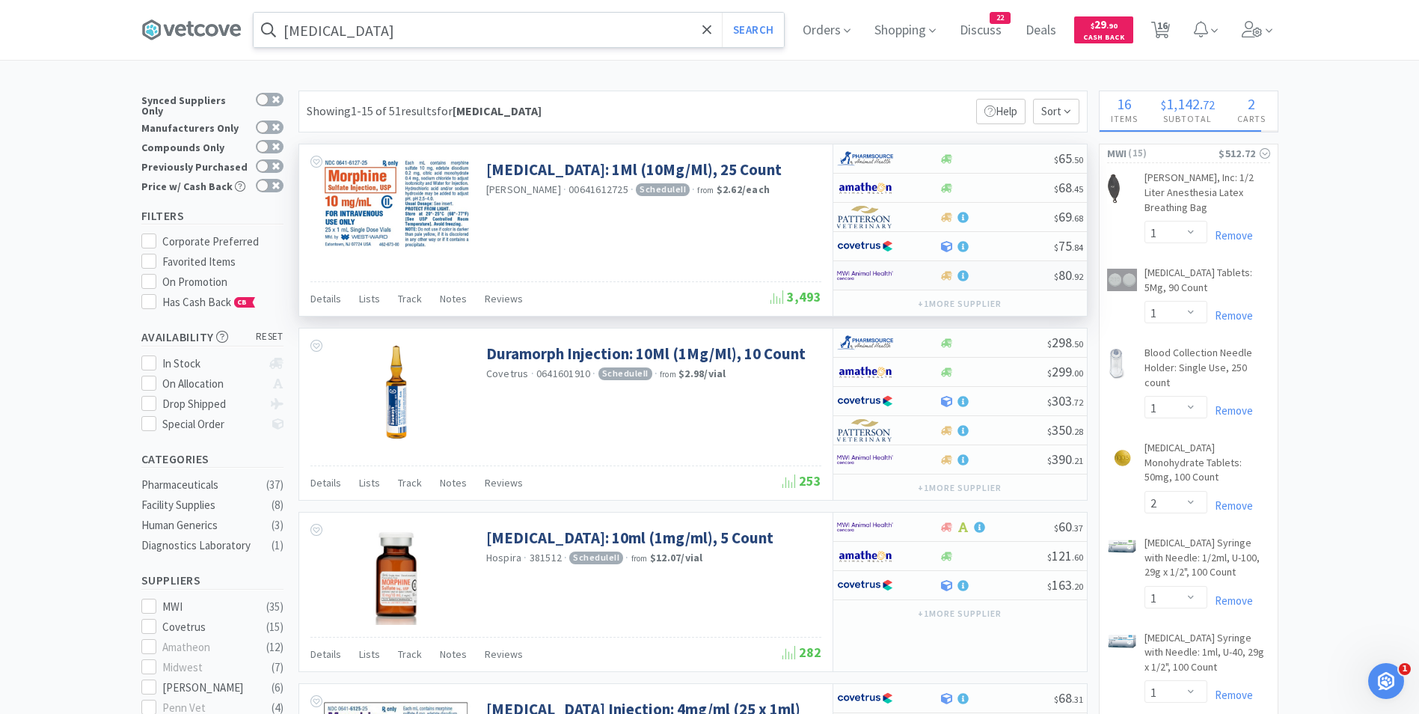
select select "1"
select select "2"
select select "1"
select select "2"
select select "1"
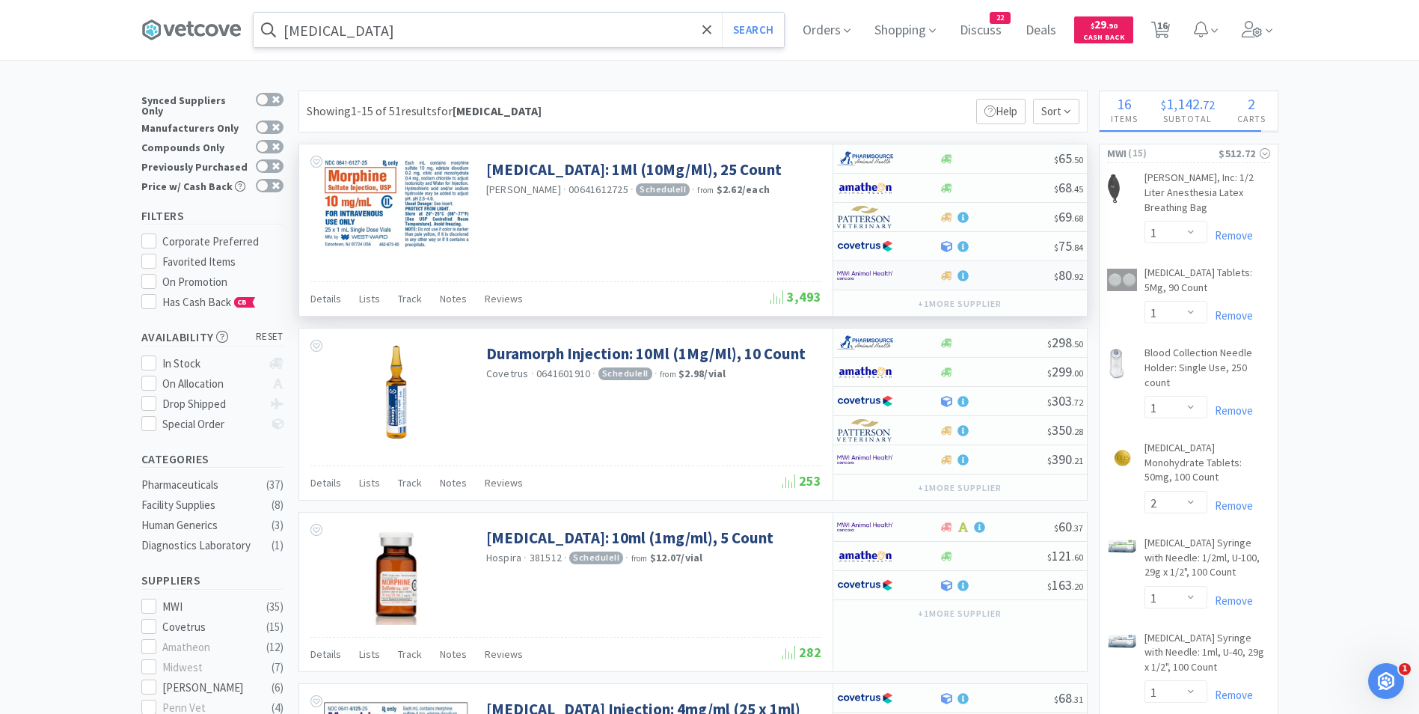
select select "4"
select select "1"
select select "3"
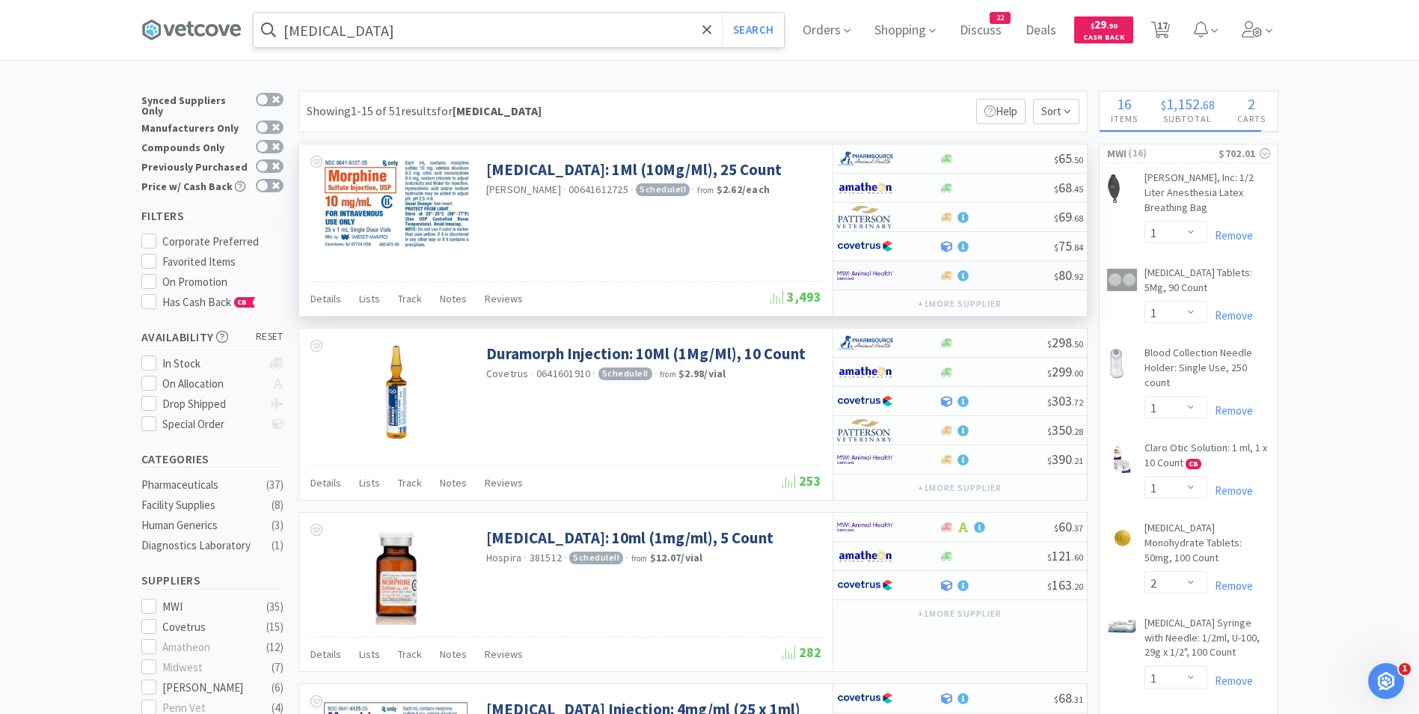
click at [854, 269] on img at bounding box center [865, 275] width 56 height 22
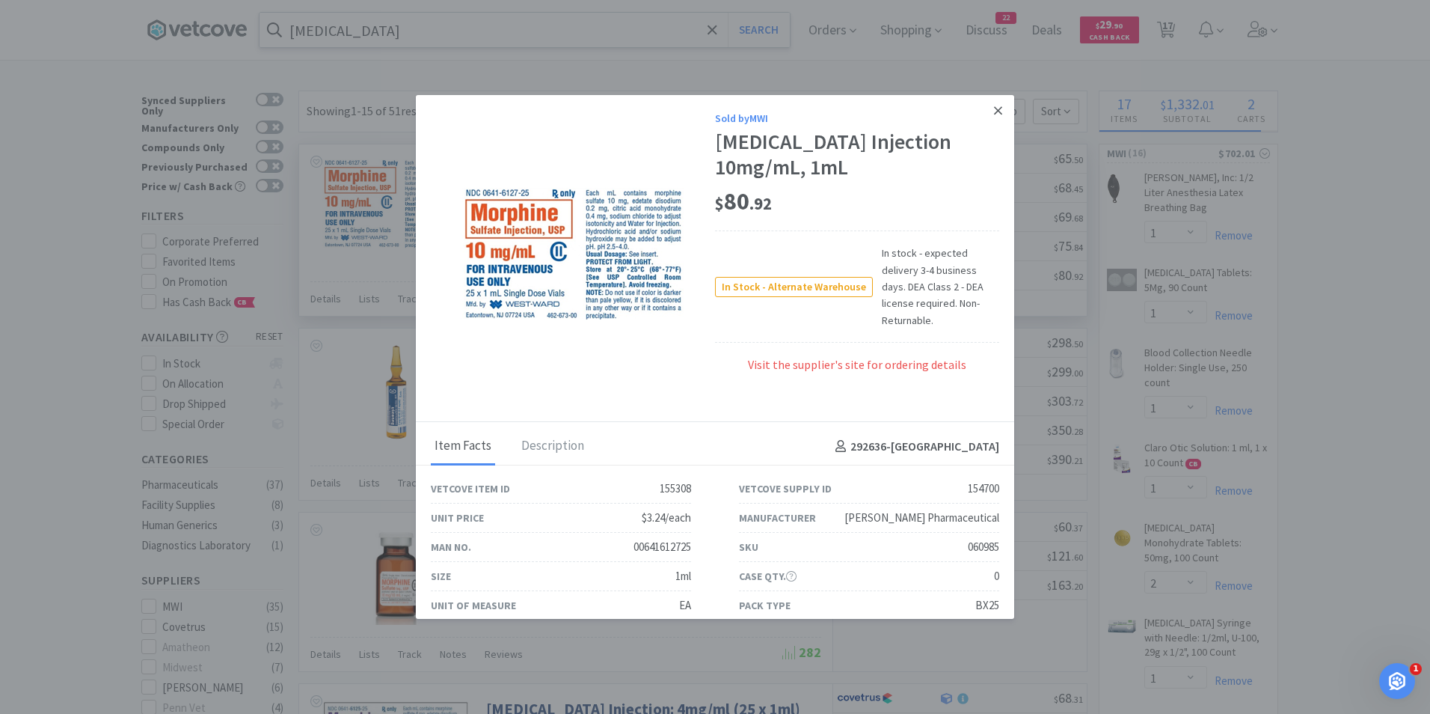
click at [994, 106] on icon at bounding box center [998, 110] width 8 height 13
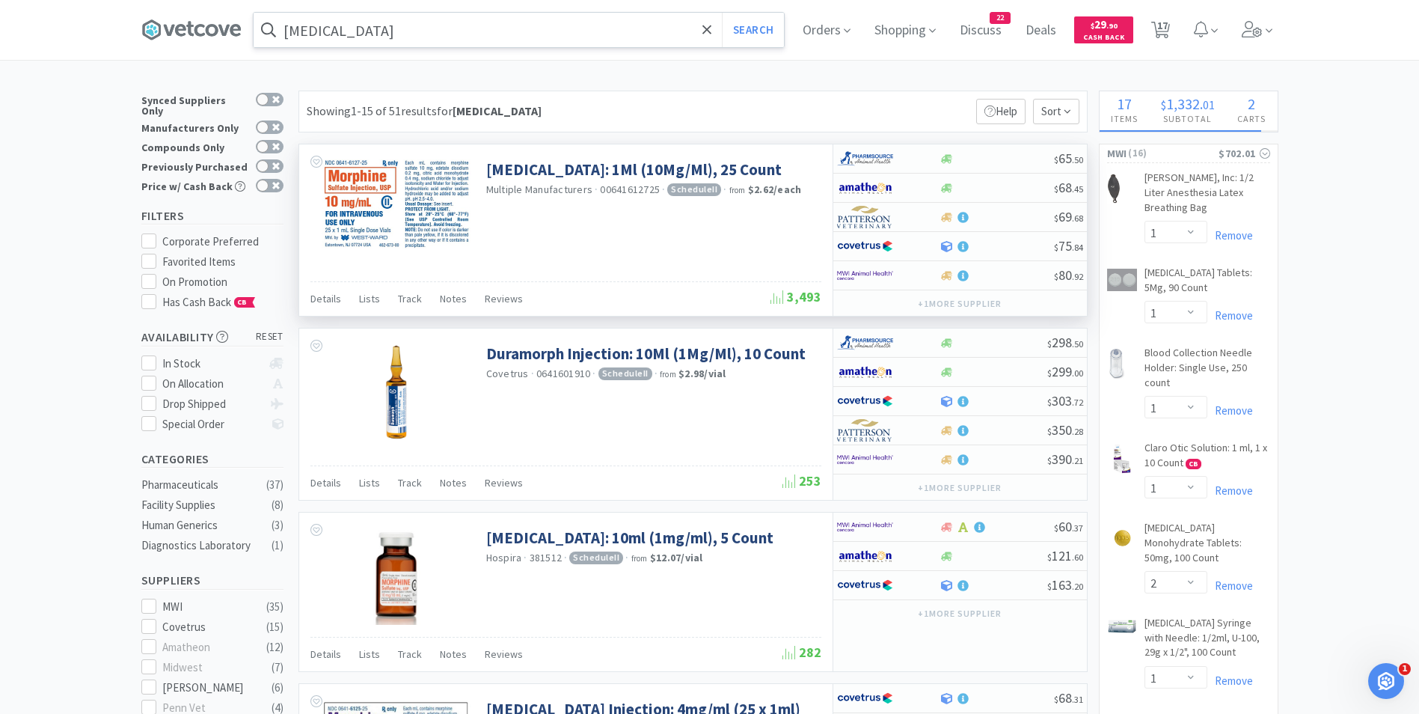
select select "1"
select select "2"
select select "1"
select select "2"
select select "1"
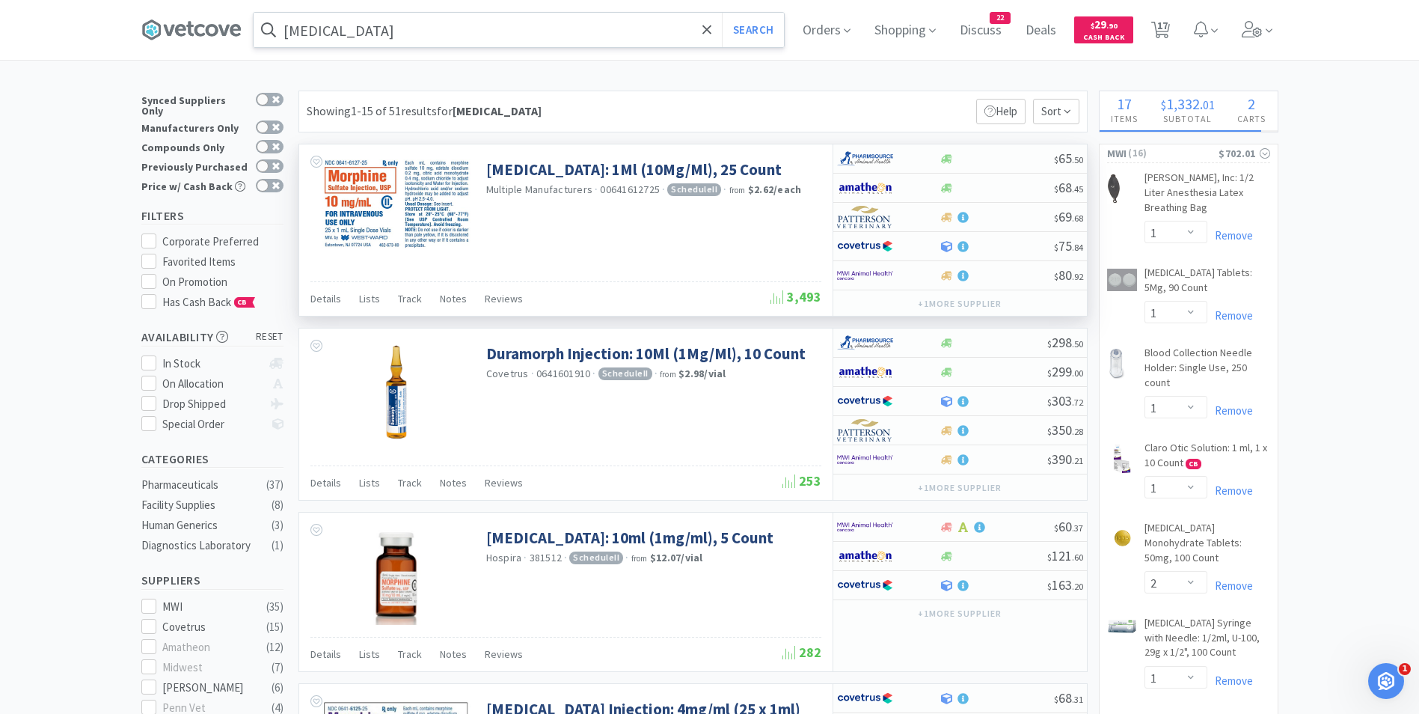
select select "4"
select select "1"
select select "3"
